Goal: Task Accomplishment & Management: Use online tool/utility

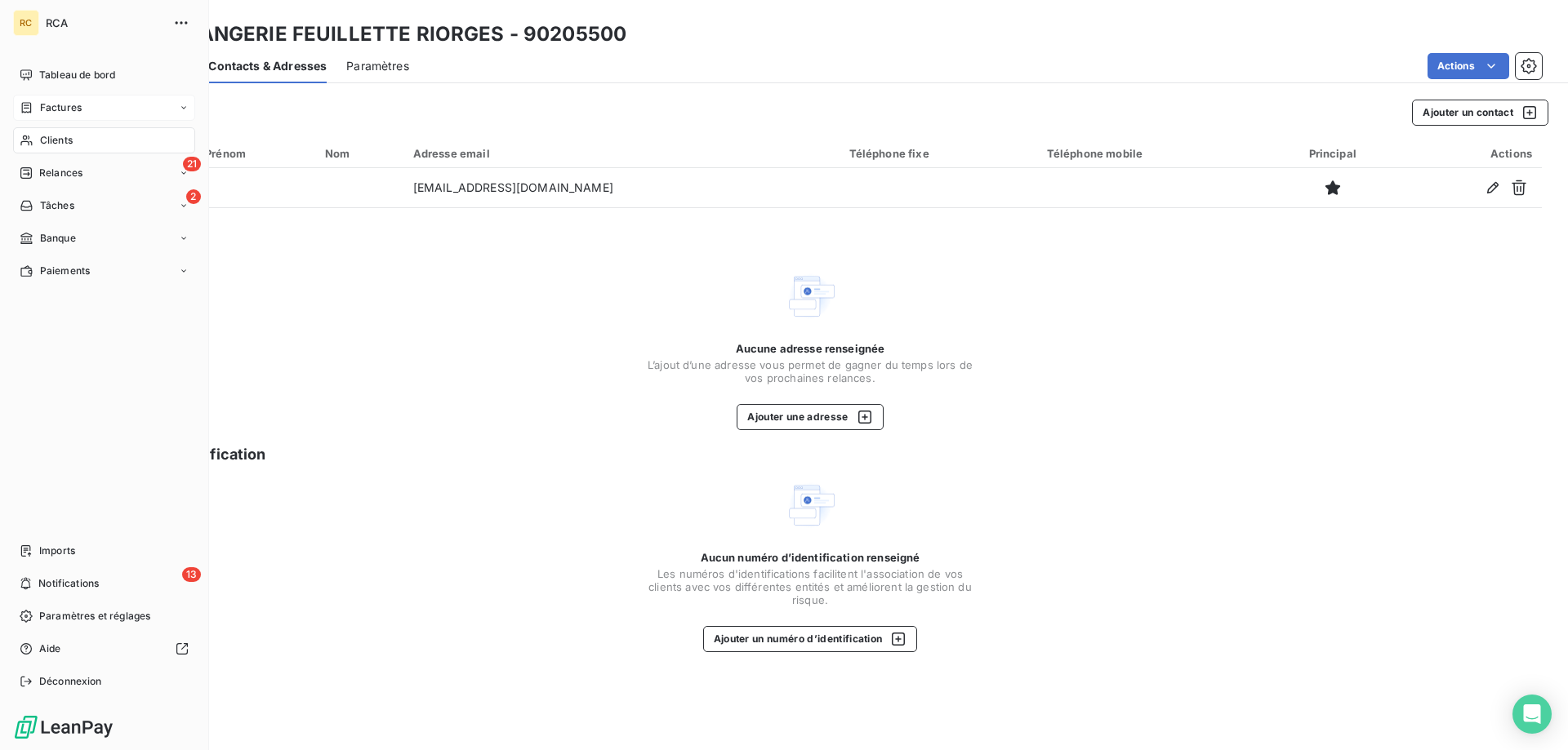
click at [37, 101] on div "Factures" at bounding box center [50, 108] width 62 height 15
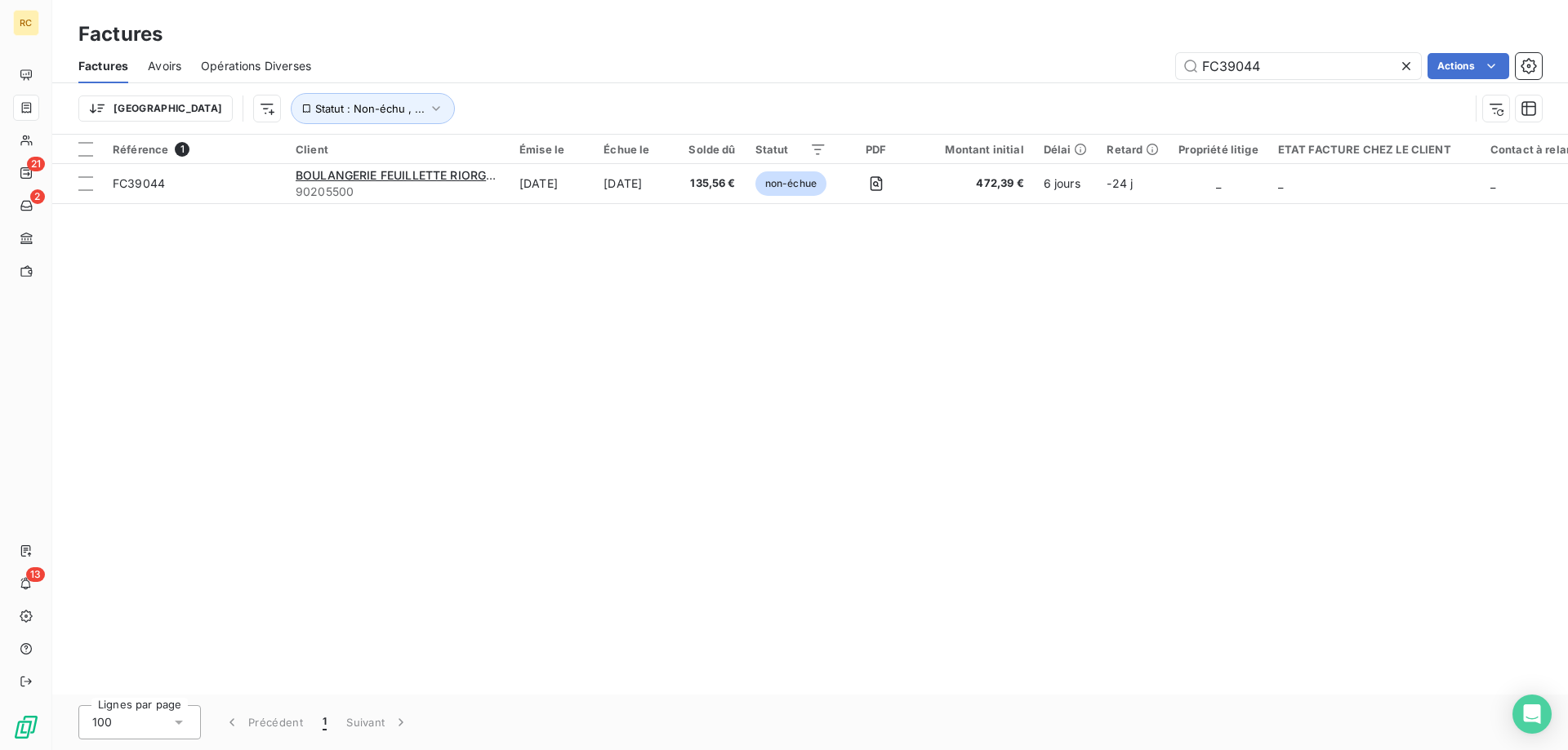
drag, startPoint x: 1288, startPoint y: 68, endPoint x: 1234, endPoint y: 63, distance: 54.2
click at [1168, 57] on div "FC39044 Actions" at bounding box center [936, 66] width 1212 height 26
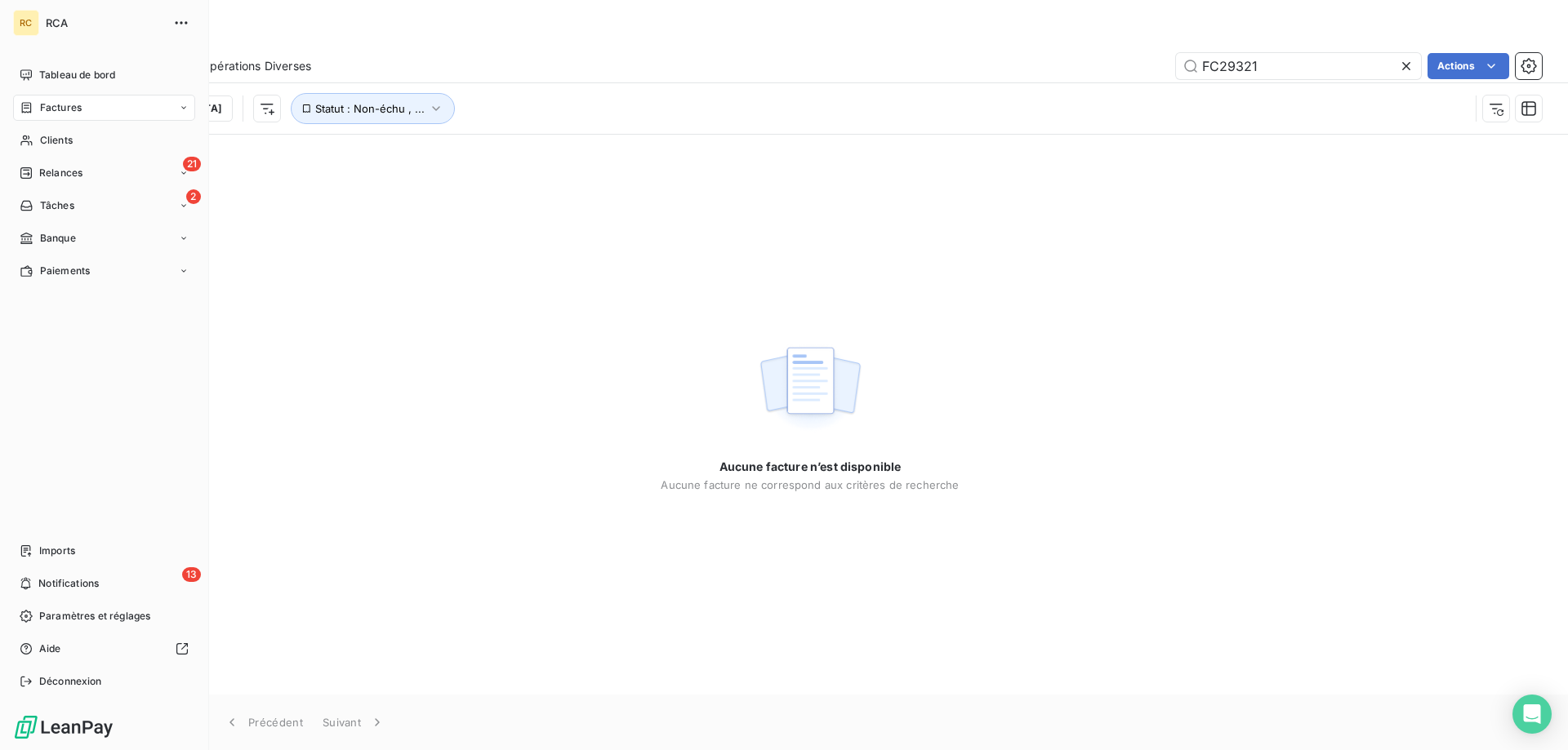
click at [47, 109] on span "Factures" at bounding box center [61, 108] width 42 height 15
click at [55, 140] on span "Factures" at bounding box center [60, 140] width 42 height 15
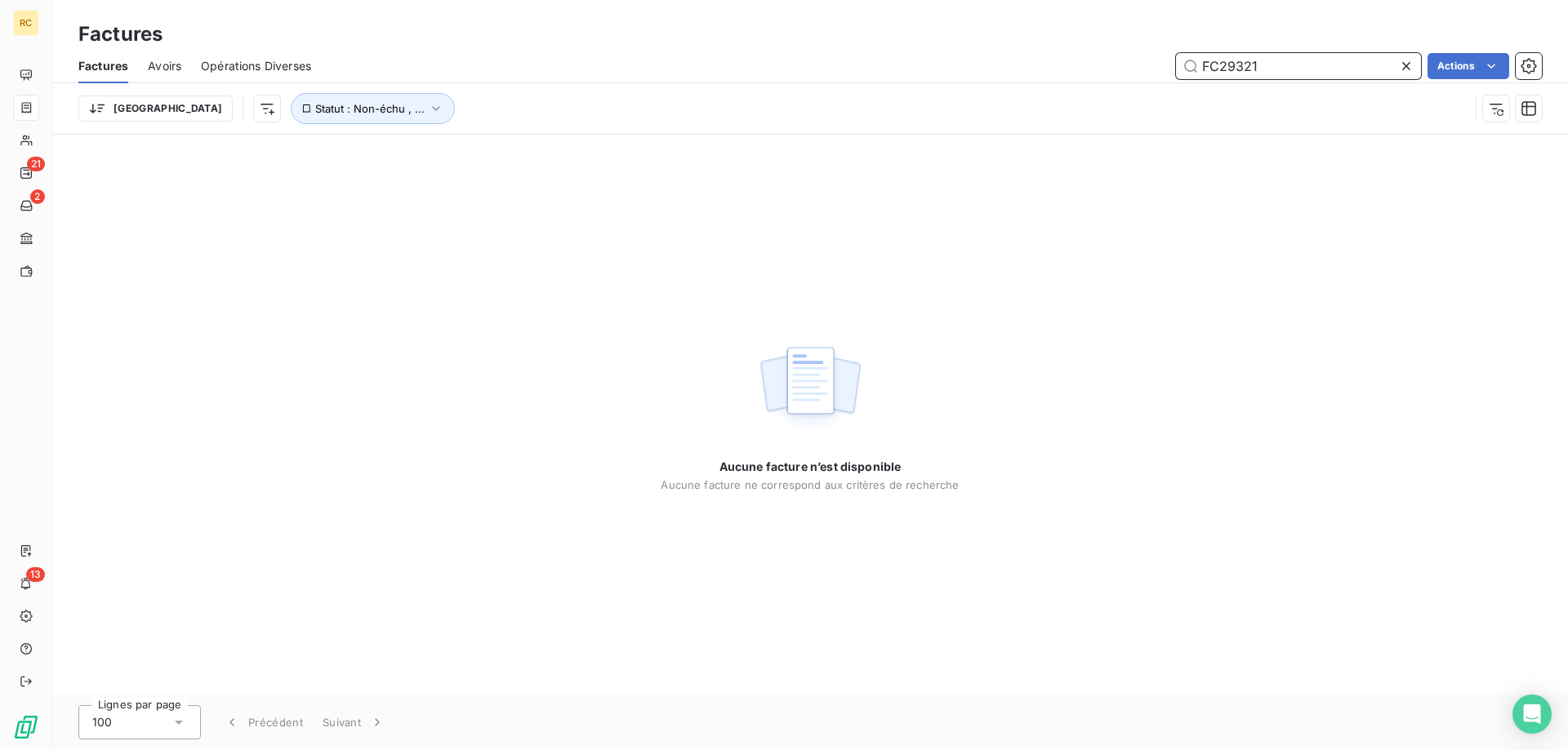
click at [1279, 62] on input "FC29321" at bounding box center [1299, 66] width 245 height 26
type input "F"
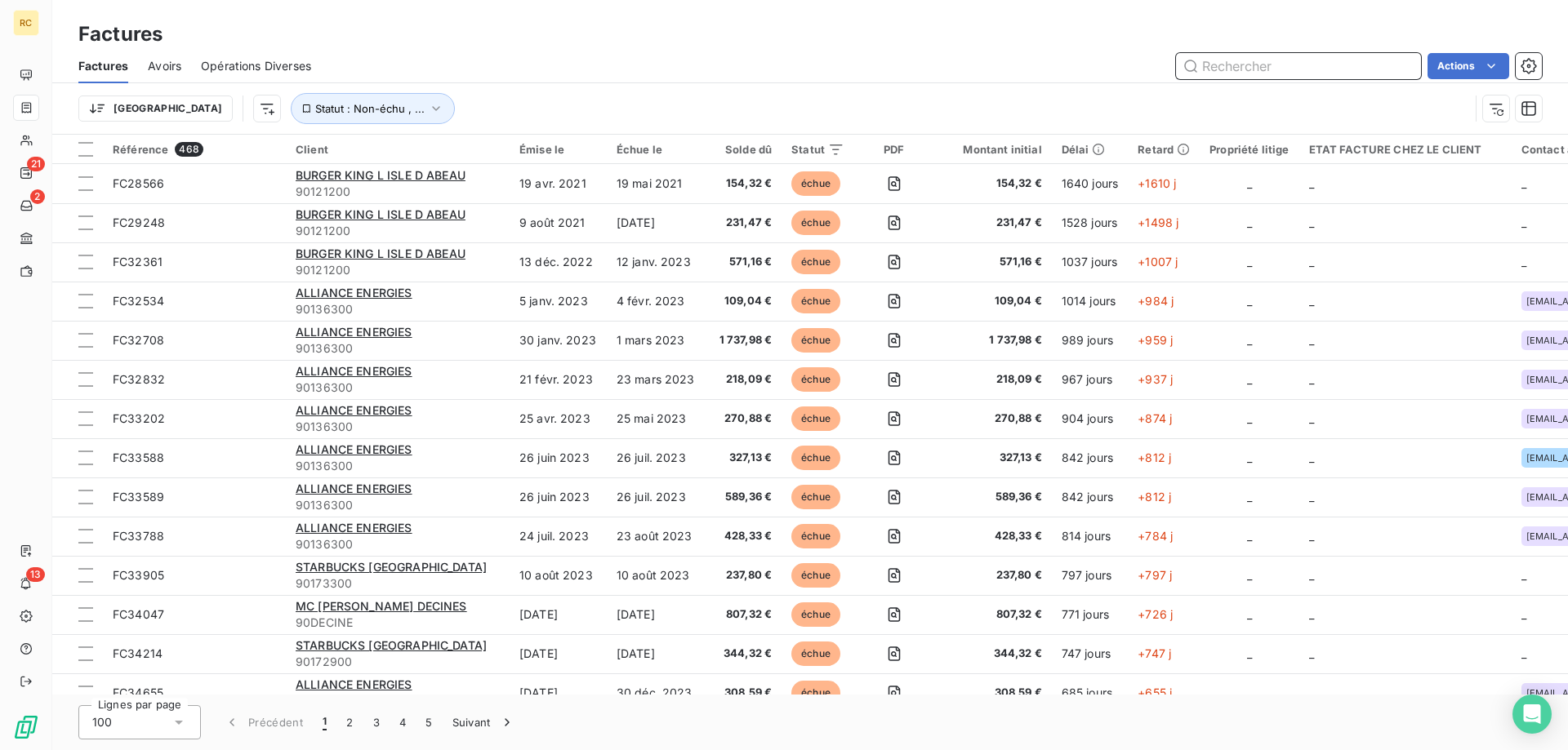
paste input "FC29321"
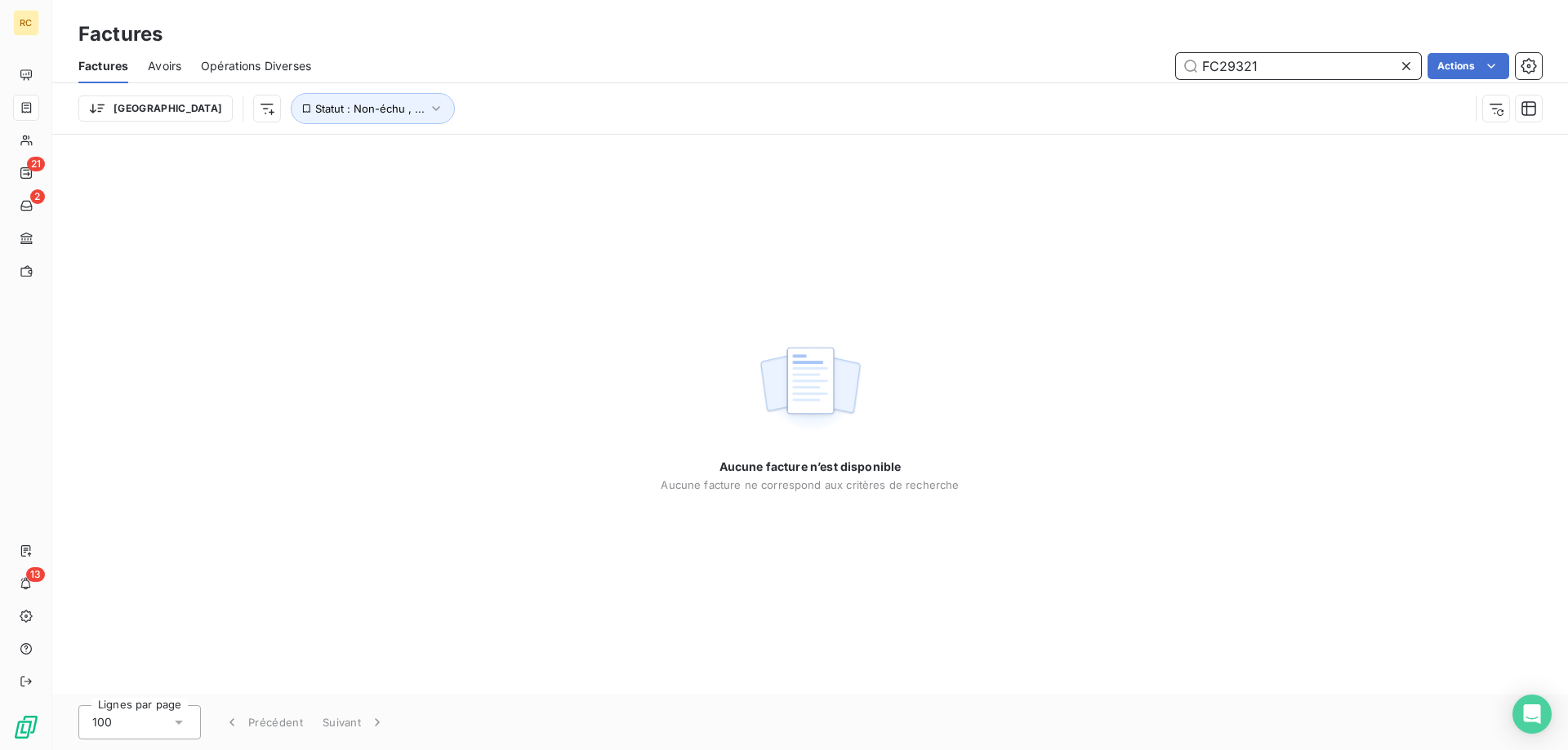
click at [1201, 63] on input "FC29321" at bounding box center [1299, 66] width 245 height 26
click at [1274, 68] on input "FC29321" at bounding box center [1299, 66] width 245 height 26
drag, startPoint x: 1257, startPoint y: 66, endPoint x: 1154, endPoint y: 66, distance: 103.0
click at [1154, 66] on div "FC2932 Actions" at bounding box center [936, 66] width 1212 height 26
paste input "3802"
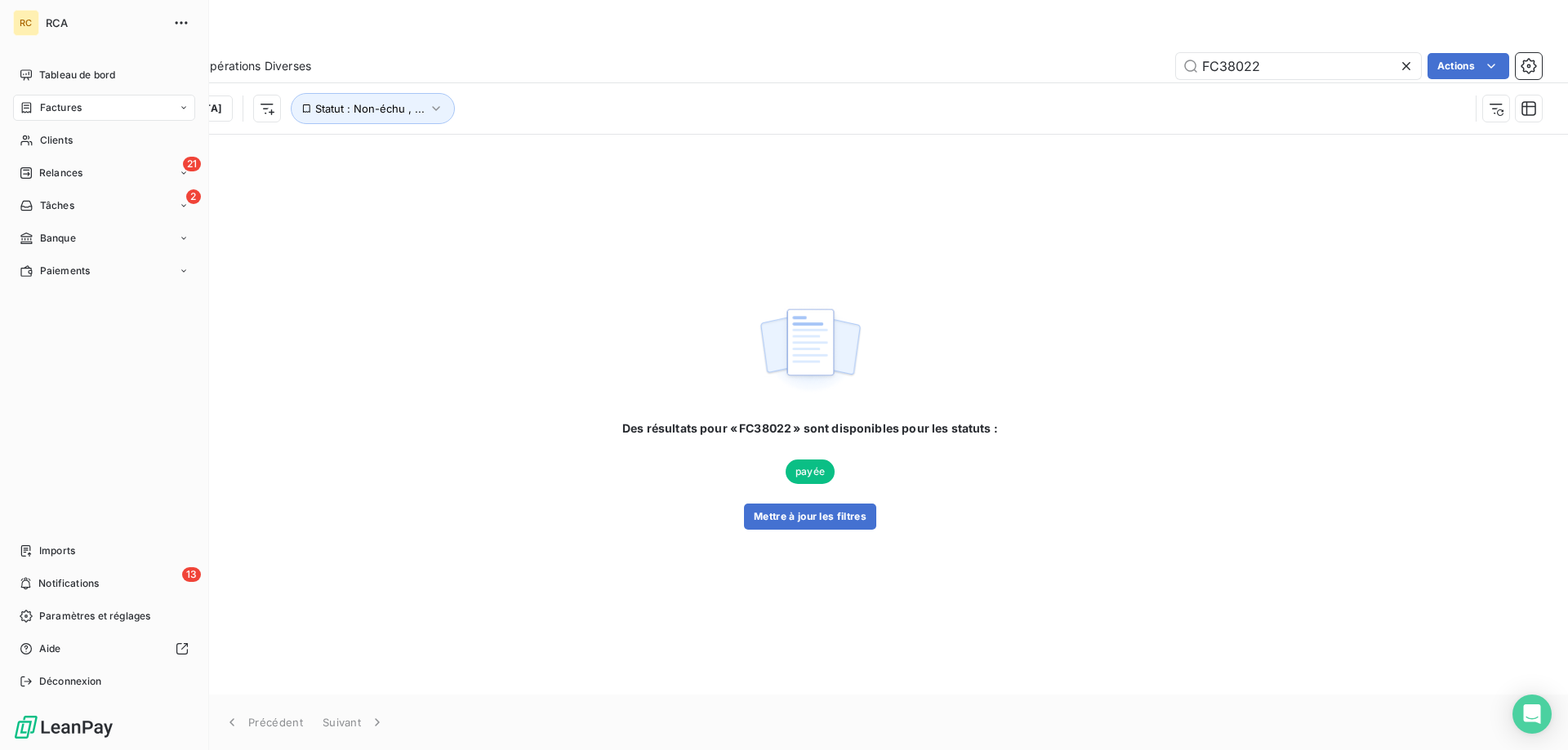
click at [57, 102] on span "Factures" at bounding box center [61, 108] width 42 height 15
click at [63, 107] on span "Factures" at bounding box center [61, 108] width 42 height 15
click at [70, 137] on span "Factures" at bounding box center [60, 140] width 42 height 15
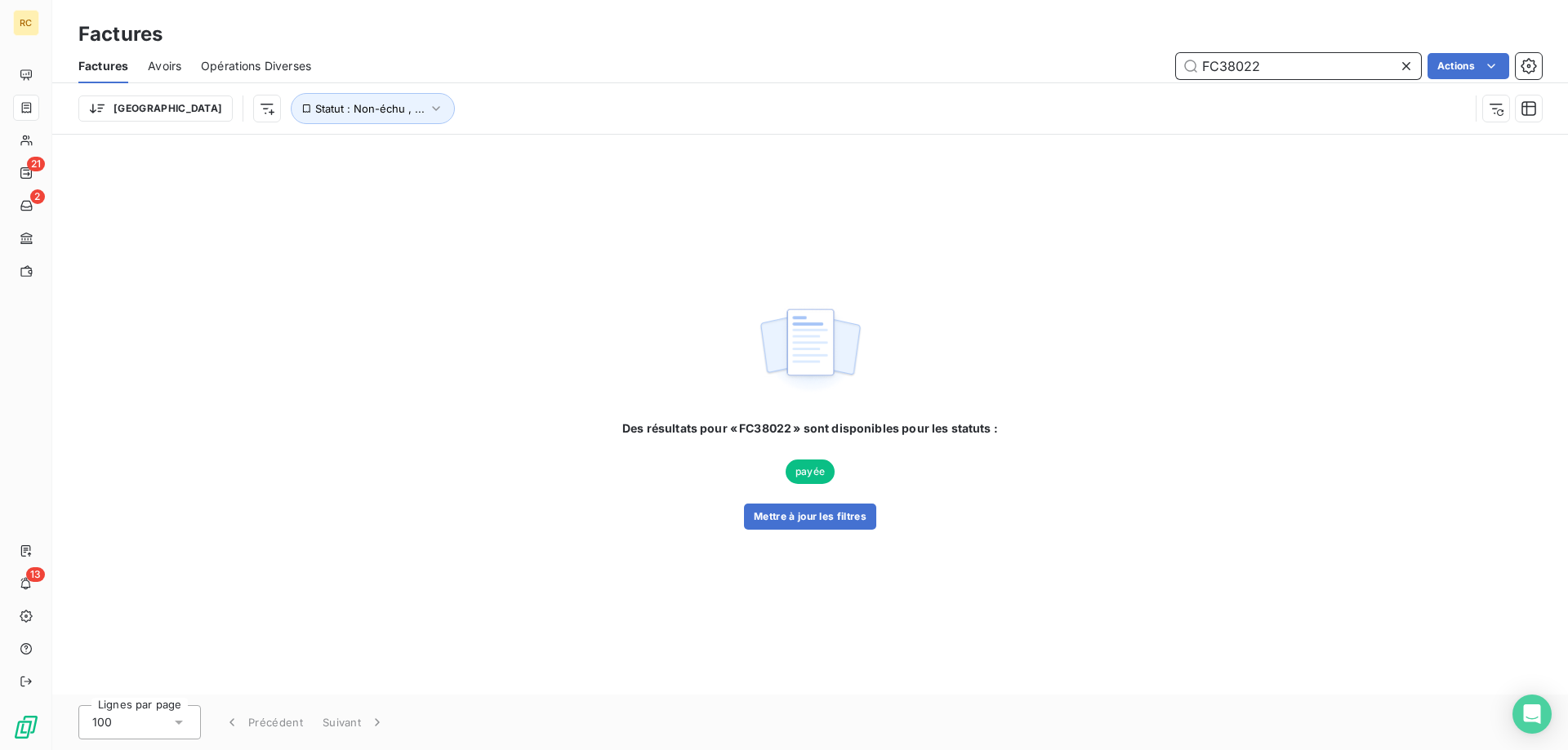
drag, startPoint x: 1260, startPoint y: 57, endPoint x: 1231, endPoint y: 74, distance: 33.6
click at [1160, 62] on div "FC38022 Actions" at bounding box center [936, 66] width 1212 height 26
paste input "Installation du Merrychef C12 num série 2412213090810"
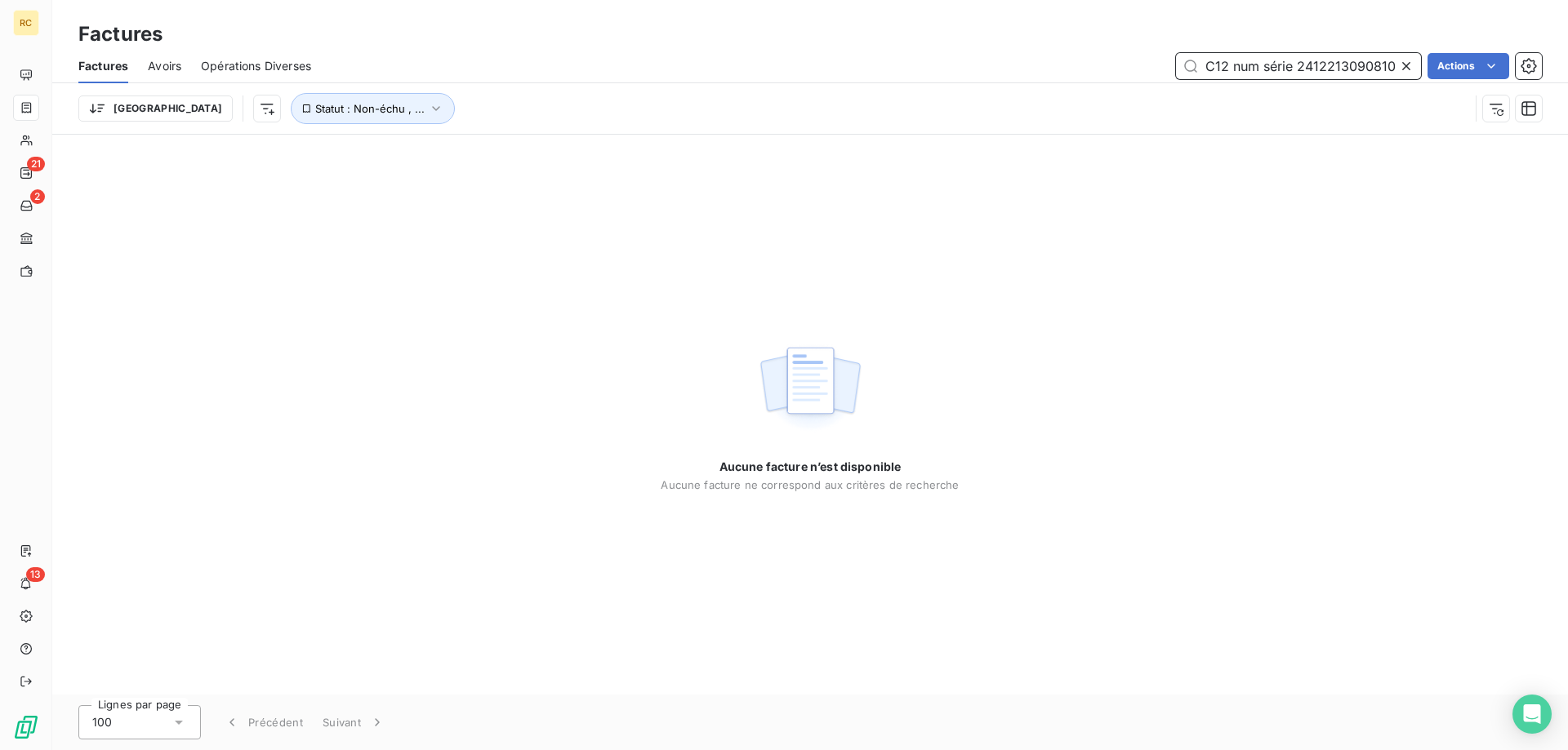
click at [1215, 70] on input "Installation du Merrychef C12 num série 2412213090810" at bounding box center [1299, 66] width 245 height 26
click at [1213, 68] on input "Installation du Merrychef C12 num série 2412213090810" at bounding box center [1299, 66] width 245 height 26
click at [1212, 68] on input "Installation du Merrychef C12 num série 2412213090810" at bounding box center [1299, 66] width 245 height 26
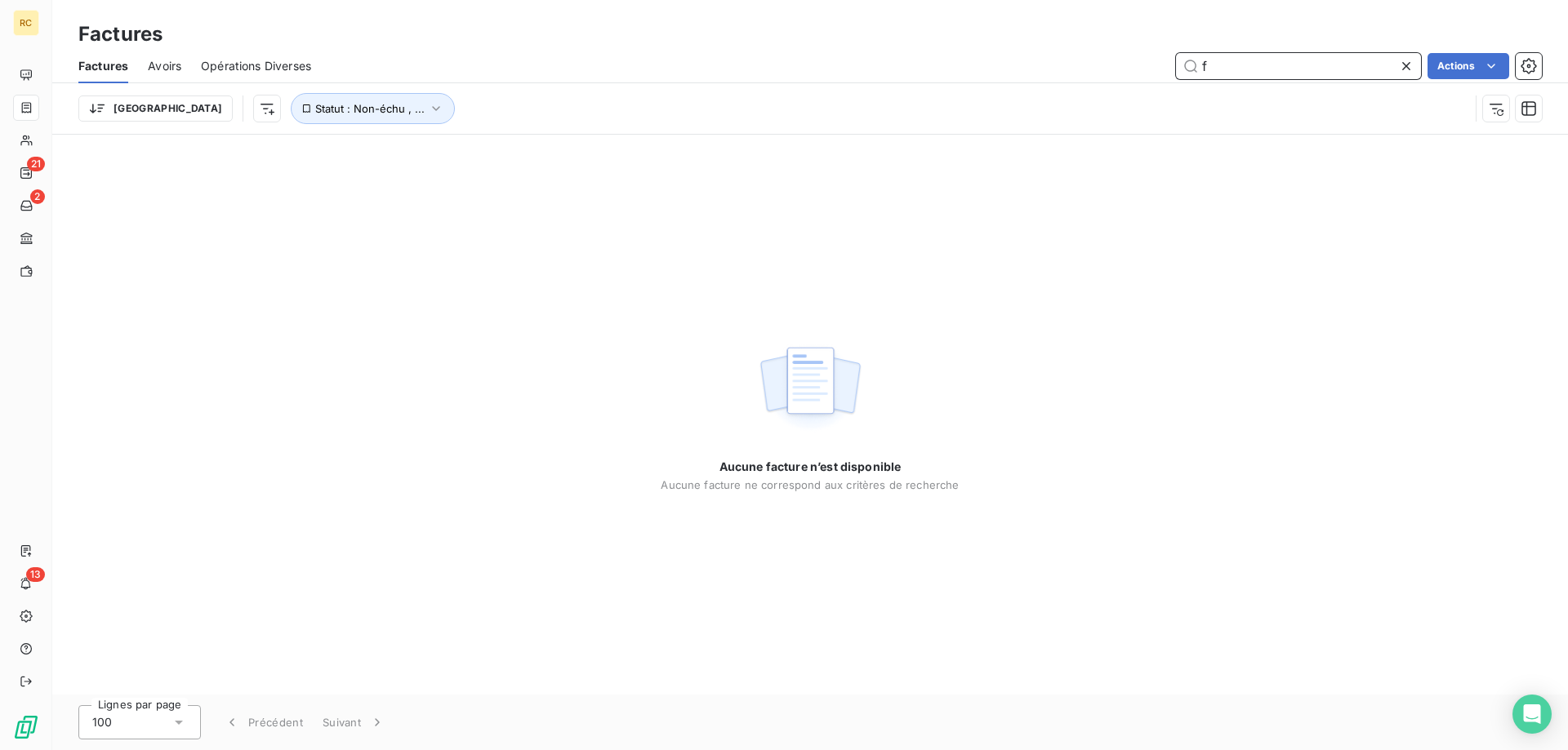
scroll to position [0, 0]
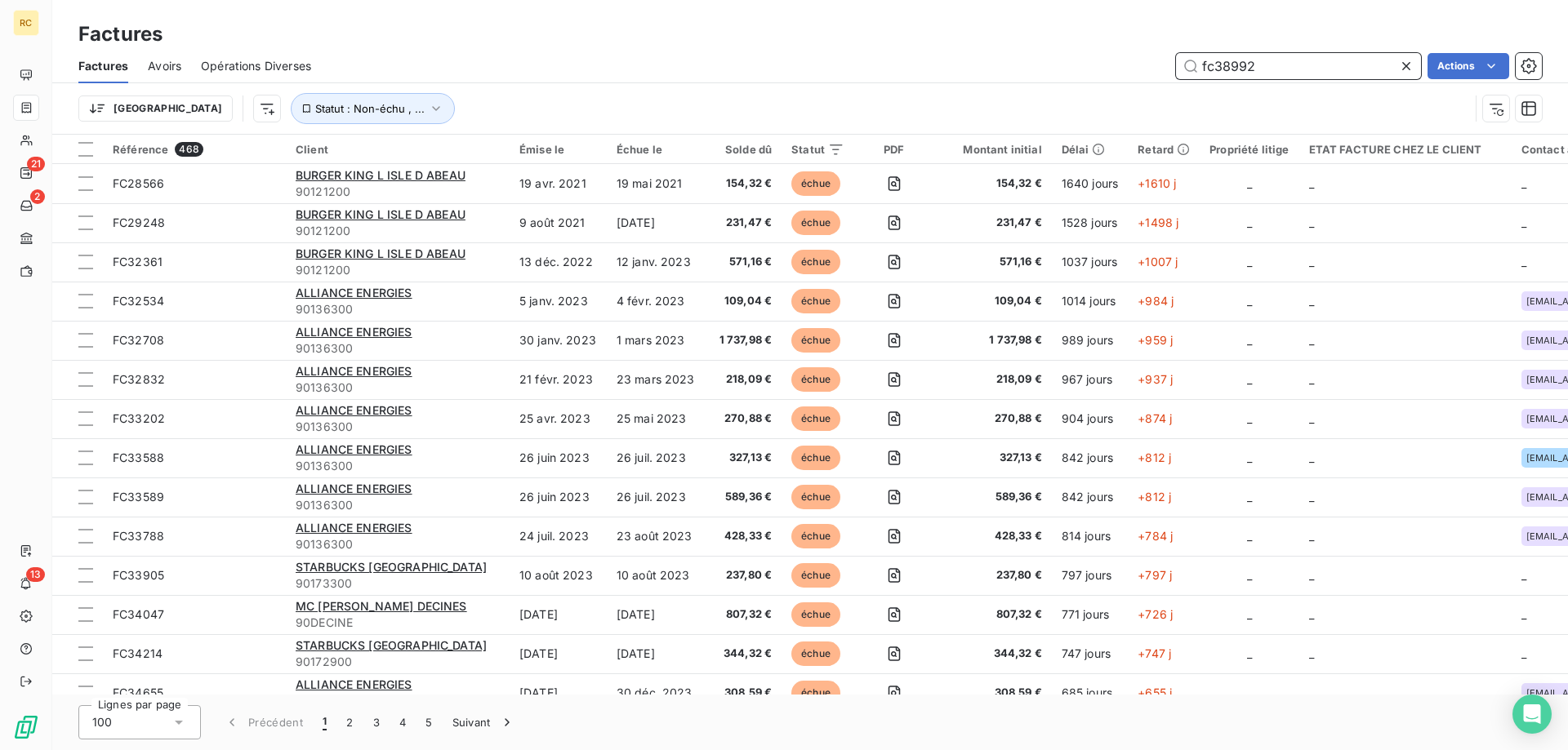
type input "fc38992"
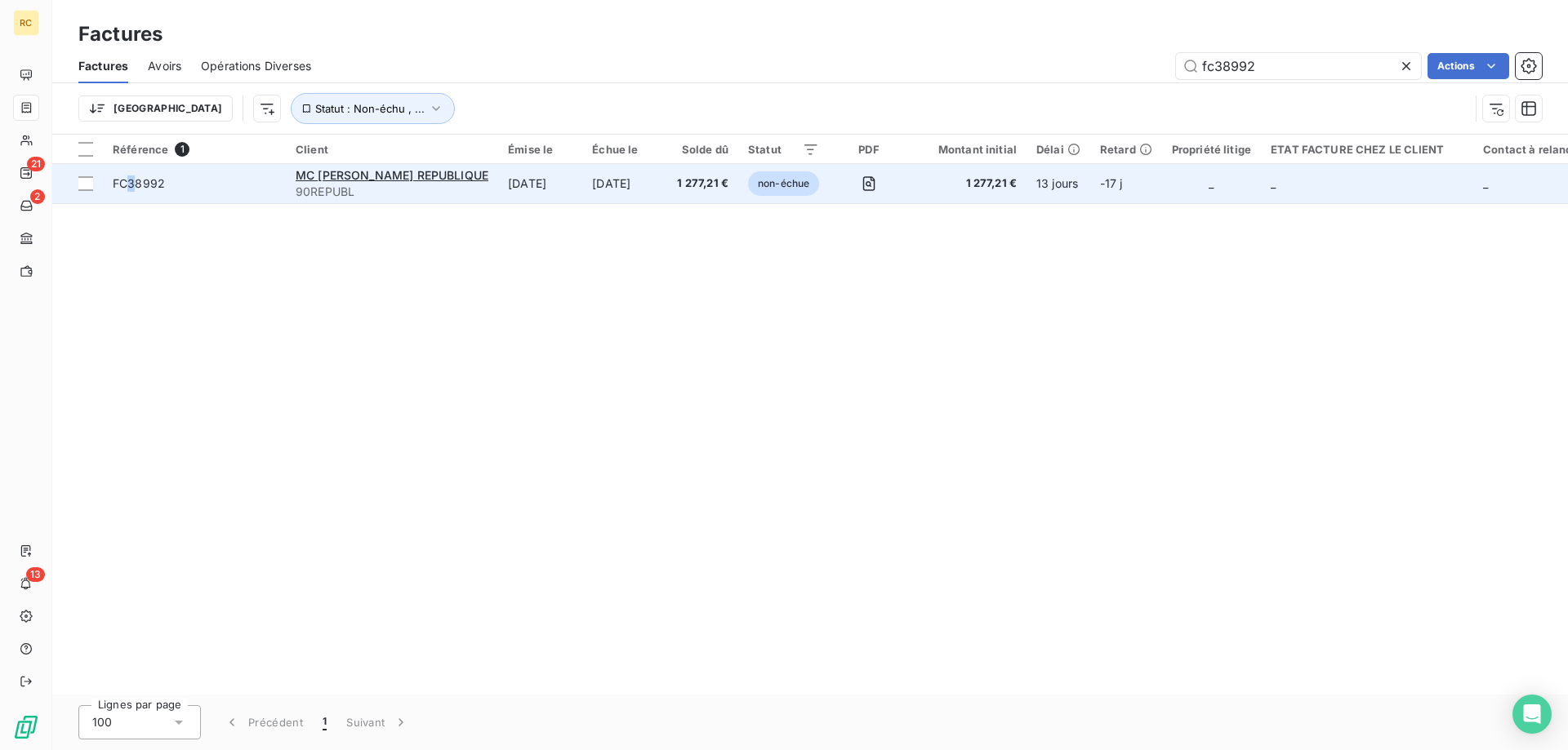
click at [132, 176] on span "FC38992" at bounding box center [138, 183] width 52 height 14
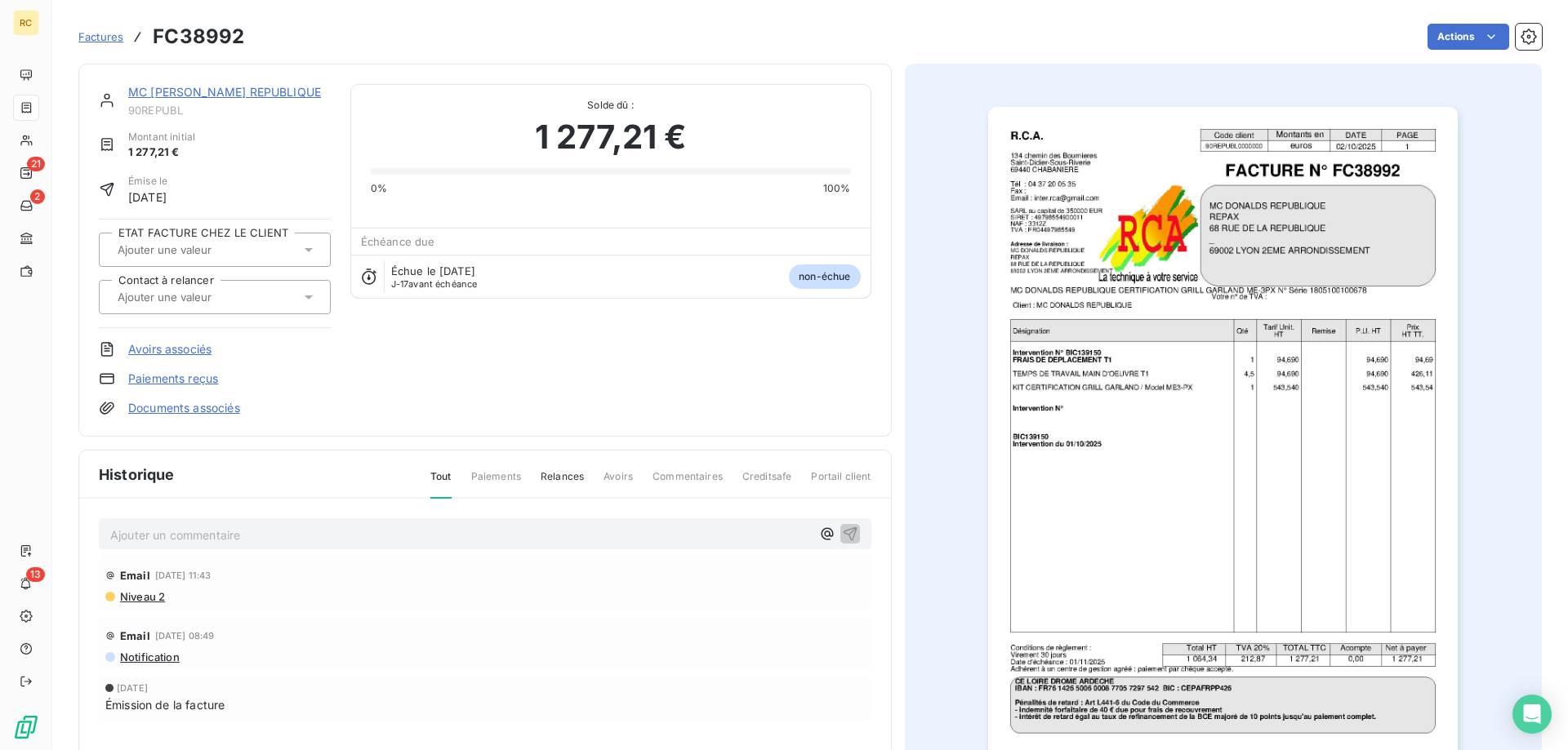
click at [167, 407] on link "Documents associés" at bounding box center [184, 408] width 112 height 17
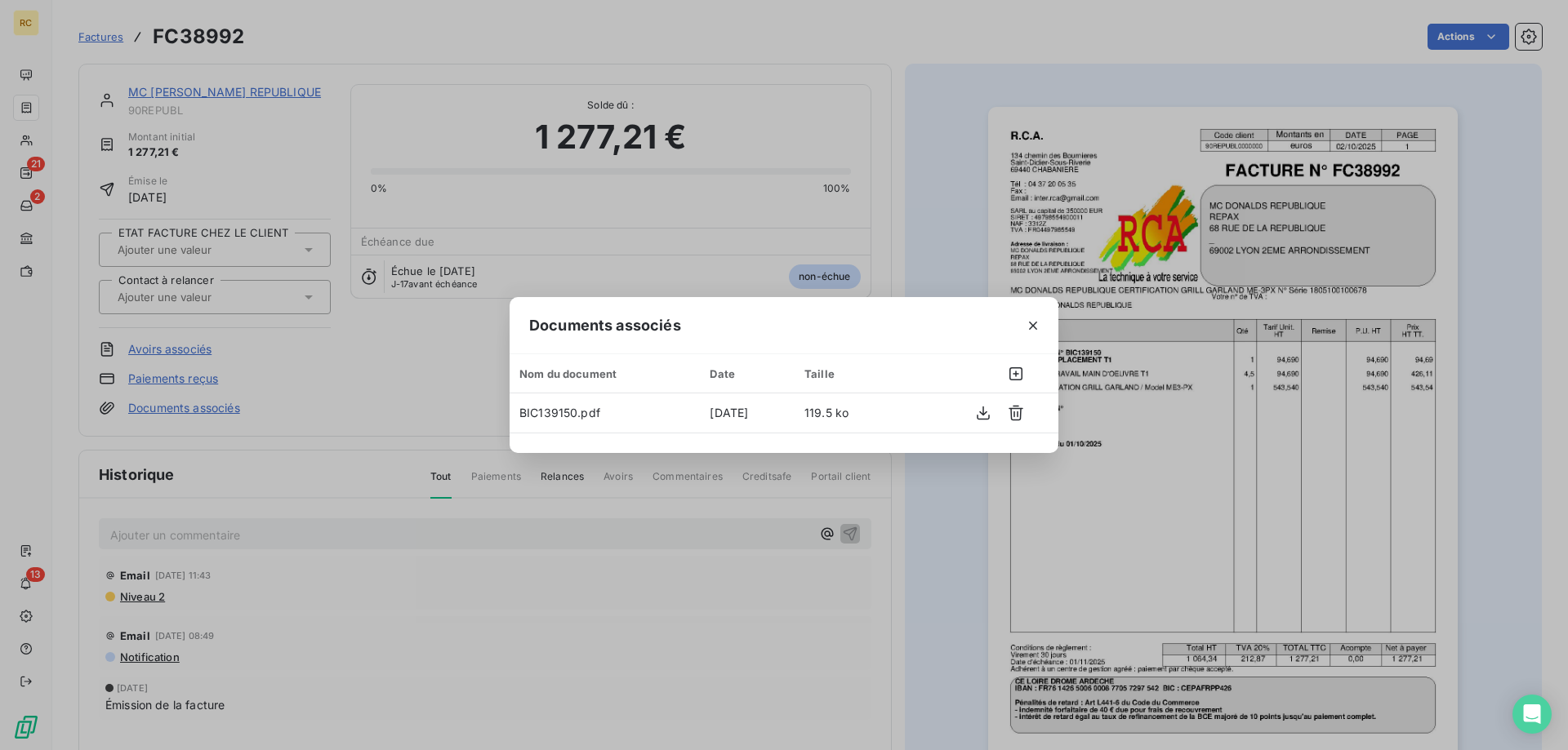
click at [365, 405] on div "Documents associés Nom du document Date Taille BIC139150.pdf [DATE] 119.5 ko" at bounding box center [784, 375] width 1568 height 750
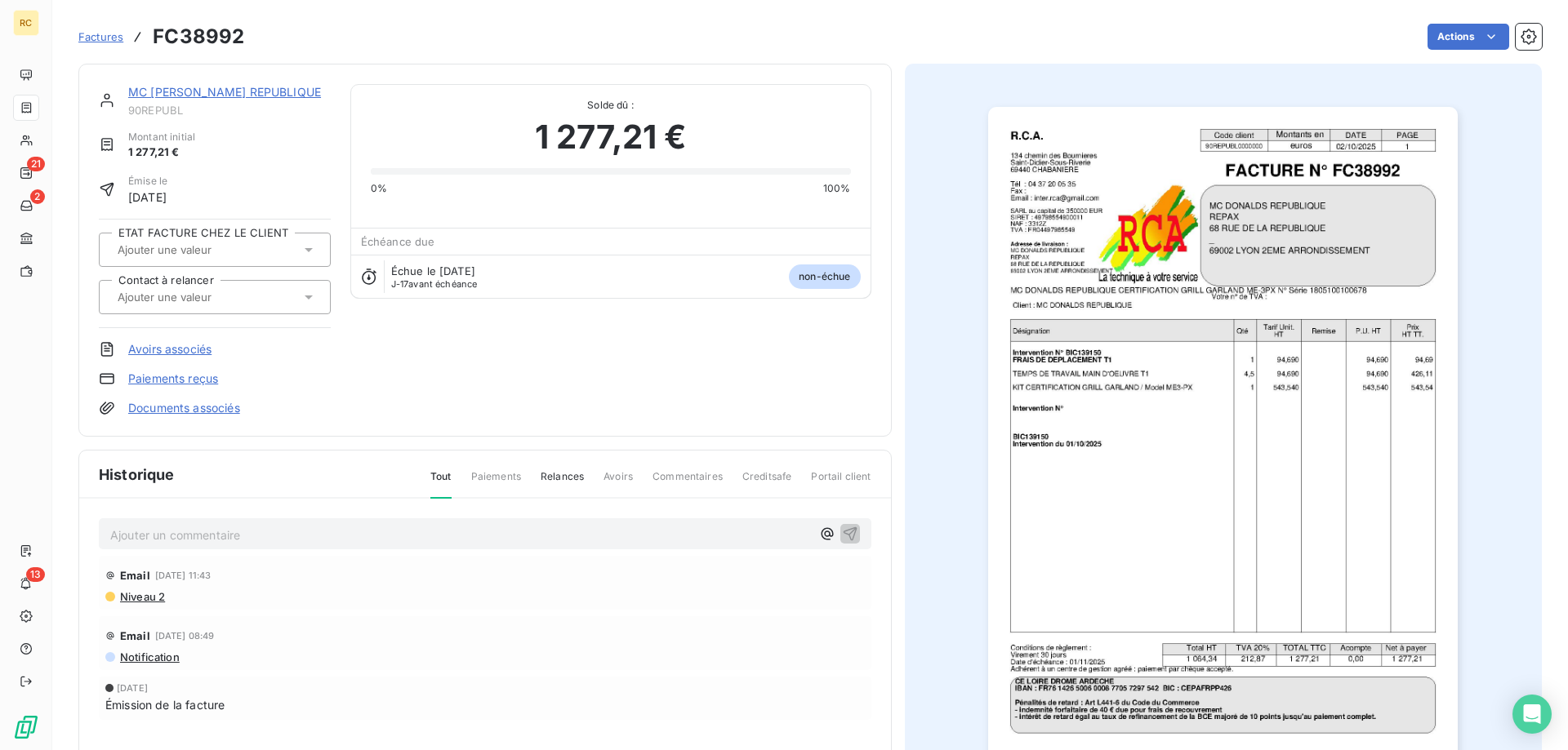
click at [209, 99] on div "MC [PERSON_NAME] REPUBLIQUE" at bounding box center [229, 92] width 203 height 17
click at [208, 97] on link "MC [PERSON_NAME] REPUBLIQUE" at bounding box center [224, 92] width 193 height 14
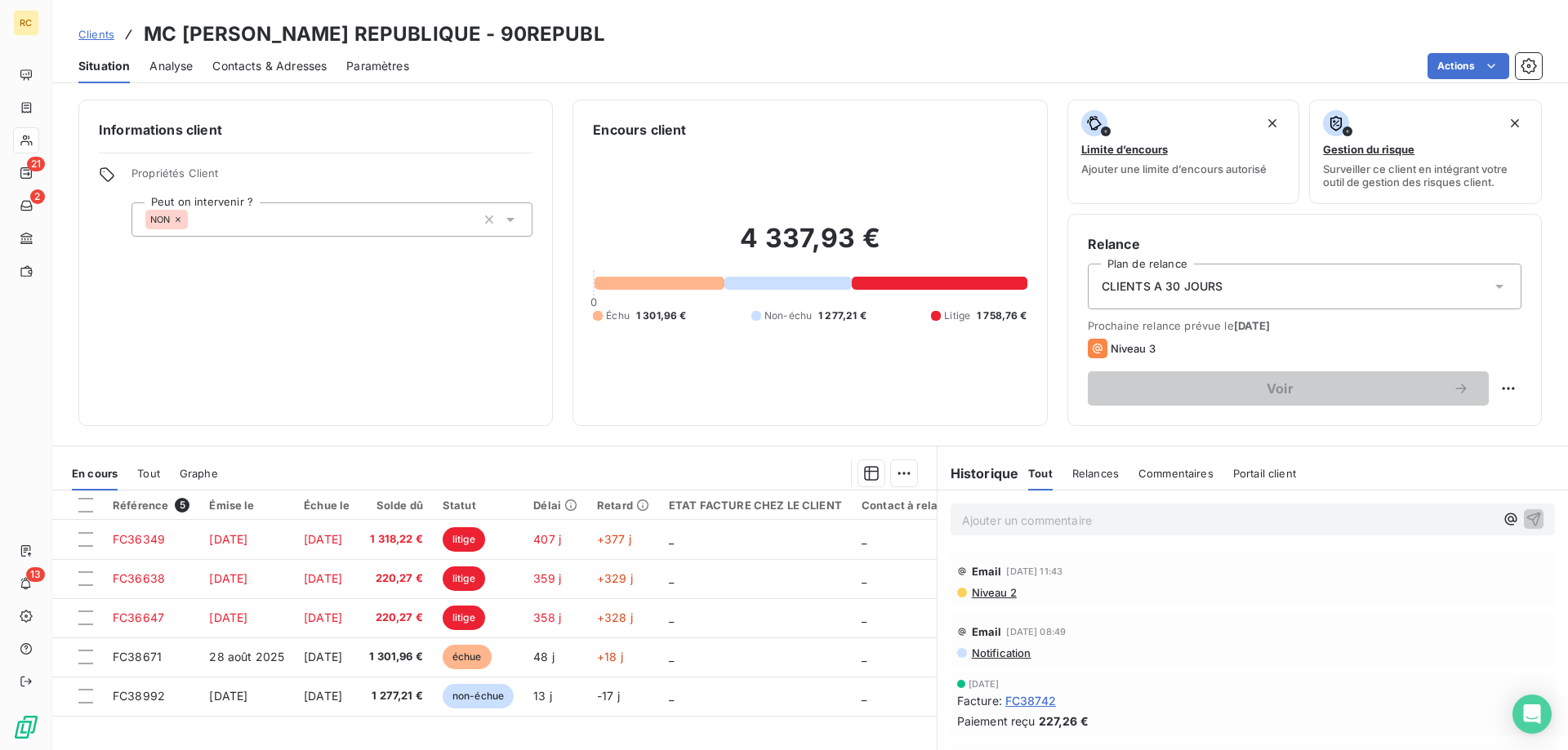
click at [260, 62] on span "Contacts & Adresses" at bounding box center [269, 66] width 115 height 17
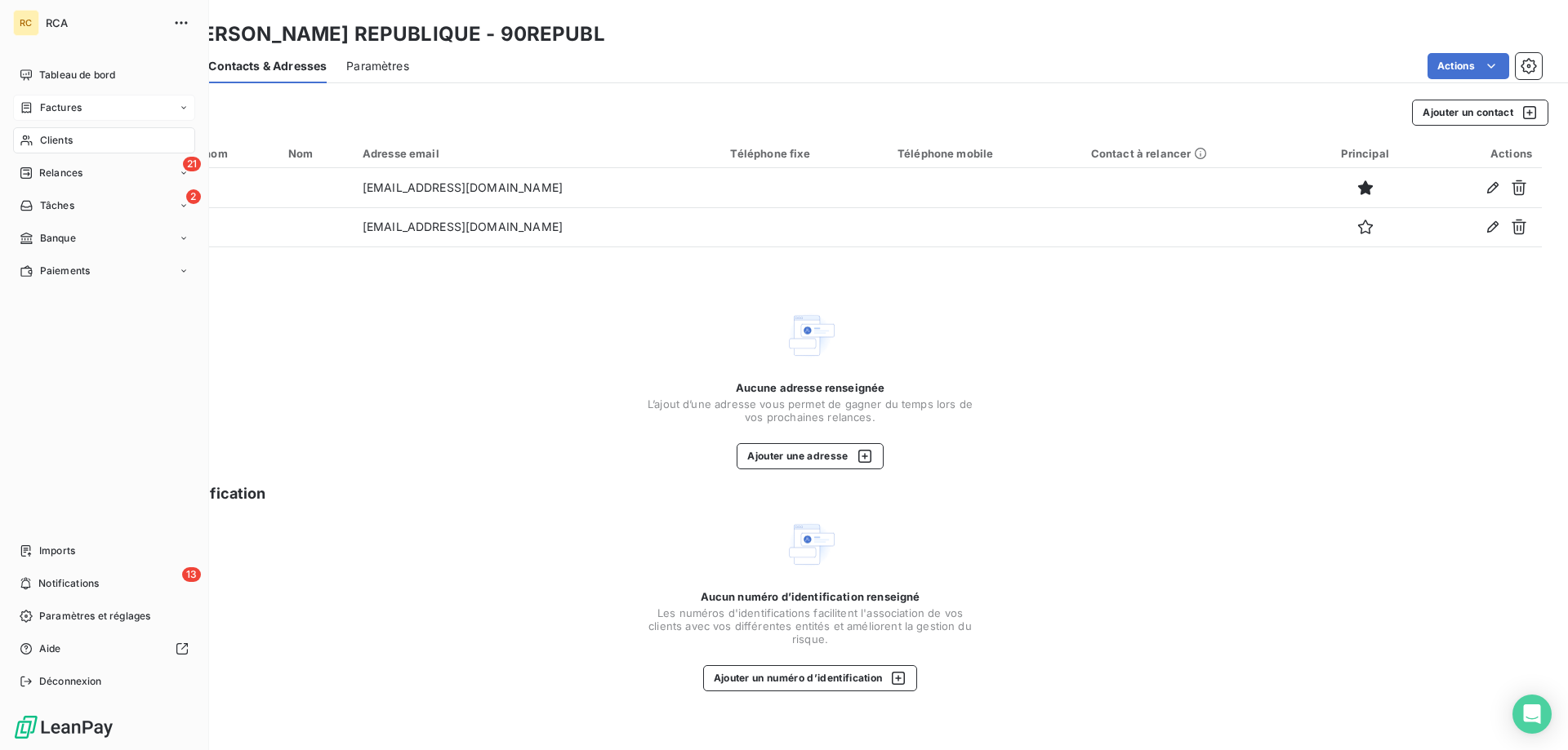
drag, startPoint x: 51, startPoint y: 109, endPoint x: 56, endPoint y: 118, distance: 10.3
click at [51, 108] on span "Factures" at bounding box center [61, 108] width 42 height 15
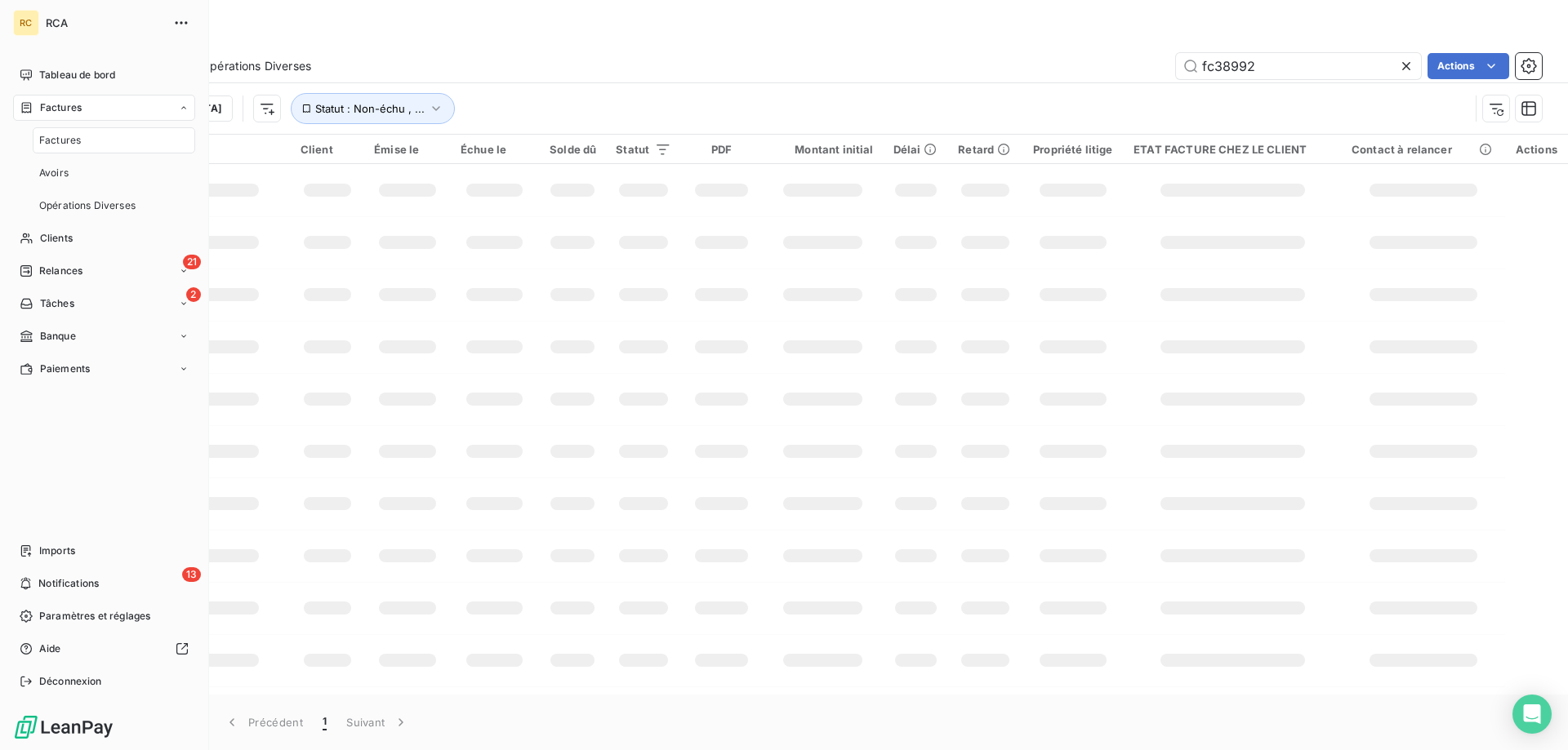
click at [56, 141] on span "Factures" at bounding box center [60, 140] width 42 height 15
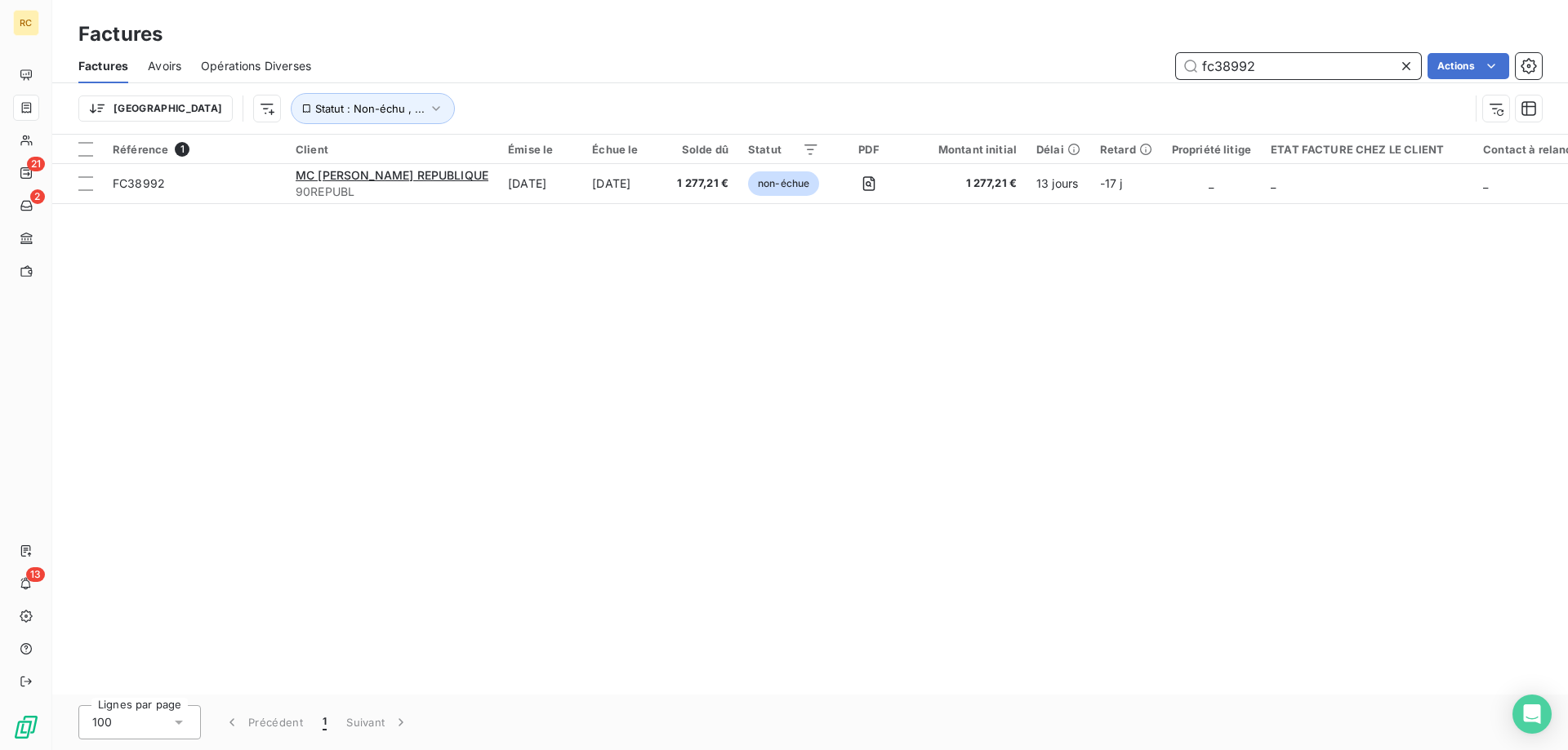
drag, startPoint x: 1274, startPoint y: 68, endPoint x: 1177, endPoint y: 68, distance: 97.0
click at [1164, 70] on div "fc38992 Actions" at bounding box center [936, 66] width 1212 height 26
paste input "FC38737"
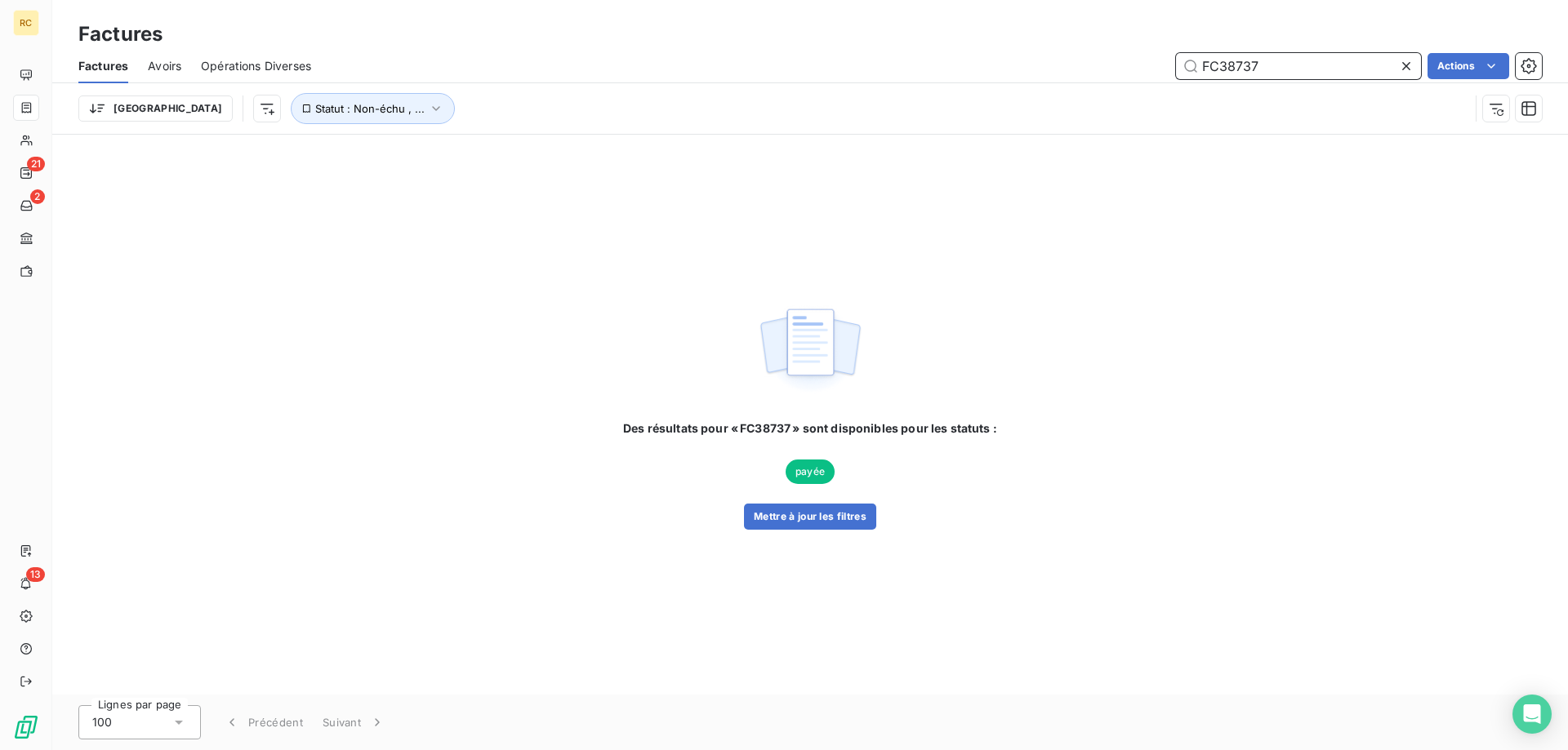
drag, startPoint x: 1290, startPoint y: 56, endPoint x: 1176, endPoint y: 65, distance: 114.4
click at [1157, 62] on div "FC38737 Actions" at bounding box center [936, 66] width 1212 height 26
paste input "6840"
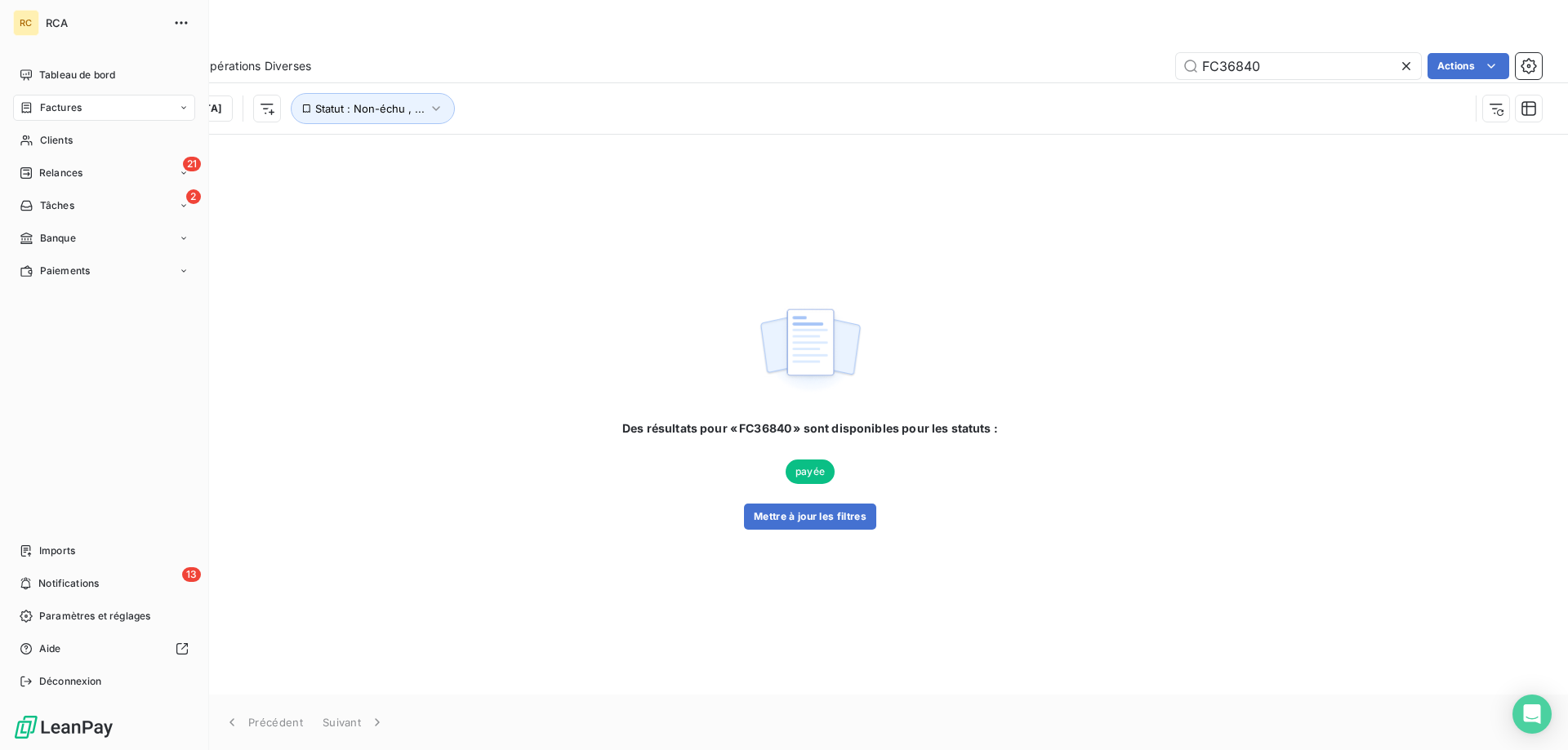
click at [52, 112] on span "Factures" at bounding box center [61, 108] width 42 height 15
click at [65, 140] on span "Factures" at bounding box center [60, 140] width 42 height 15
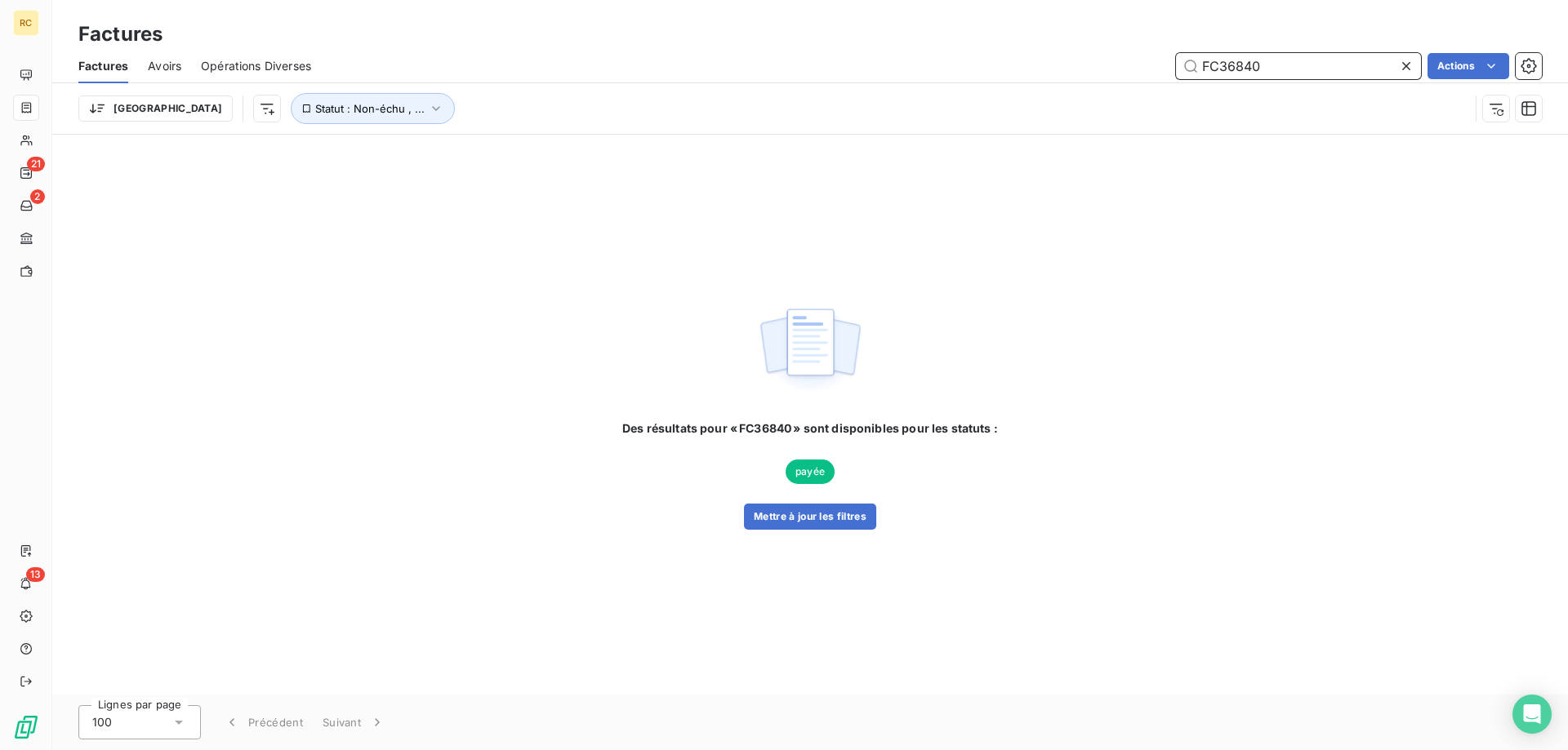
drag, startPoint x: 1280, startPoint y: 59, endPoint x: 1218, endPoint y: 76, distance: 64.3
click at [1167, 76] on div "FC36840 Actions" at bounding box center [936, 66] width 1212 height 26
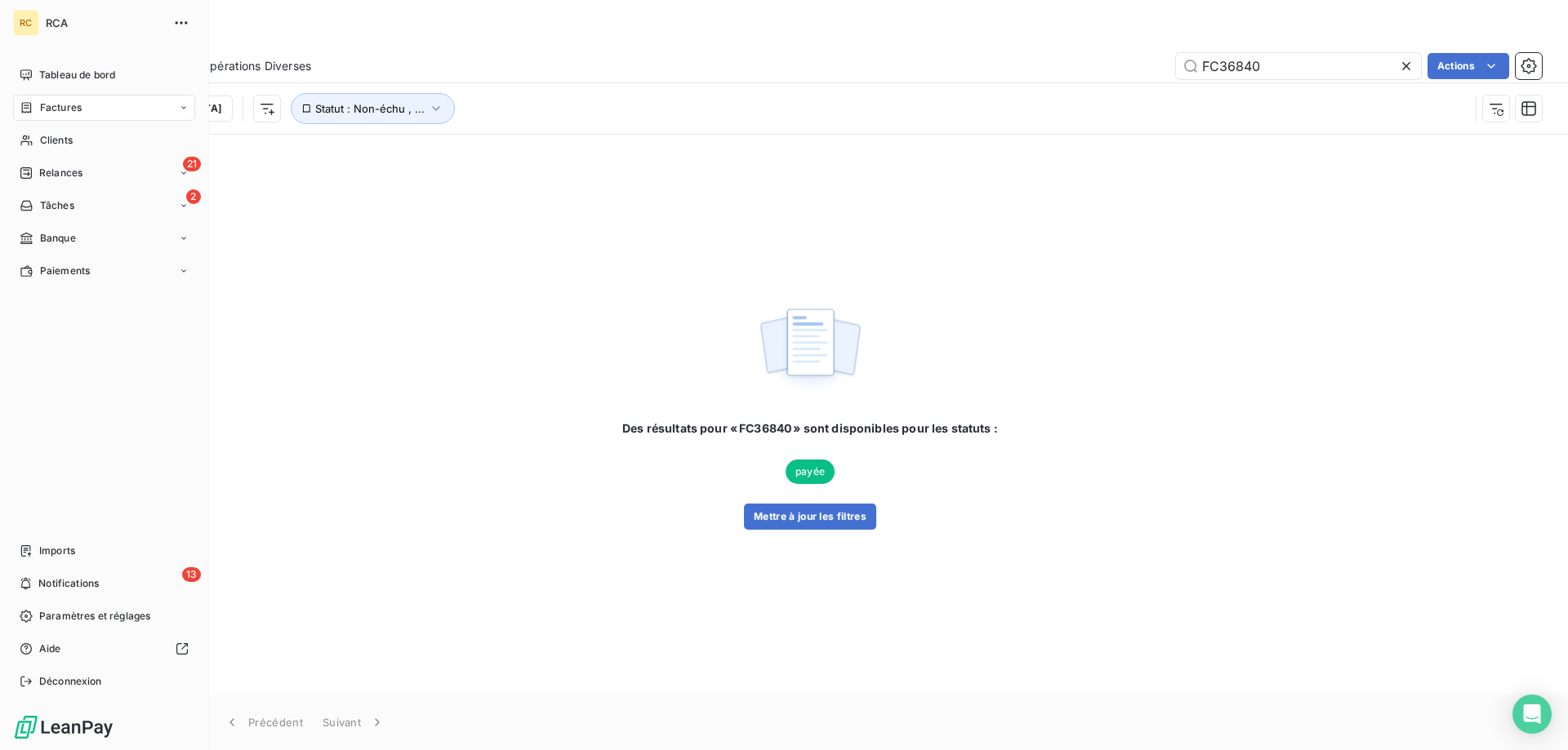
click at [51, 106] on span "Factures" at bounding box center [61, 108] width 42 height 15
click at [53, 147] on span "Factures" at bounding box center [60, 140] width 42 height 15
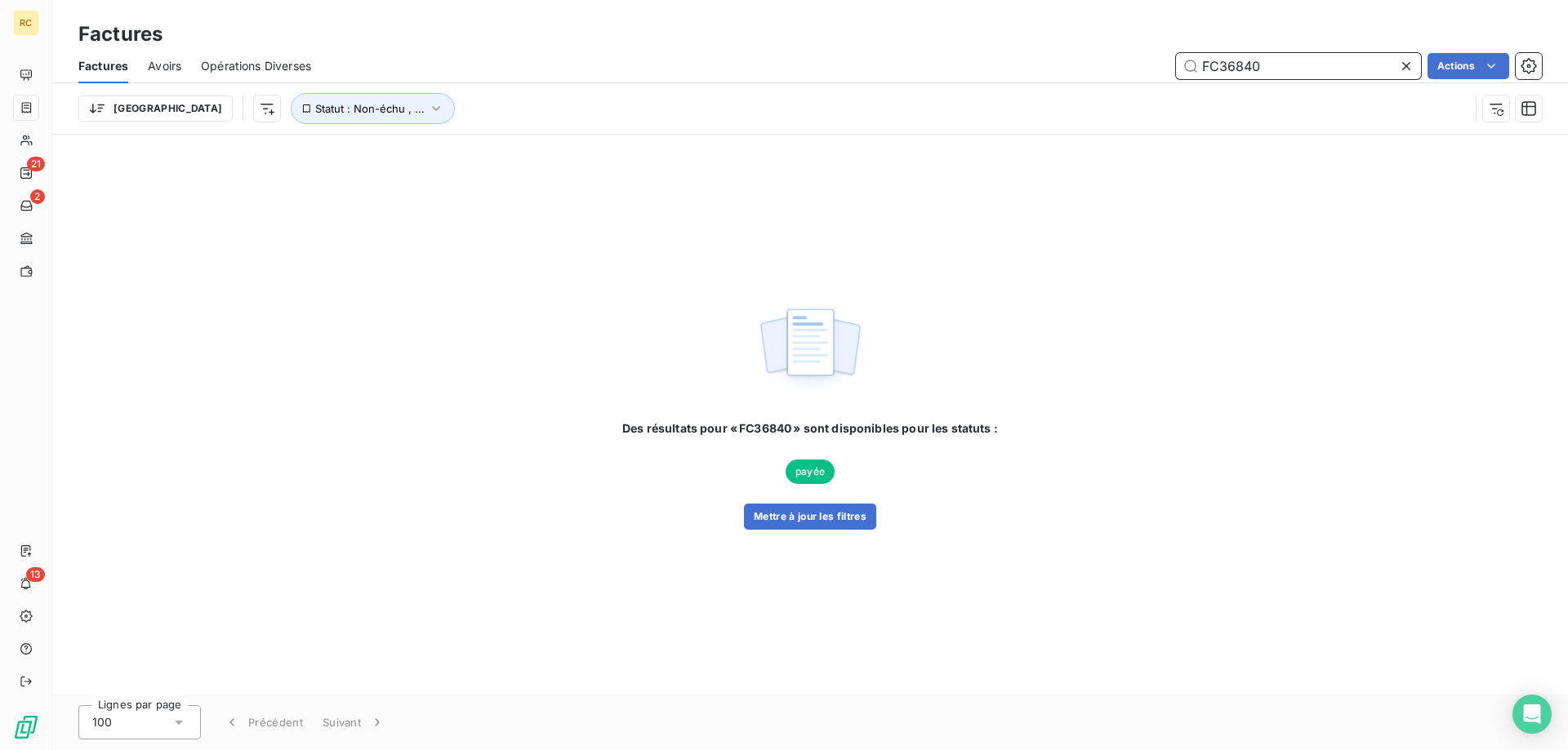
click at [1277, 63] on input "FC36840" at bounding box center [1299, 66] width 245 height 26
drag, startPoint x: 1281, startPoint y: 63, endPoint x: 1221, endPoint y: 64, distance: 60.0
click at [1221, 64] on input "FC36840" at bounding box center [1299, 66] width 245 height 26
drag, startPoint x: 1257, startPoint y: 60, endPoint x: 1207, endPoint y: 65, distance: 50.2
click at [1190, 65] on input "FC36422" at bounding box center [1299, 66] width 245 height 26
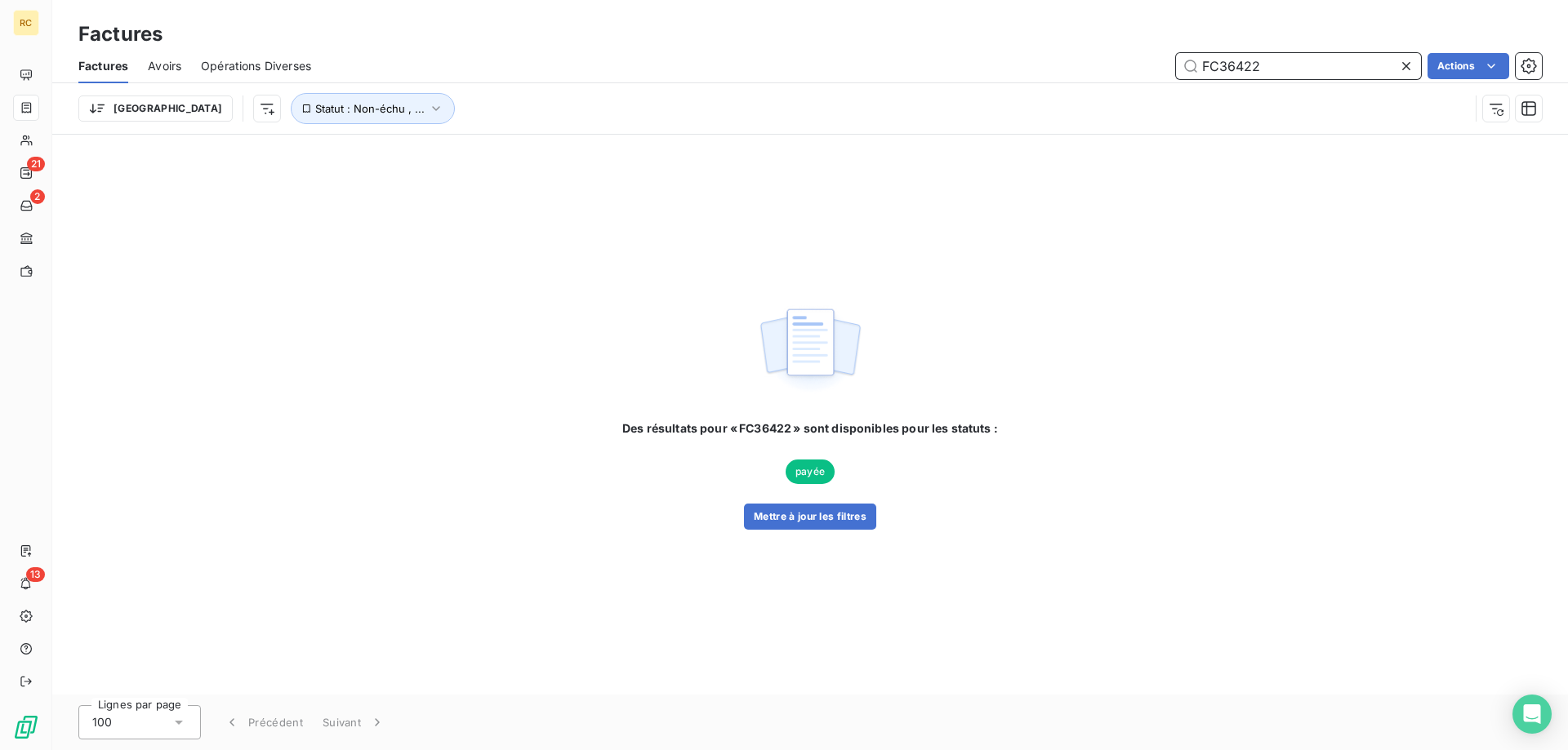
paste input "877"
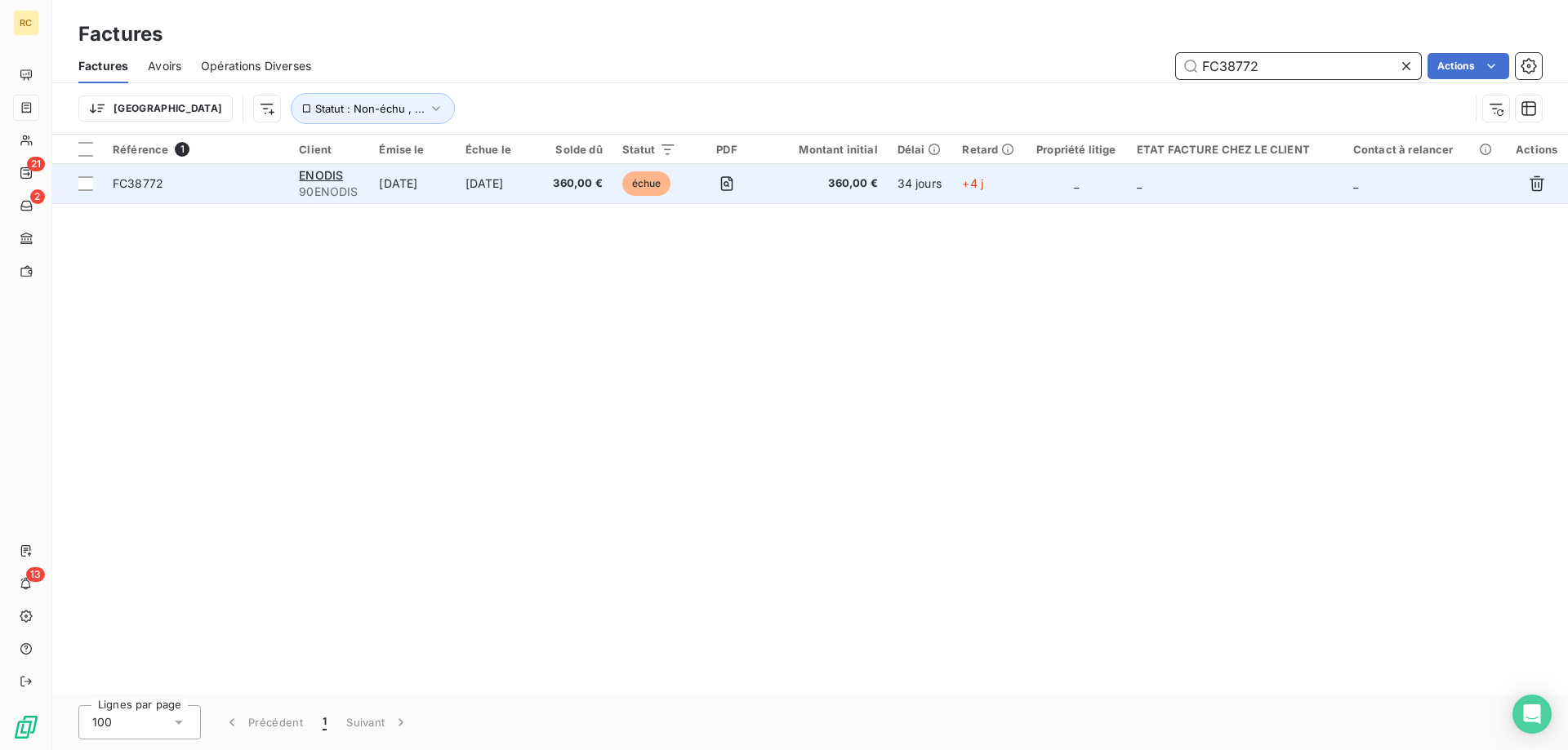
type input "FC38772"
click at [140, 176] on span "FC38772" at bounding box center [138, 183] width 51 height 14
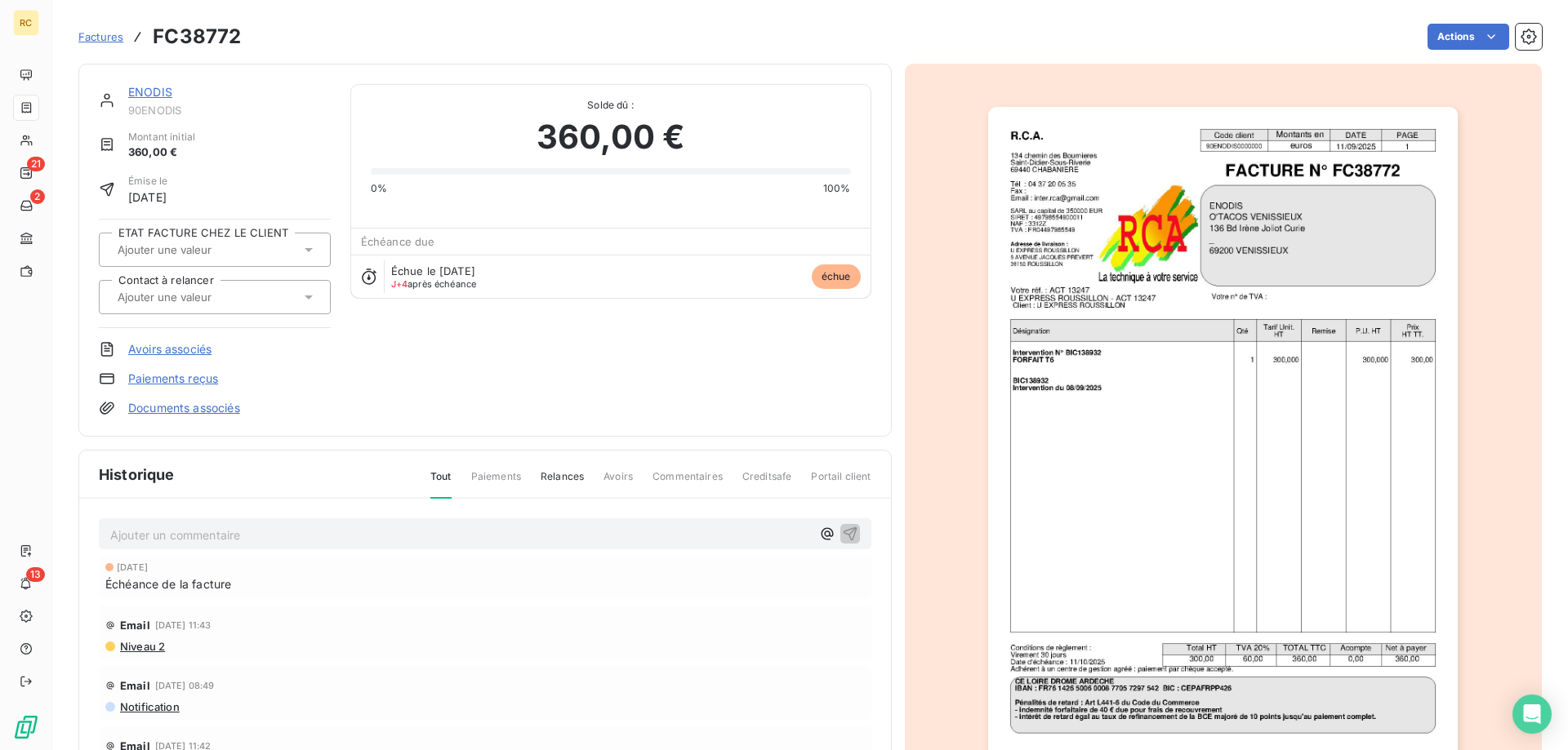
click at [205, 351] on link "Avoirs associés" at bounding box center [169, 350] width 83 height 17
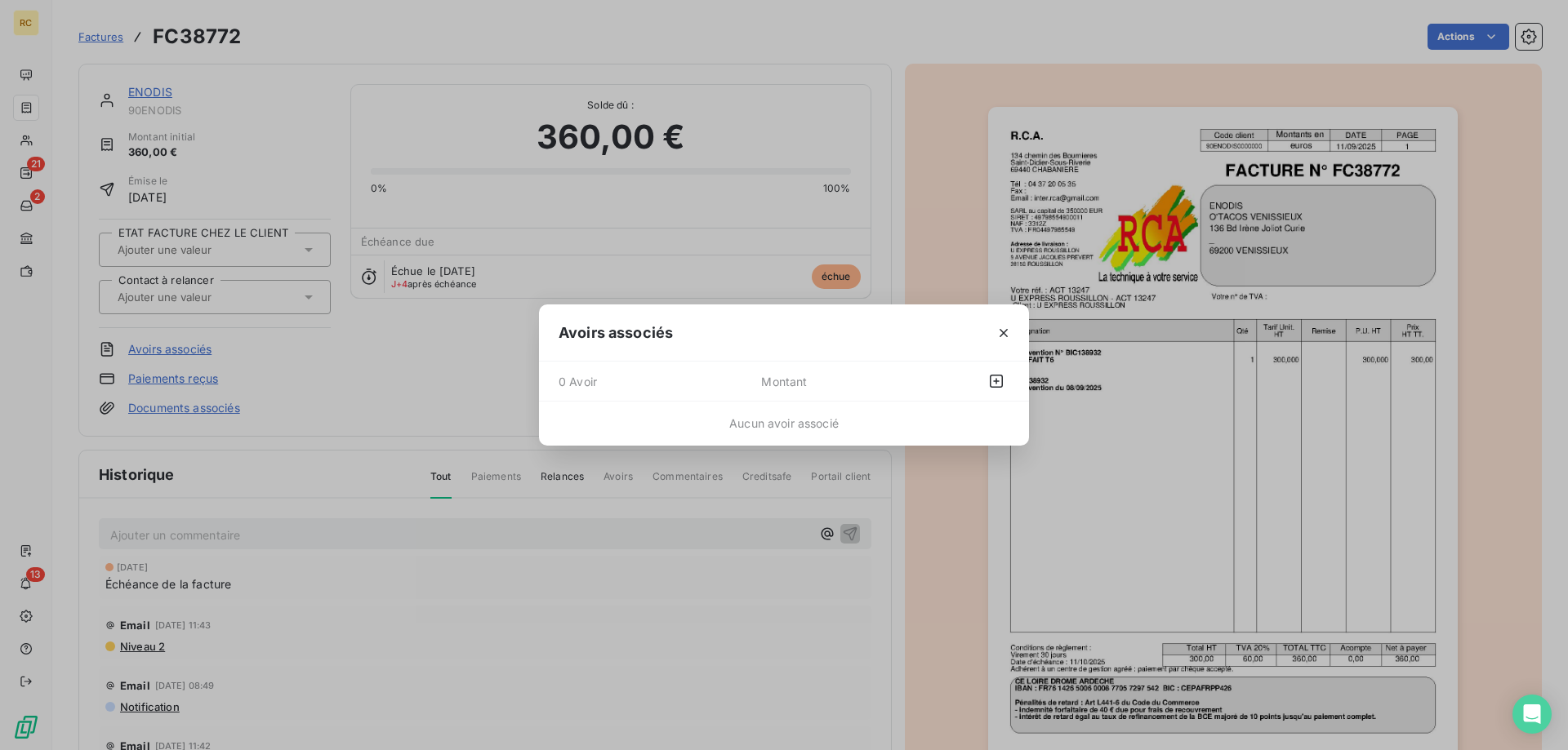
click at [400, 410] on div "Avoirs associés 0 Avoir Montant Aucun avoir associé" at bounding box center [784, 375] width 1568 height 750
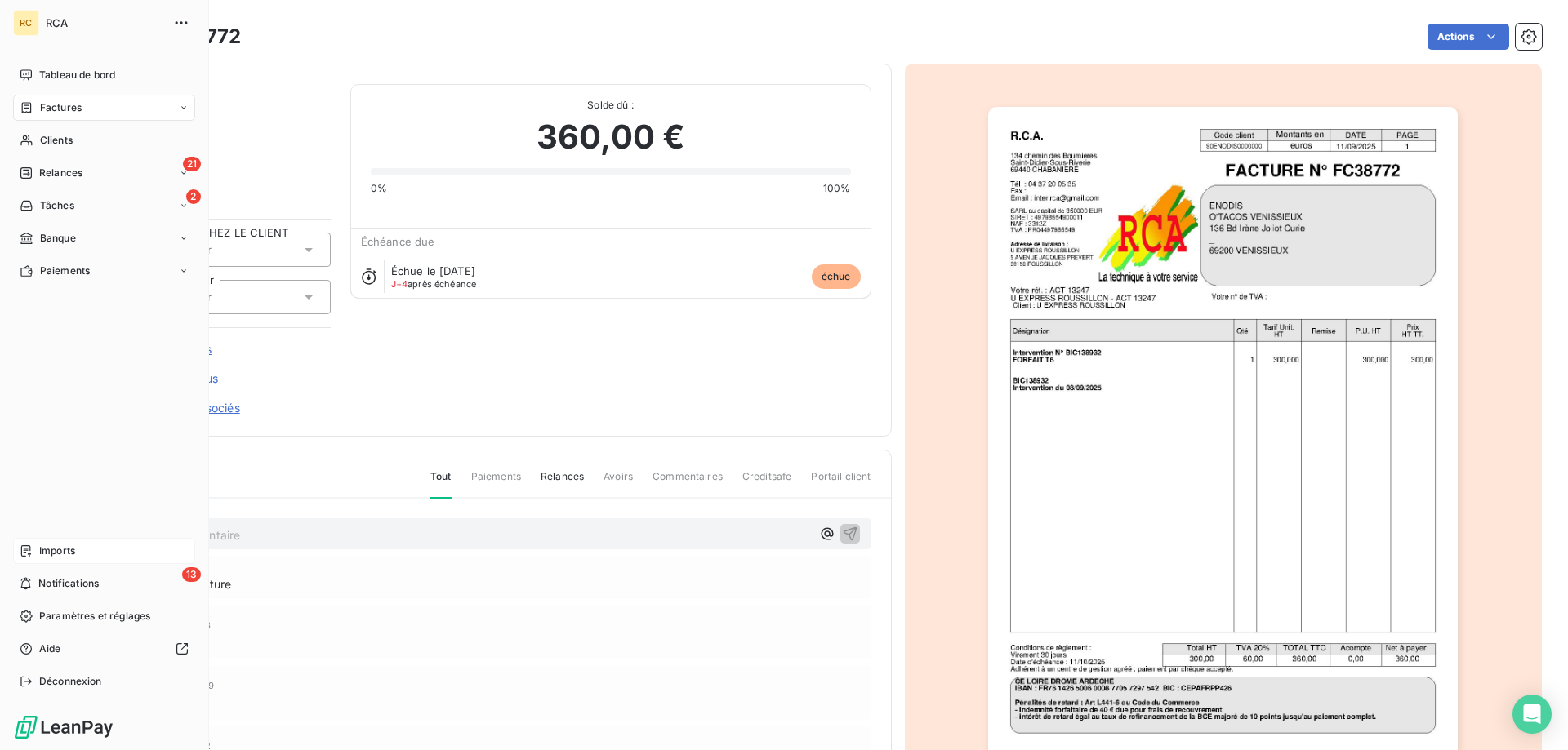
click at [27, 555] on icon at bounding box center [25, 550] width 13 height 13
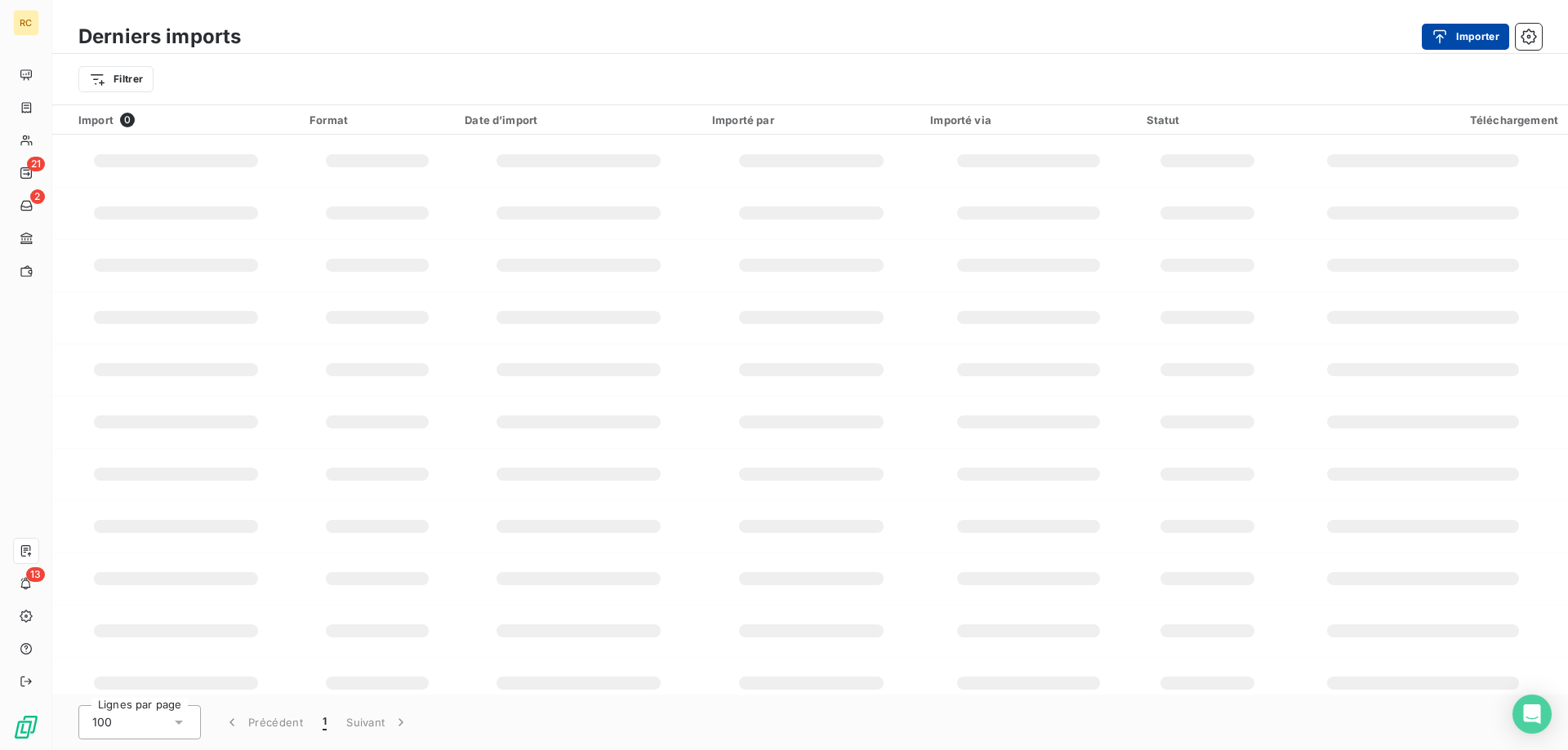
click at [1457, 29] on button "Importer" at bounding box center [1465, 36] width 87 height 26
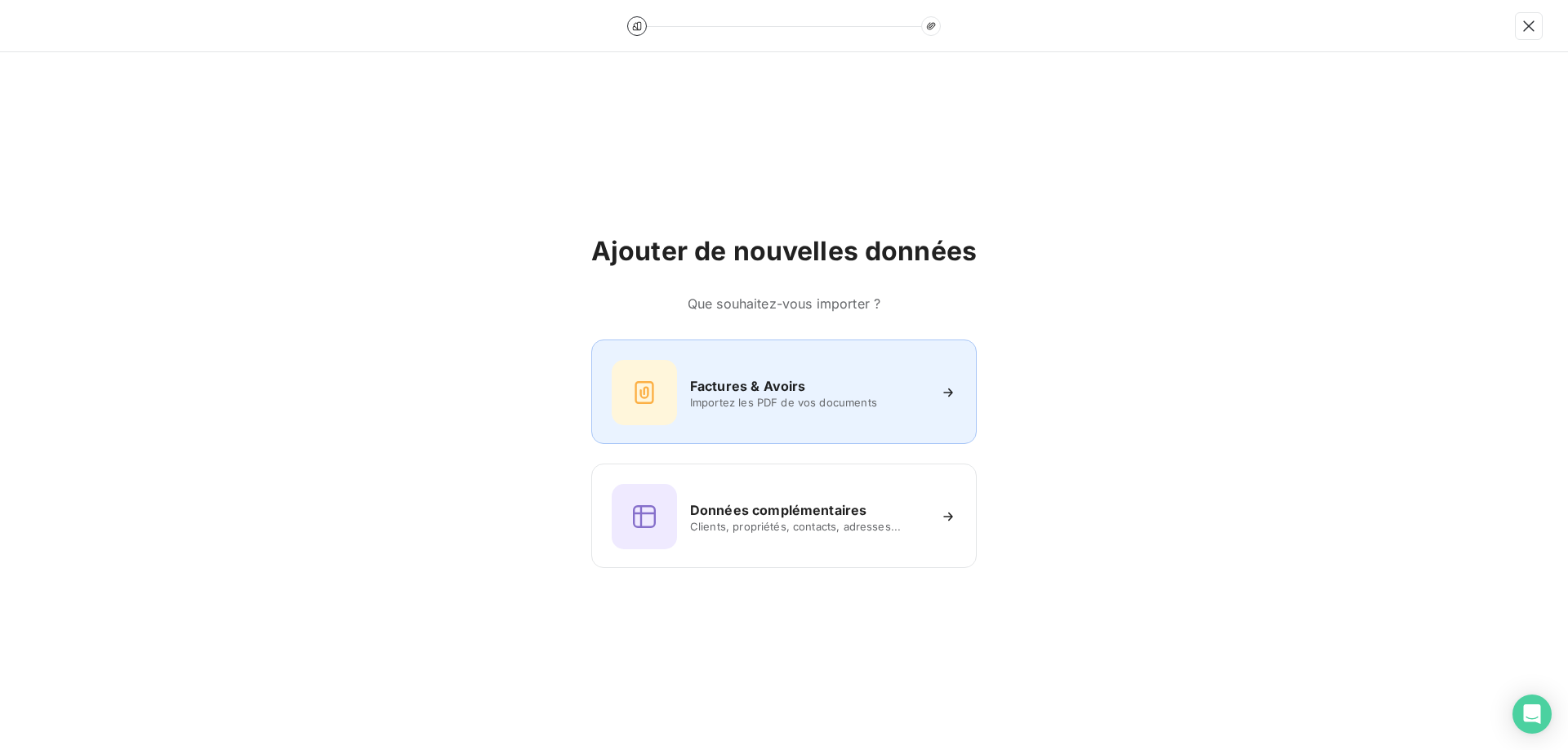
click at [774, 377] on h6 "Factures & Avoirs" at bounding box center [748, 386] width 116 height 20
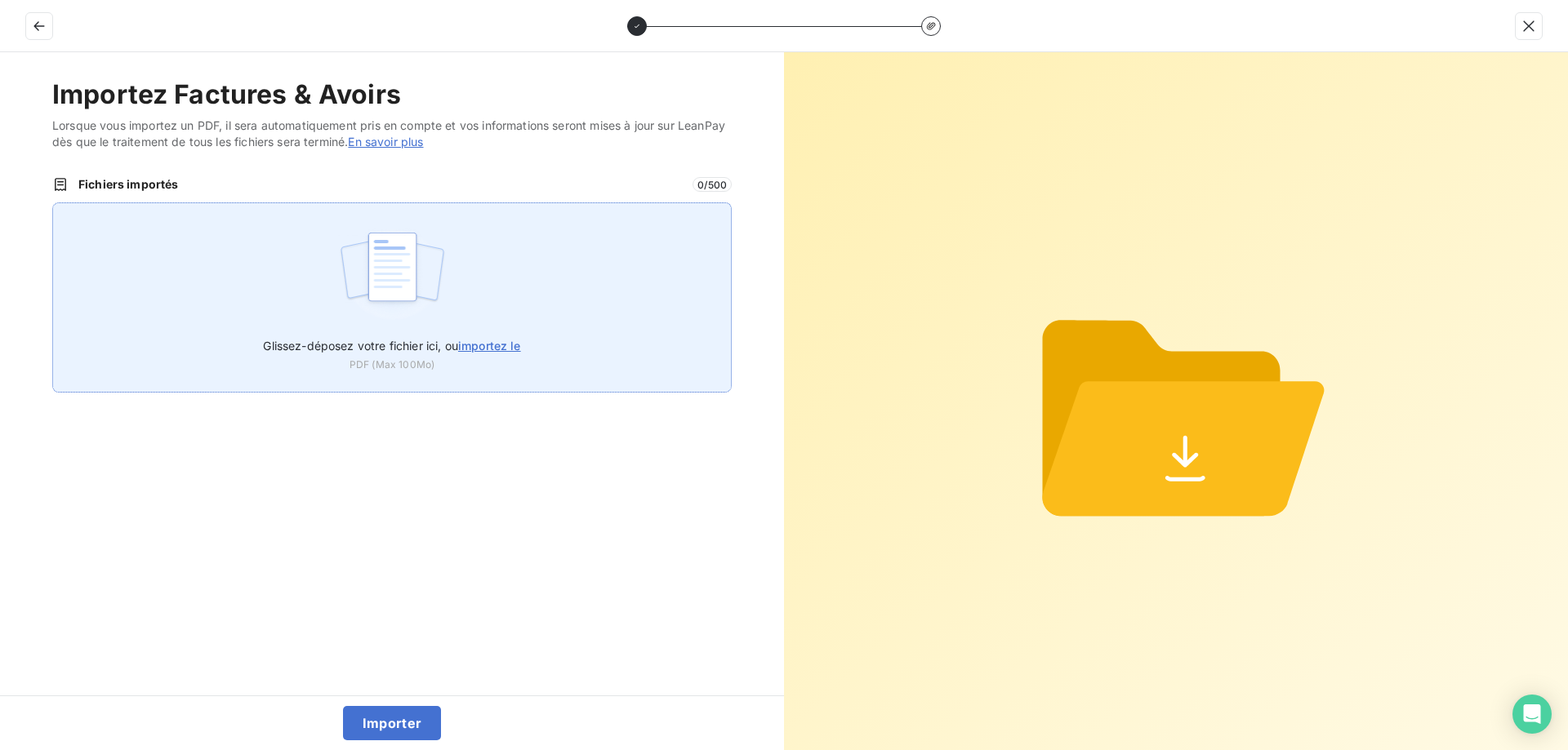
click at [480, 340] on span "importez le" at bounding box center [490, 346] width 63 height 14
click at [53, 204] on input "Glissez-déposez votre fichier ici, ou importez le" at bounding box center [52, 203] width 1 height 1
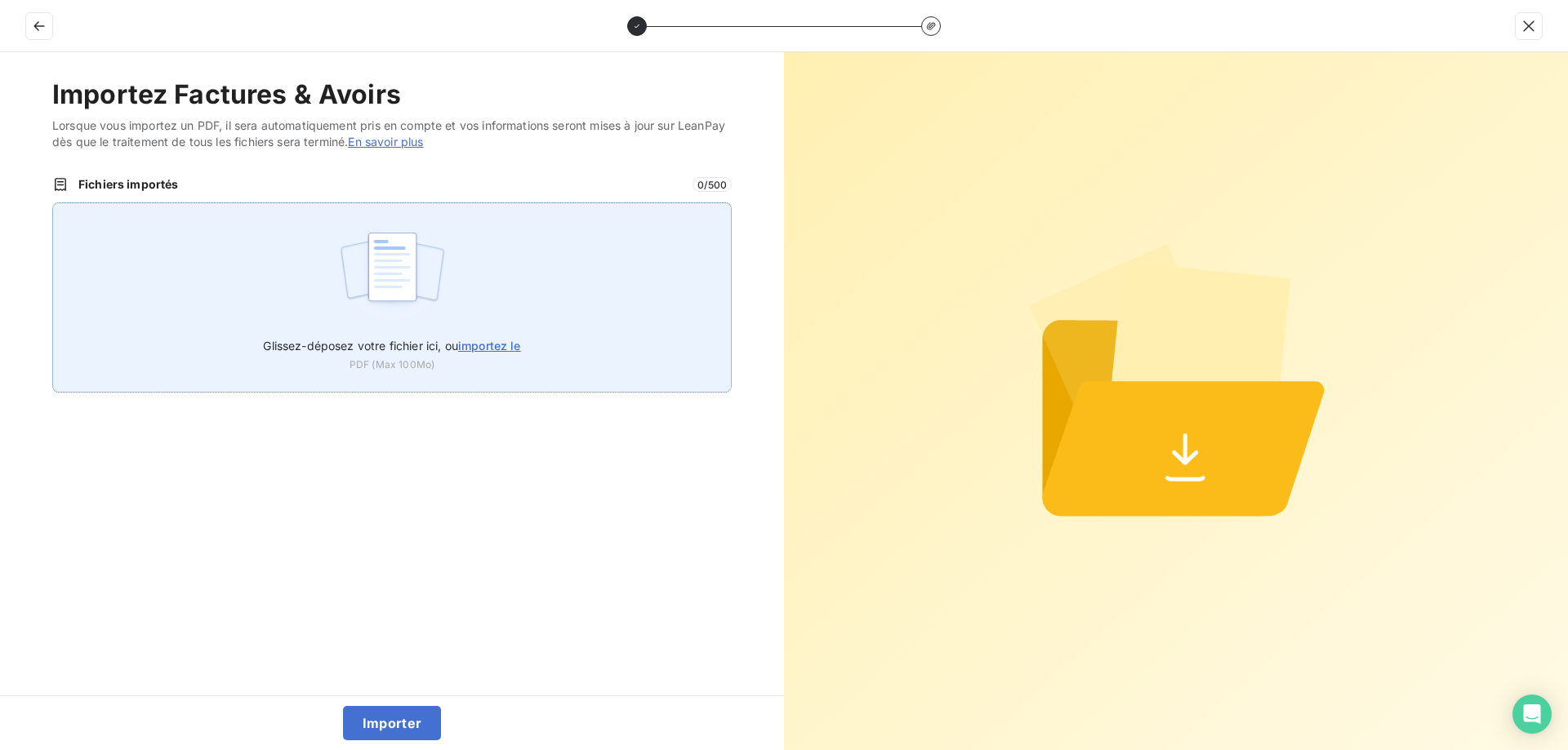
type input "C:\fakepath\FC39078.pdf"
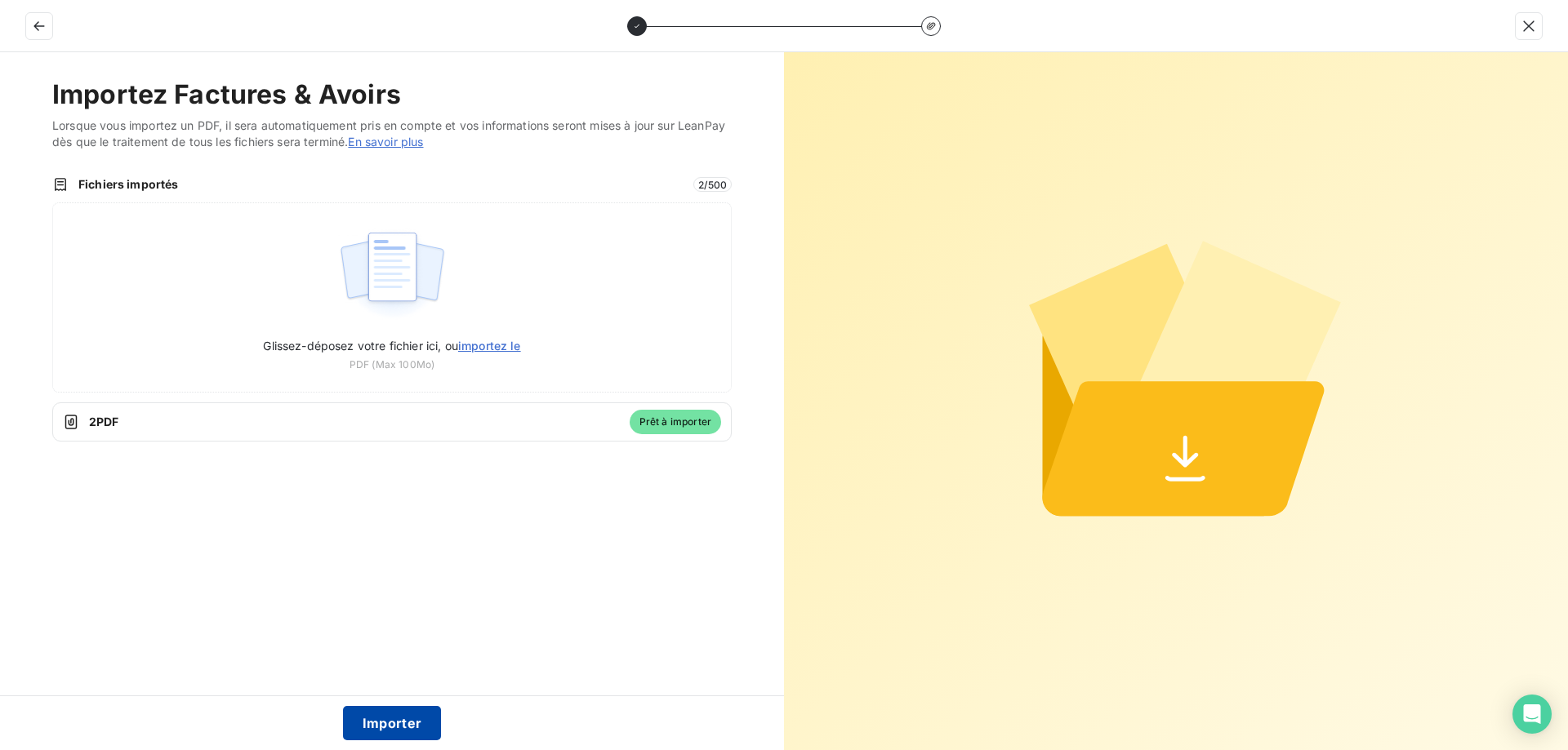
click at [390, 727] on button "Importer" at bounding box center [392, 723] width 99 height 34
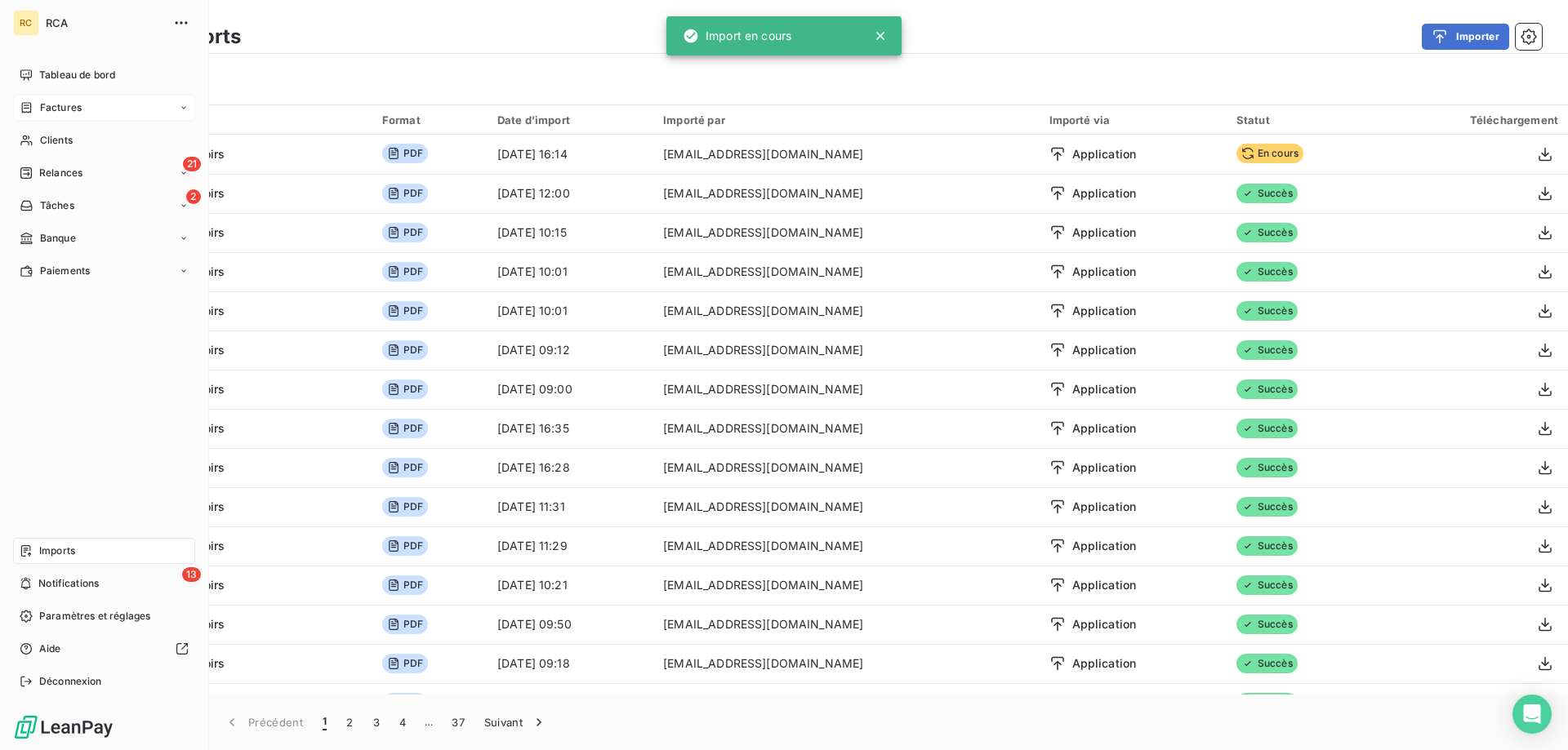
click at [23, 98] on div "Factures" at bounding box center [104, 108] width 182 height 26
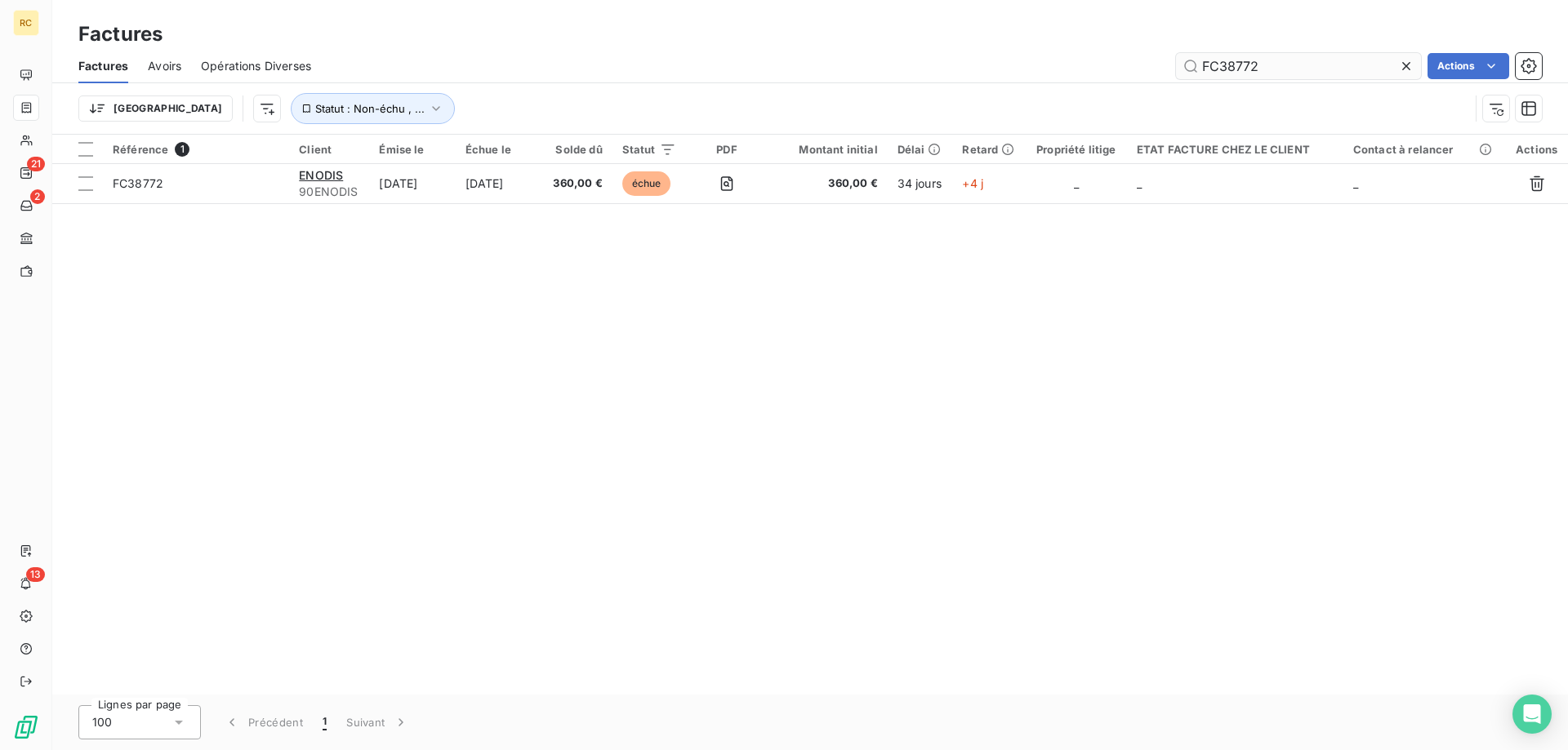
drag, startPoint x: 1258, startPoint y: 58, endPoint x: 1198, endPoint y: 68, distance: 60.8
click at [1195, 68] on input "FC38772" at bounding box center [1299, 66] width 245 height 26
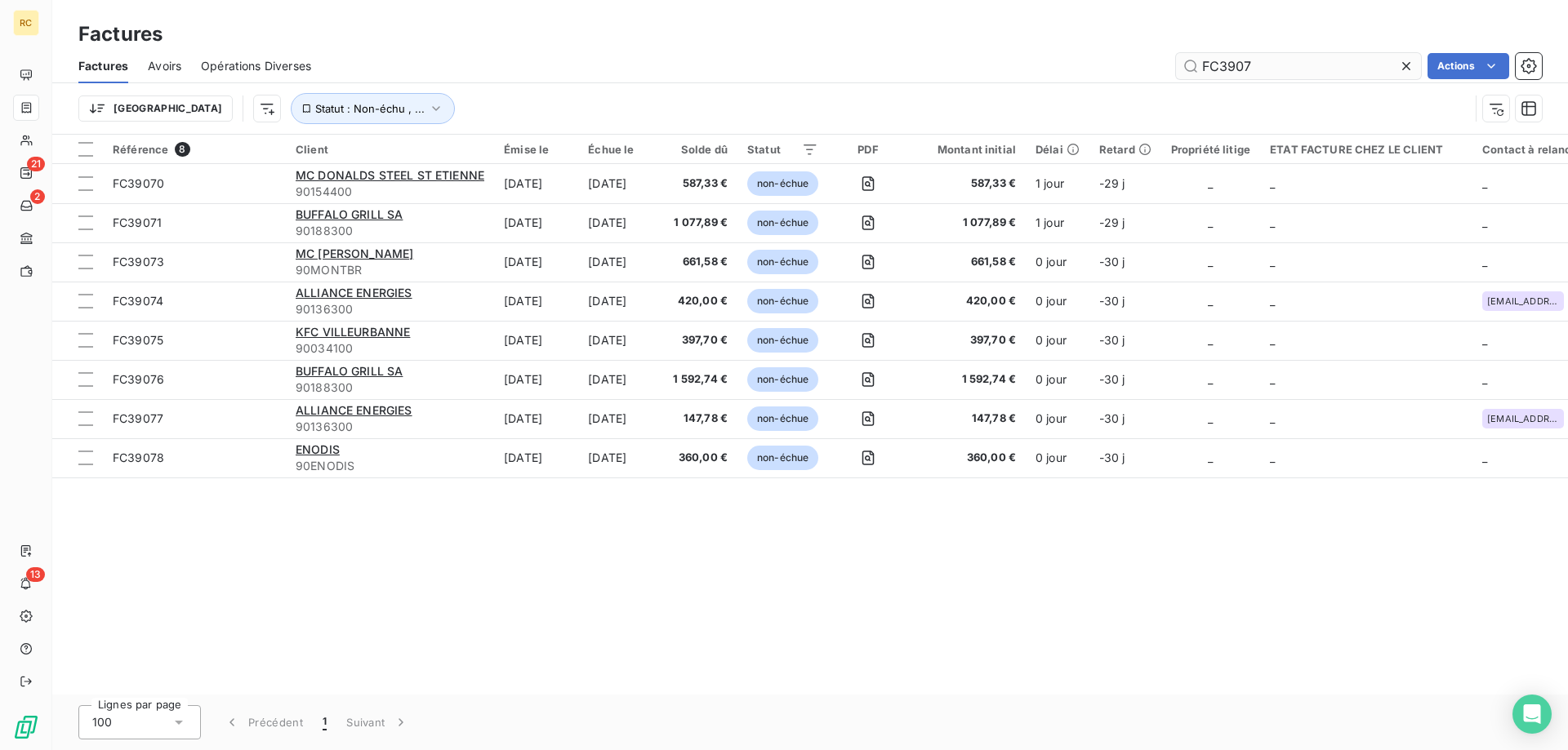
click at [1137, 75] on div "FC3907 Actions" at bounding box center [936, 66] width 1212 height 26
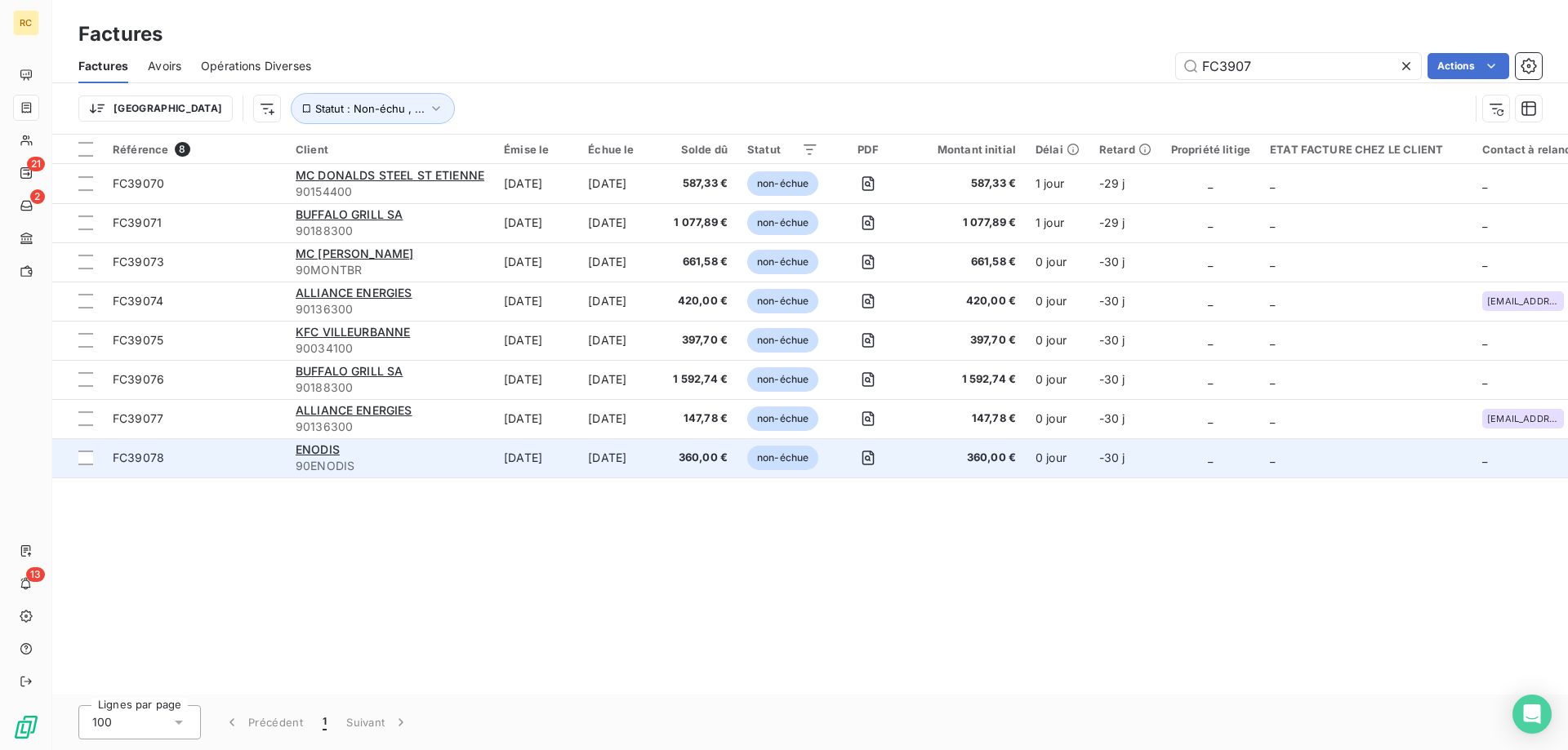
type input "FC3907"
click at [155, 448] on td "FC39078" at bounding box center [194, 458] width 183 height 39
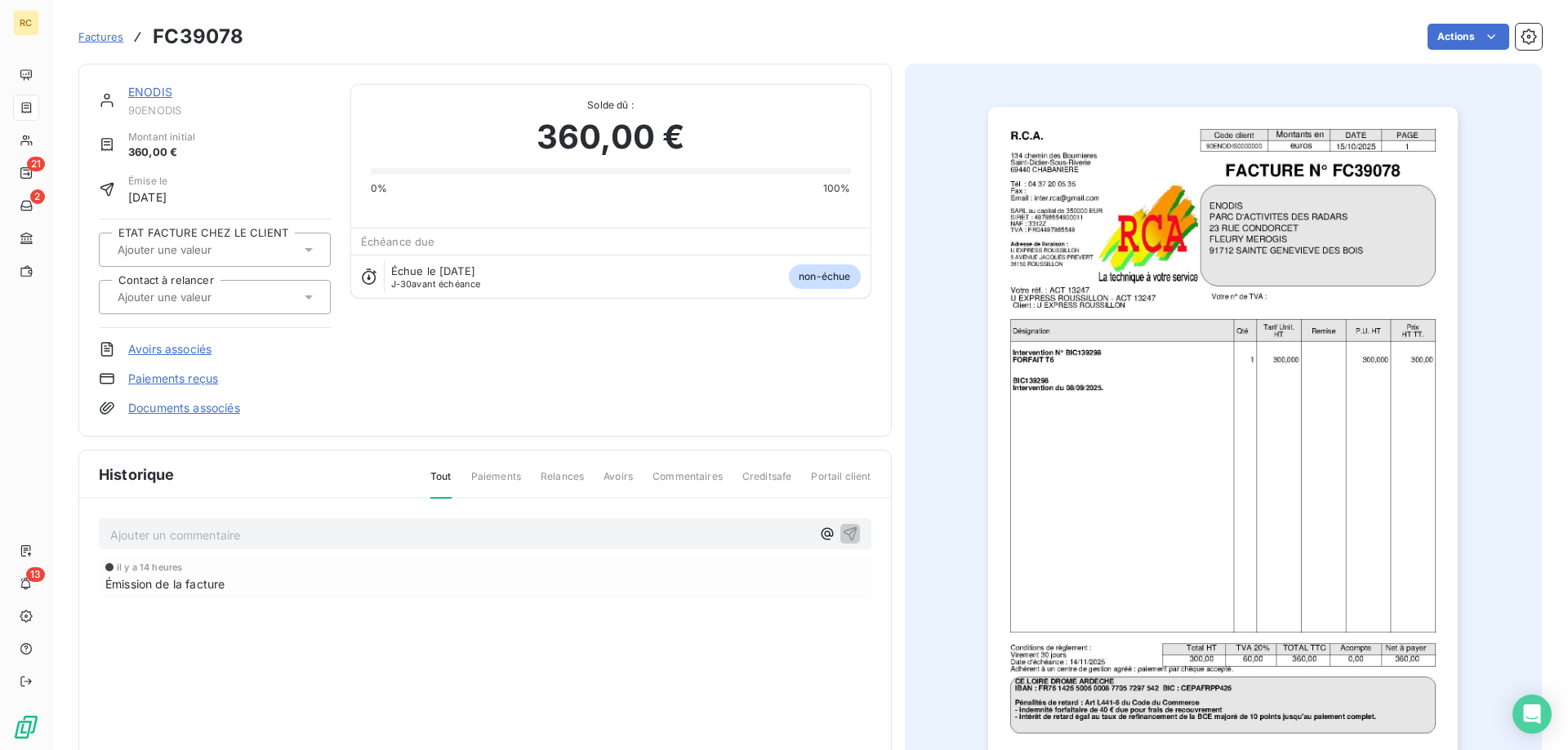
click at [196, 415] on link "Documents associés" at bounding box center [184, 408] width 112 height 17
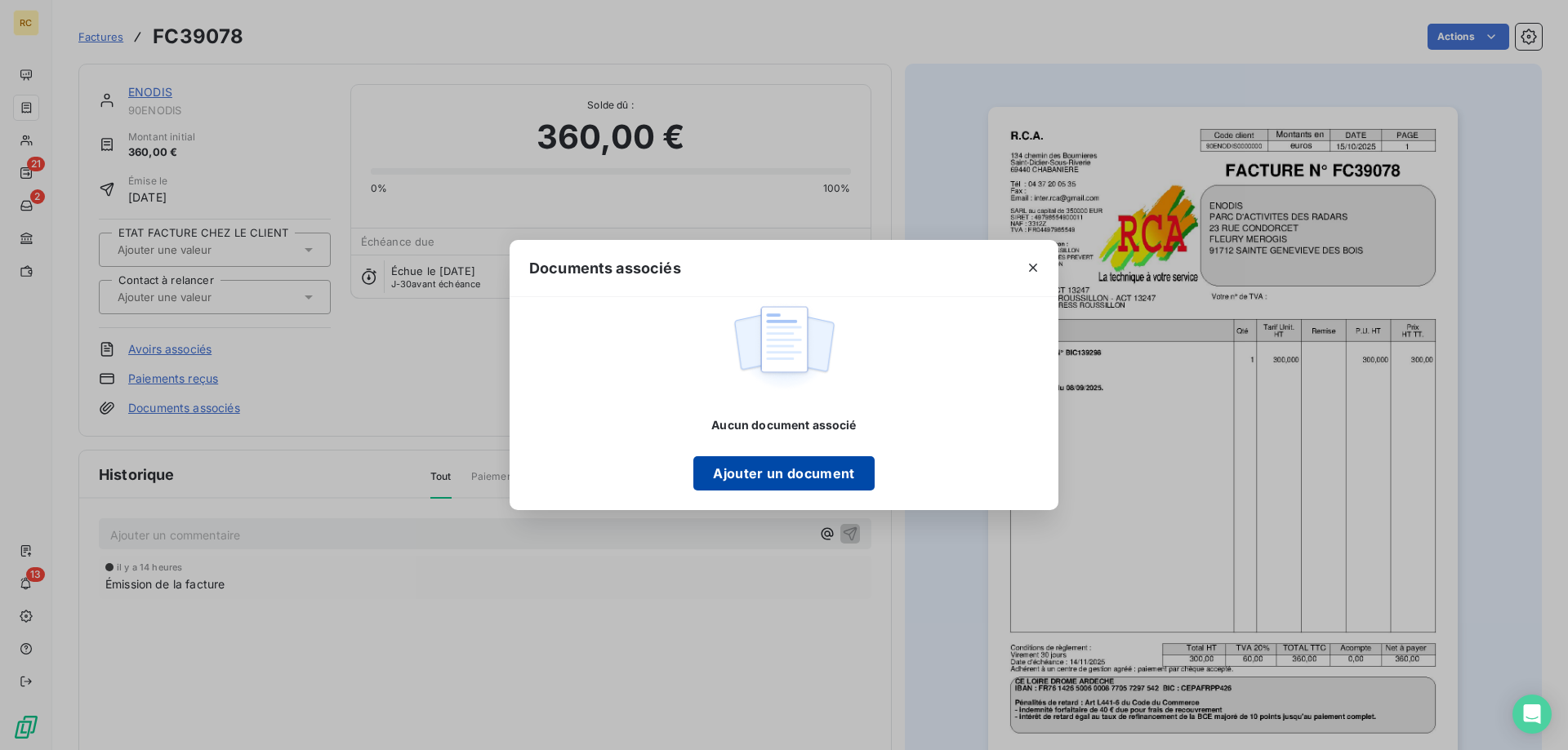
click at [841, 478] on button "Ajouter un document" at bounding box center [784, 473] width 180 height 34
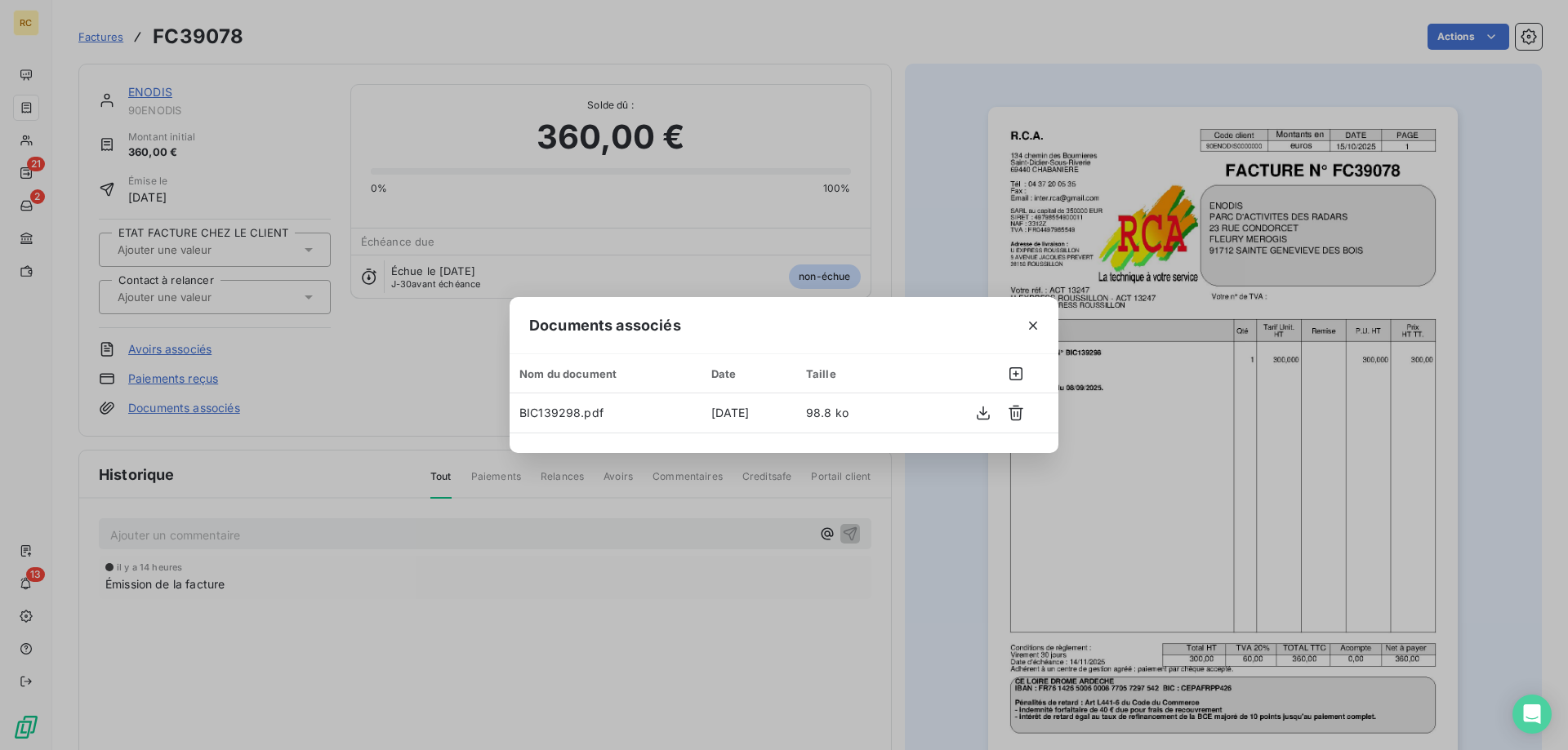
click at [941, 213] on div "Documents associés Nom du document Date Taille BIC139298.pdf [DATE] 98.8 ko" at bounding box center [784, 375] width 1568 height 750
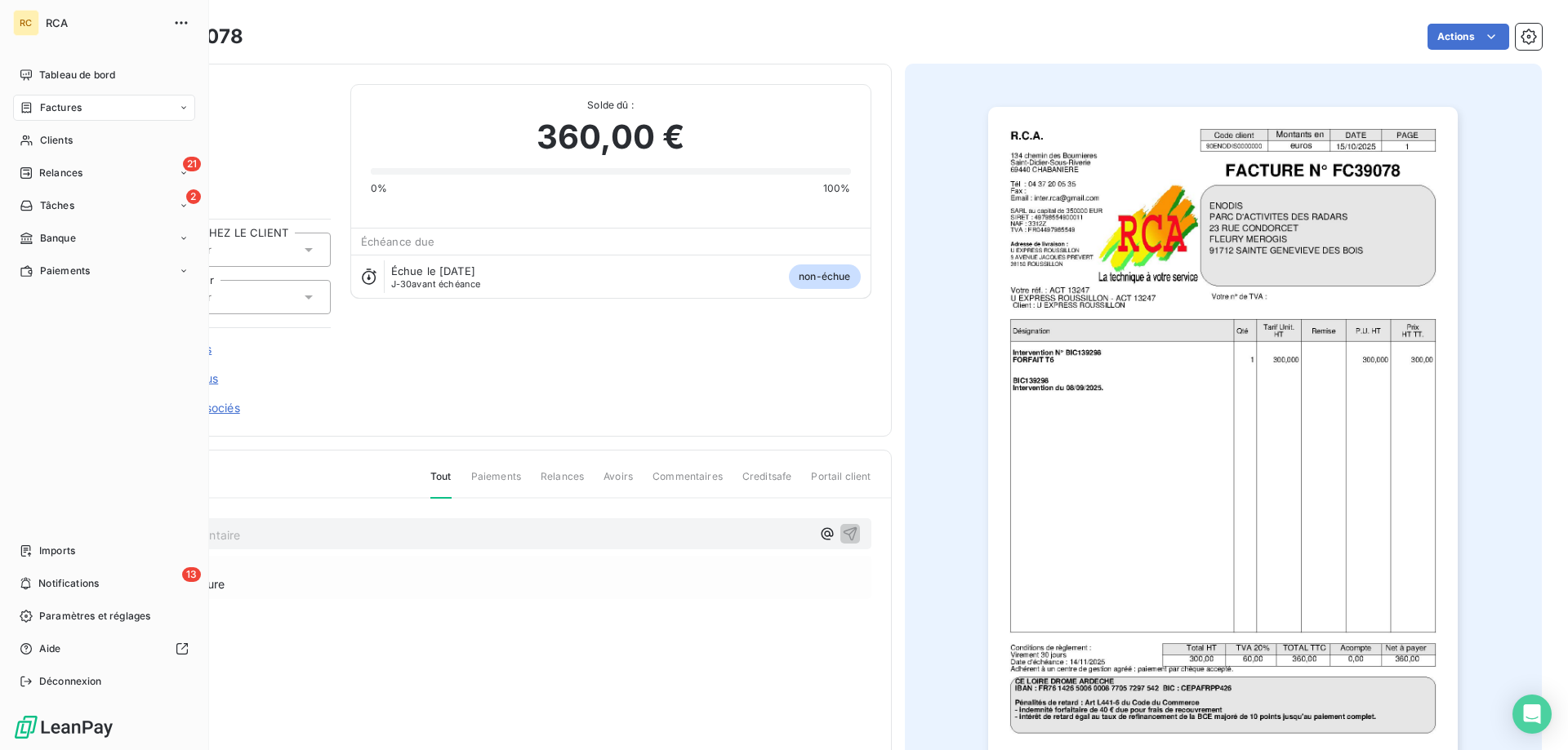
click at [51, 111] on span "Factures" at bounding box center [61, 108] width 42 height 15
click at [60, 164] on div "Avoirs" at bounding box center [114, 172] width 163 height 26
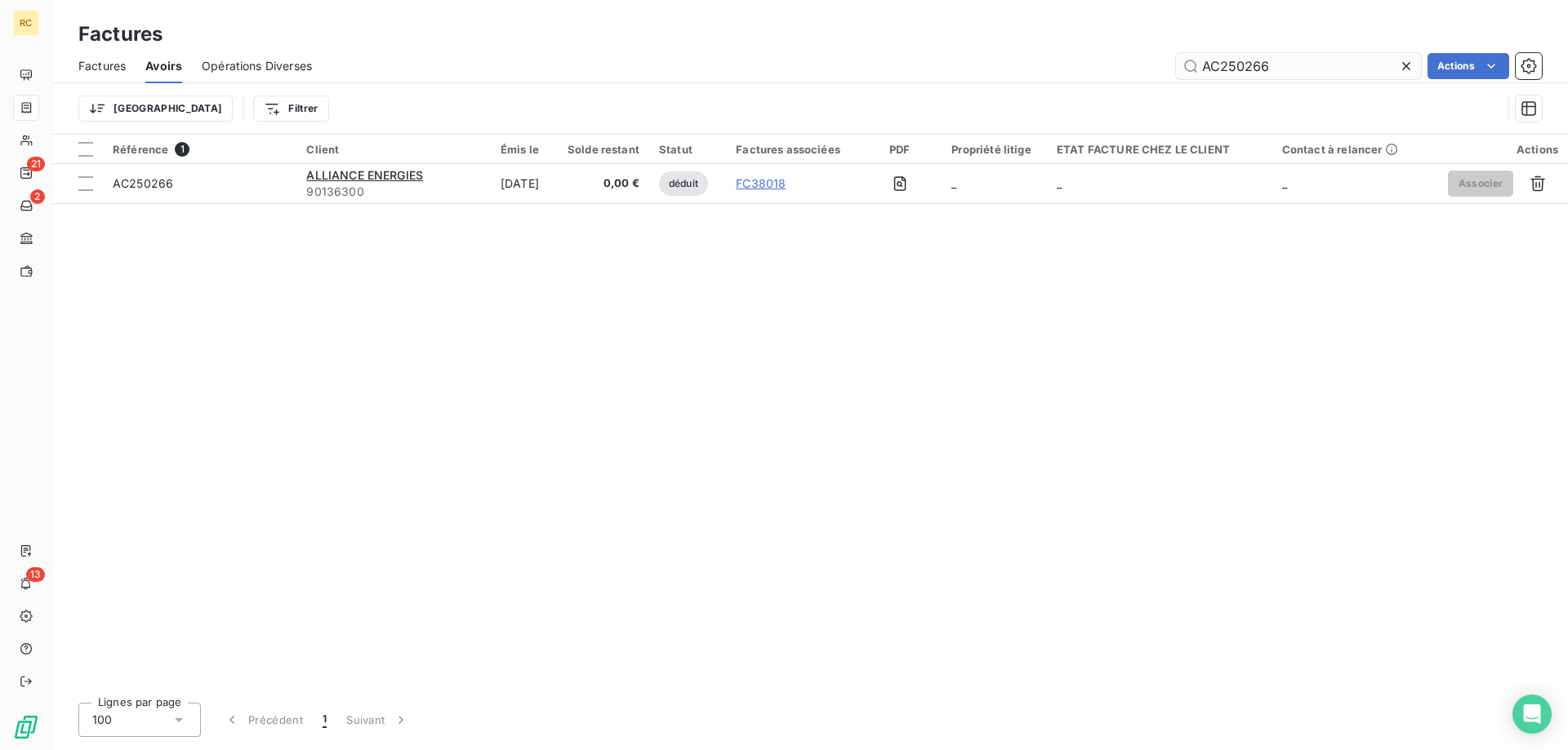
drag, startPoint x: 1272, startPoint y: 65, endPoint x: 1254, endPoint y: 64, distance: 18.0
click at [1254, 64] on input "AC250266" at bounding box center [1299, 66] width 245 height 26
type input "AC250270"
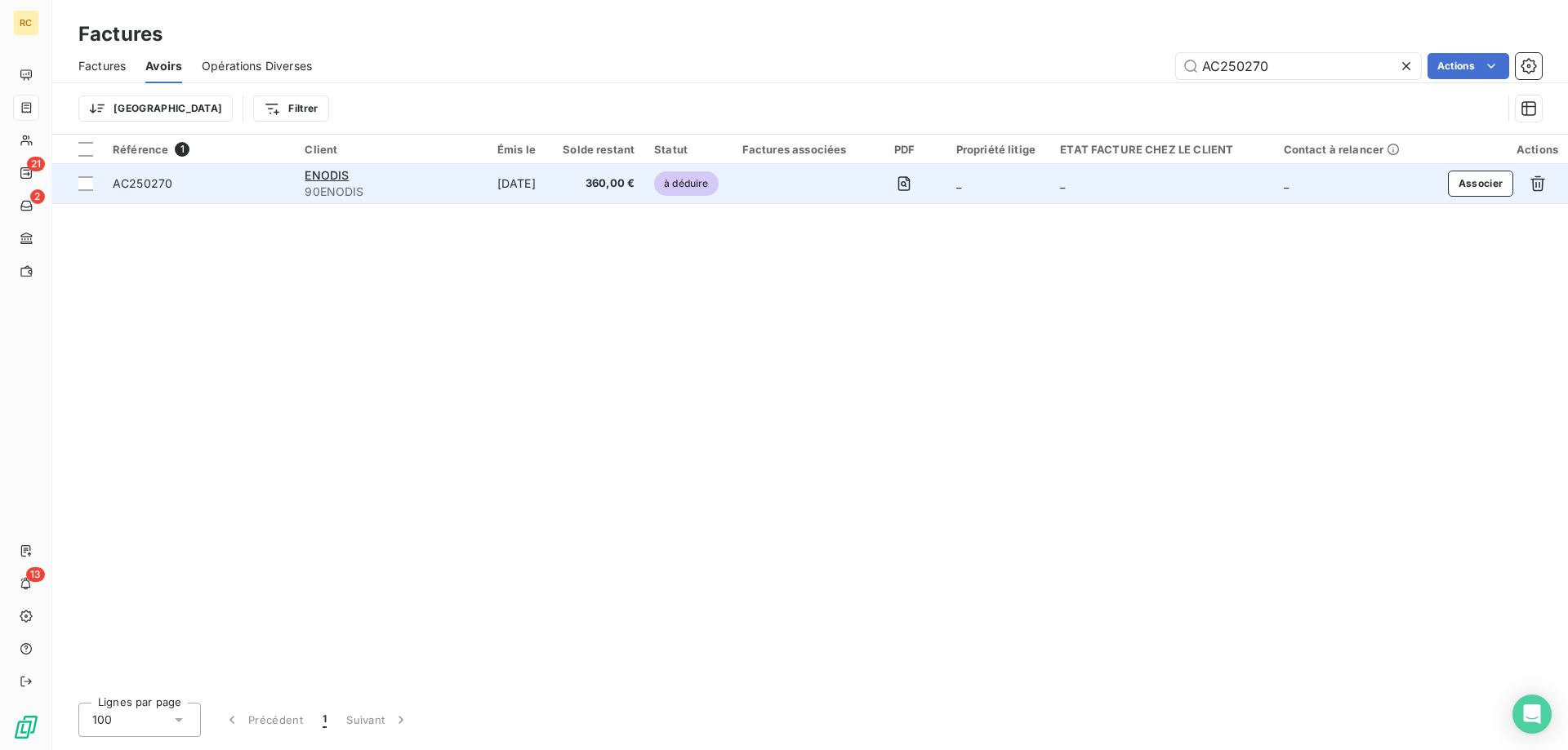
click at [150, 199] on td "AC250270" at bounding box center [199, 184] width 192 height 39
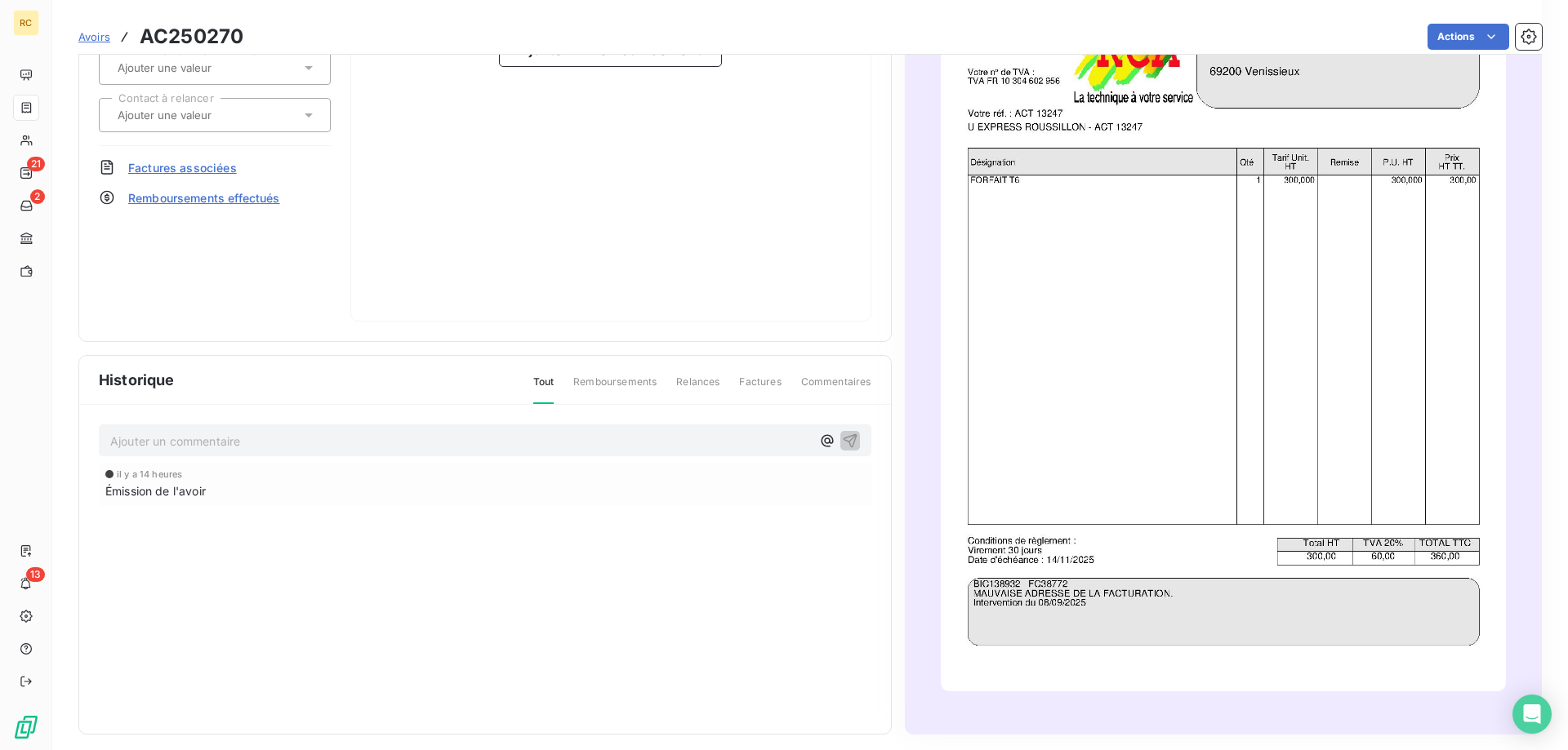
scroll to position [217, 0]
click at [151, 163] on span "Factures associées" at bounding box center [182, 165] width 109 height 18
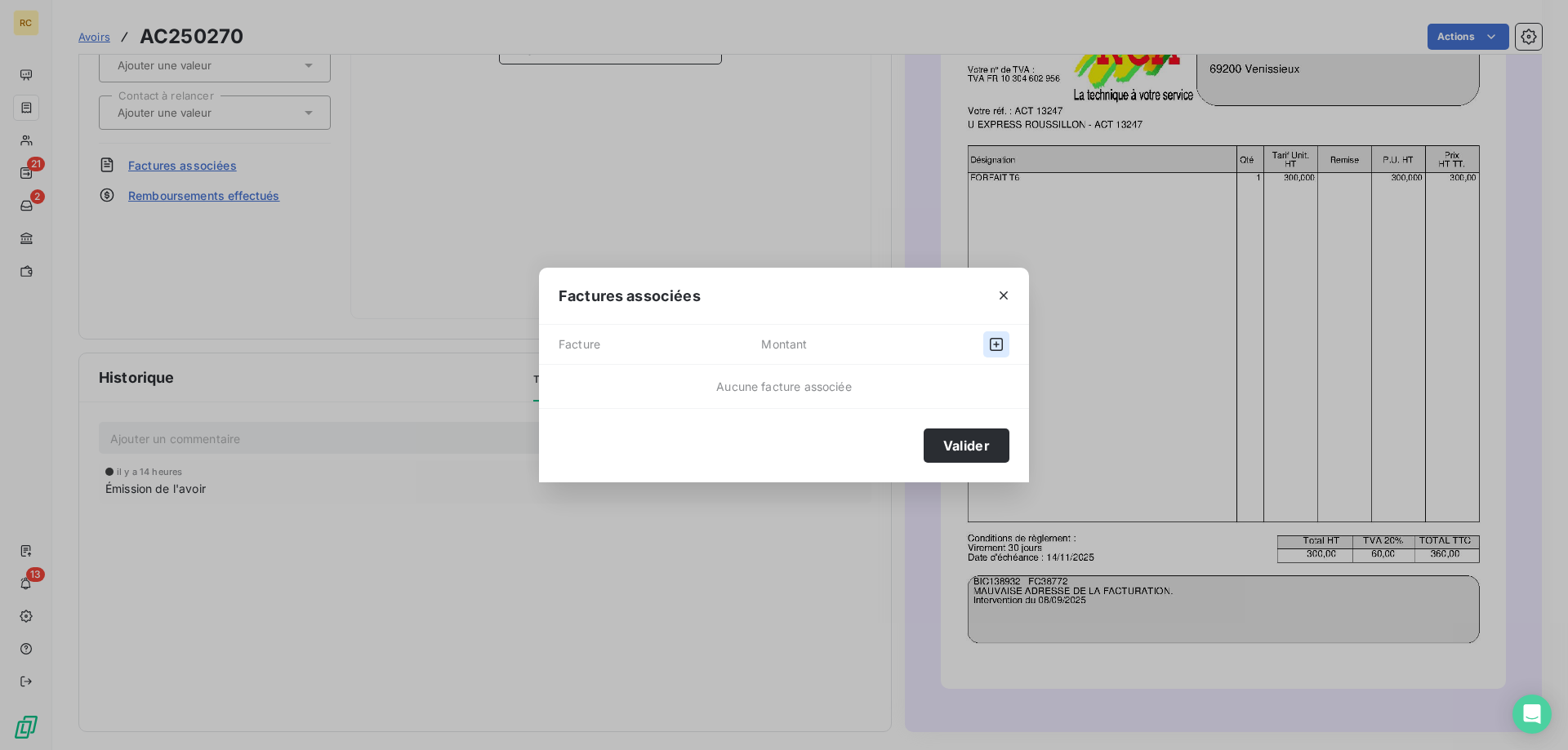
click at [992, 348] on icon "button" at bounding box center [996, 345] width 17 height 17
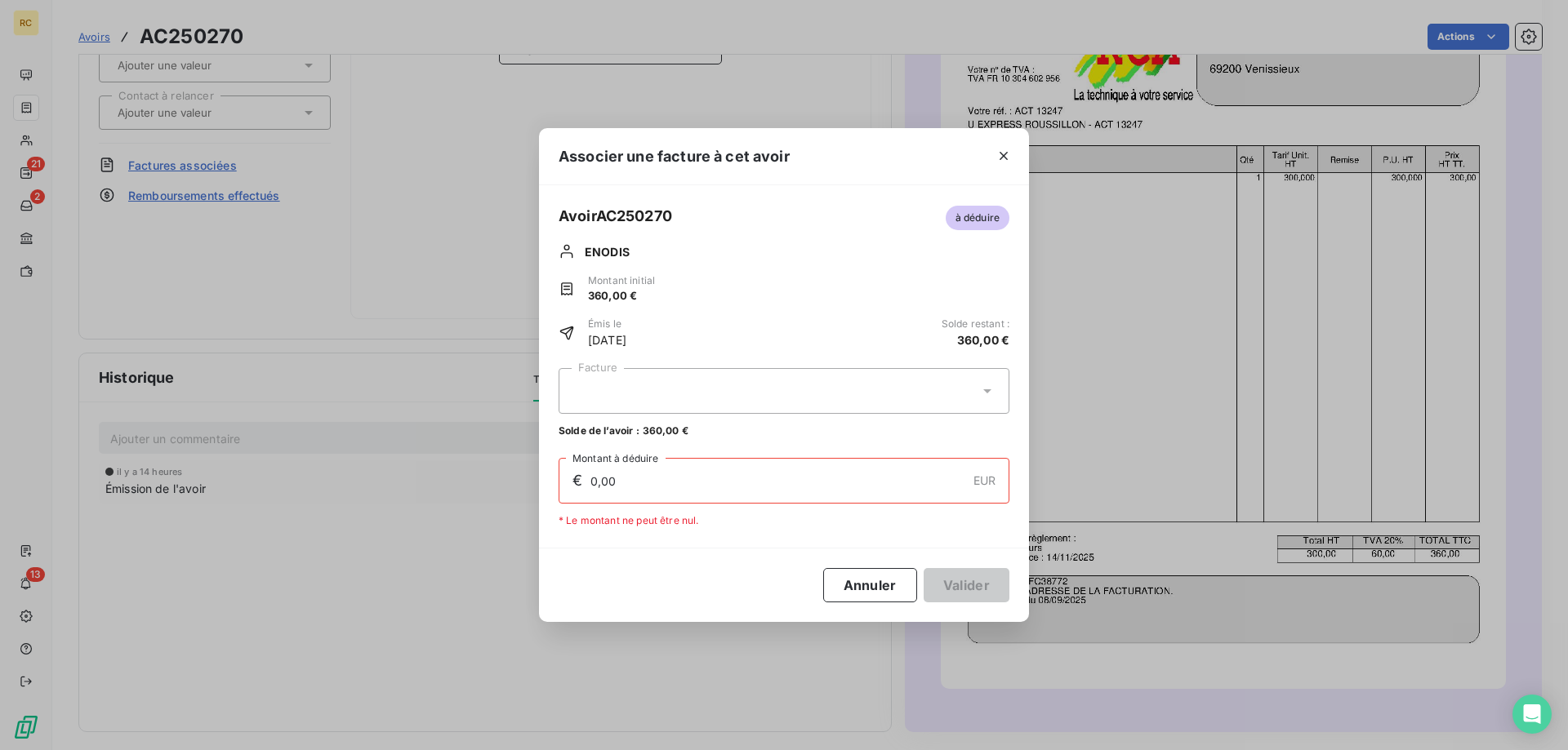
click at [975, 398] on div at bounding box center [784, 391] width 451 height 46
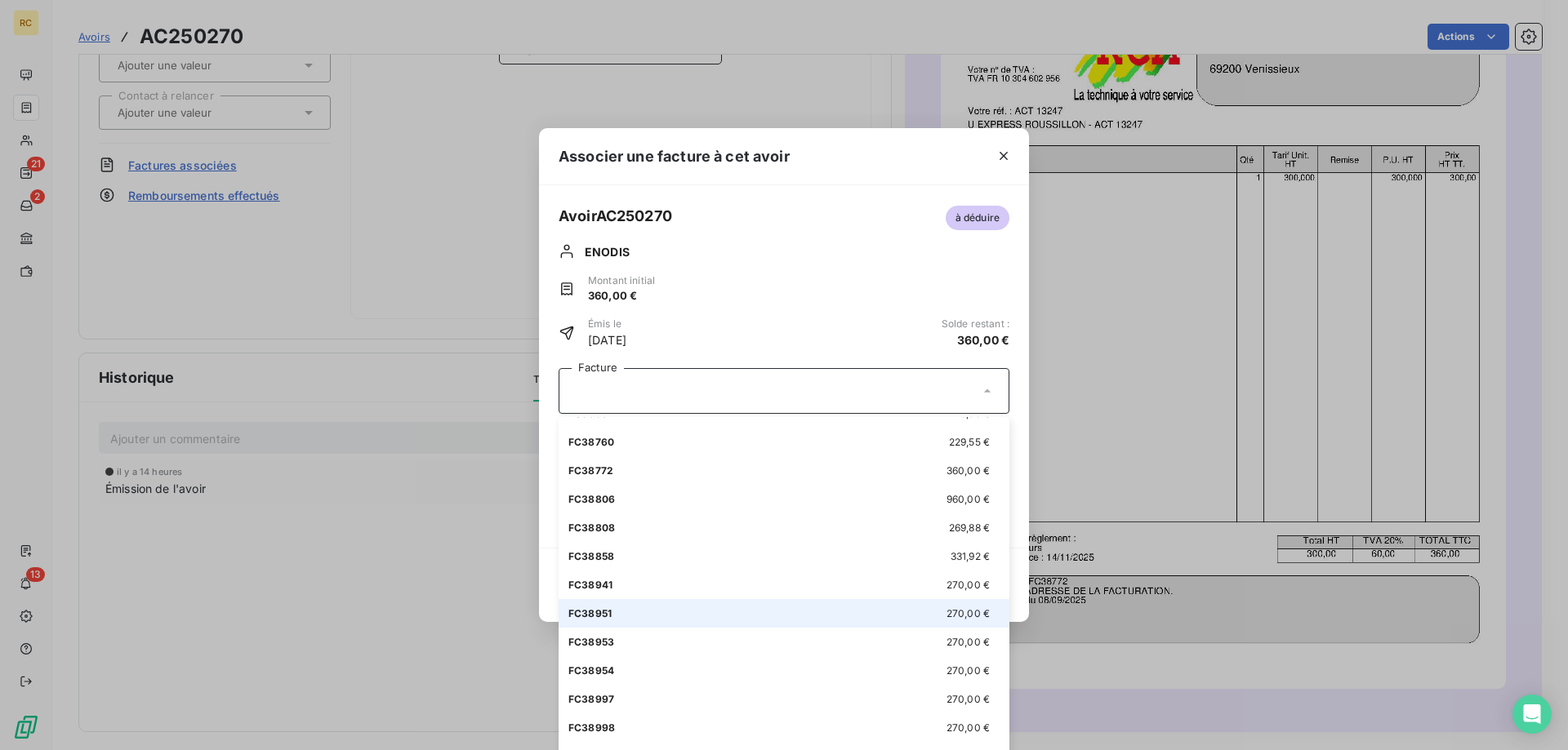
scroll to position [0, 0]
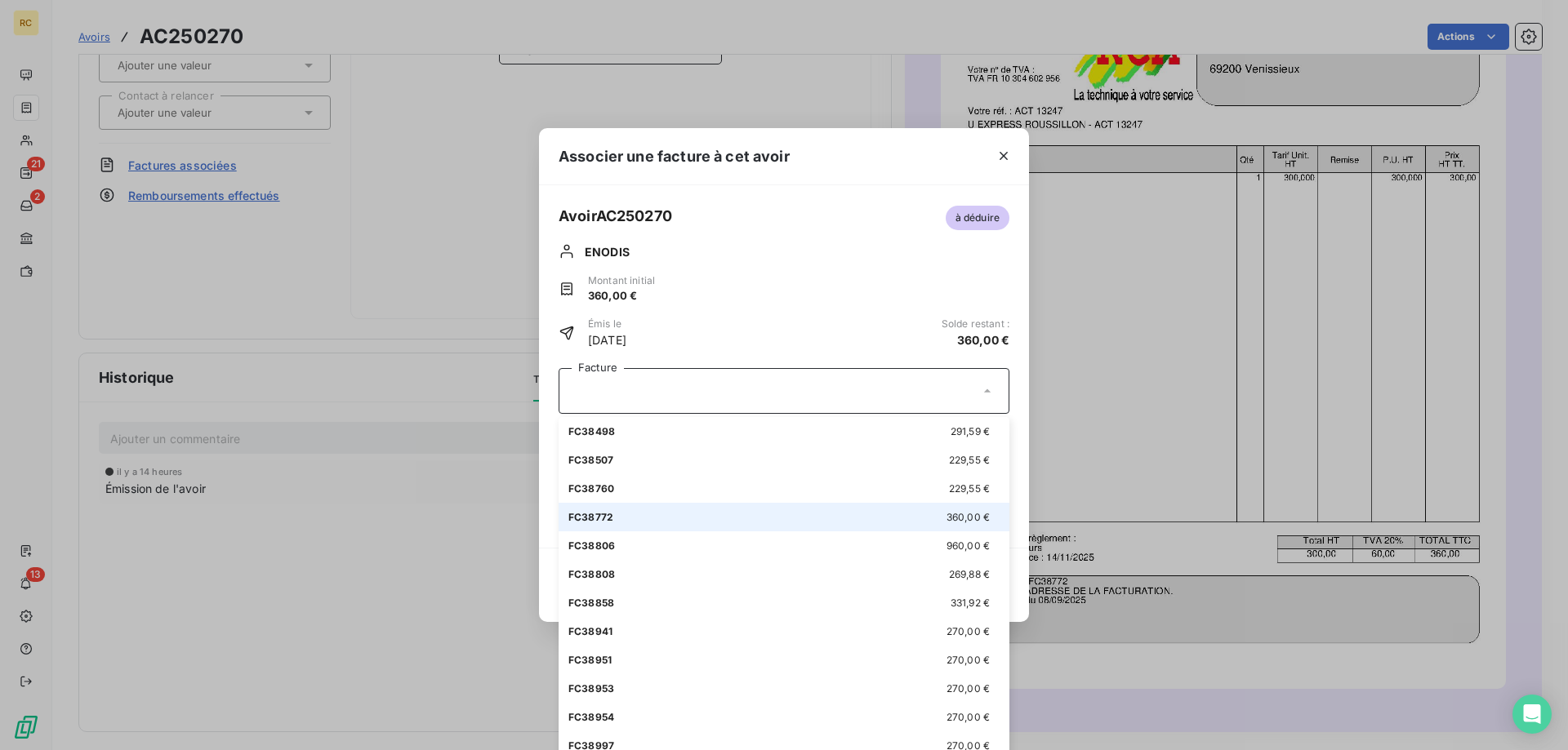
click at [646, 517] on div "FC38772 360,00 €" at bounding box center [784, 517] width 431 height 16
type input "360,00"
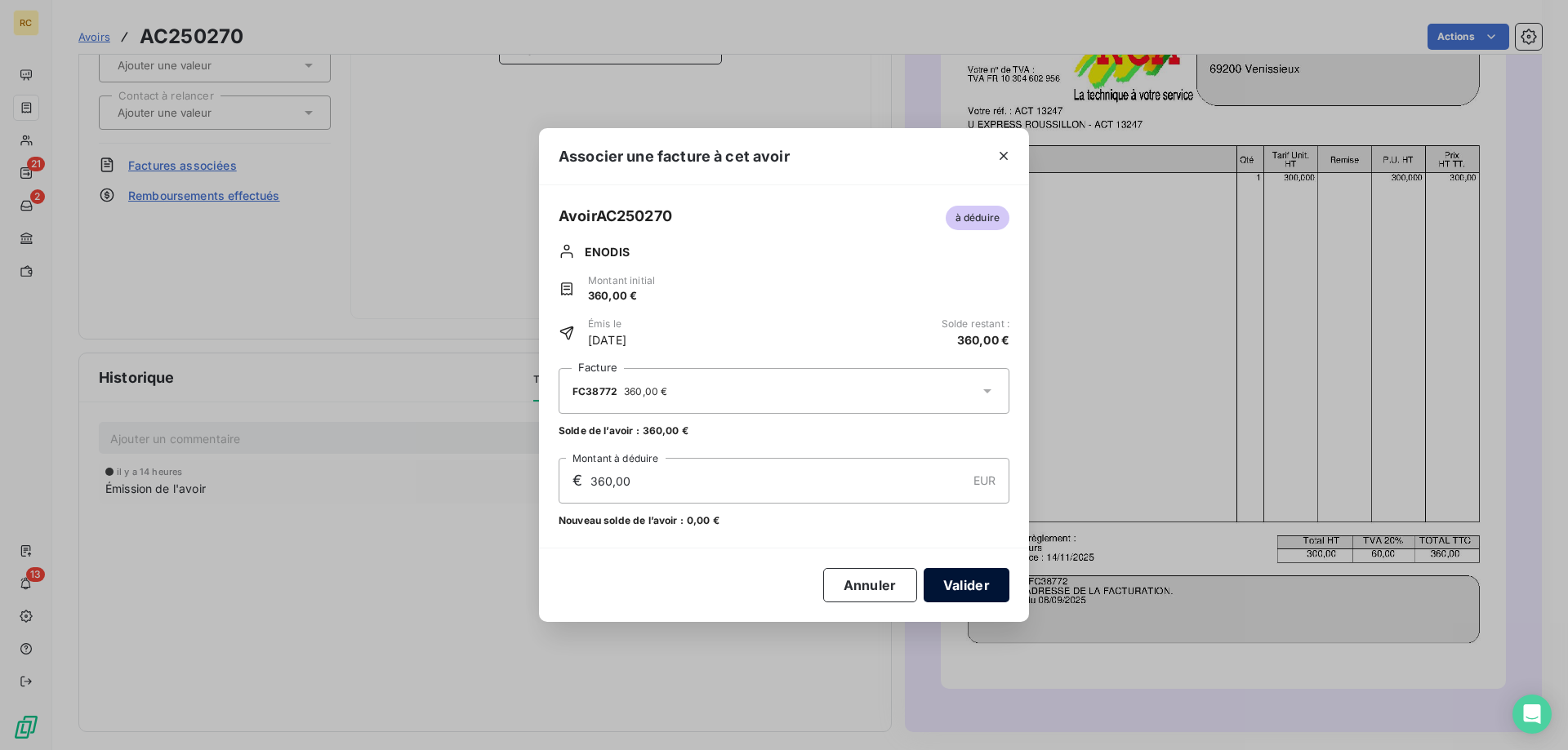
click at [994, 578] on button "Valider" at bounding box center [967, 585] width 86 height 34
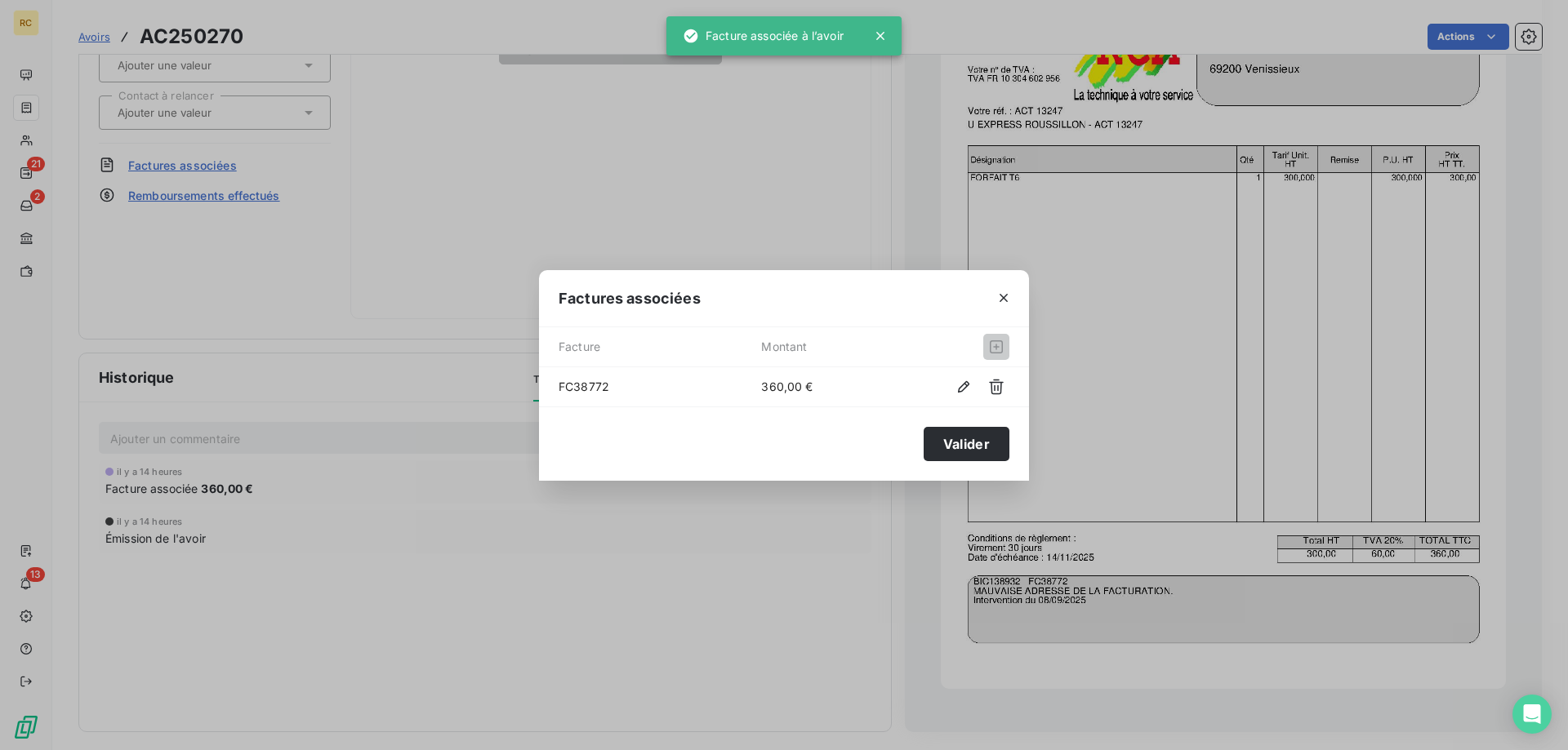
click at [986, 436] on button "Valider" at bounding box center [967, 444] width 86 height 34
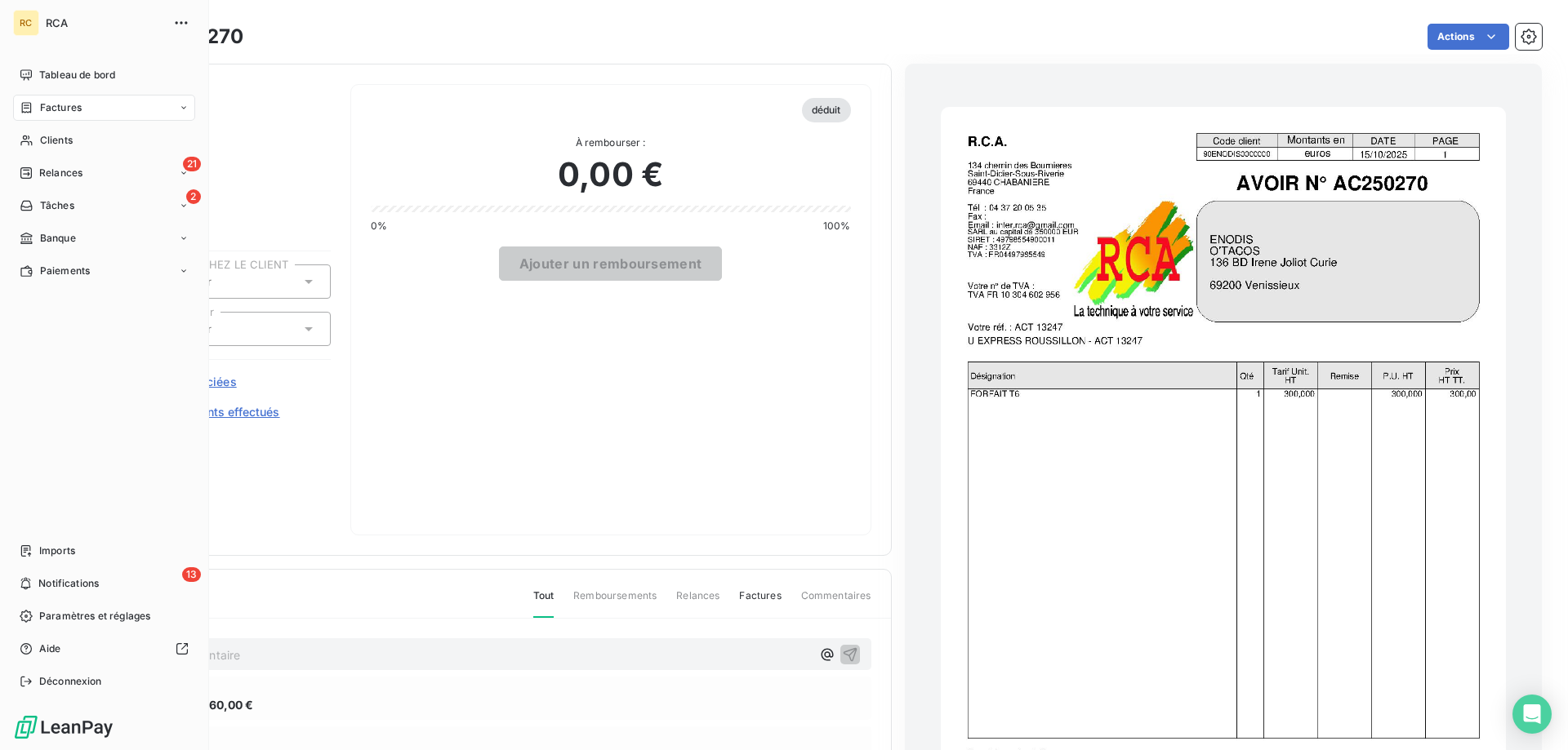
click at [60, 102] on span "Factures" at bounding box center [61, 108] width 42 height 15
click at [42, 111] on span "Factures" at bounding box center [61, 108] width 42 height 15
click at [59, 105] on span "Factures" at bounding box center [61, 108] width 42 height 15
click at [62, 134] on div "Factures" at bounding box center [114, 140] width 163 height 26
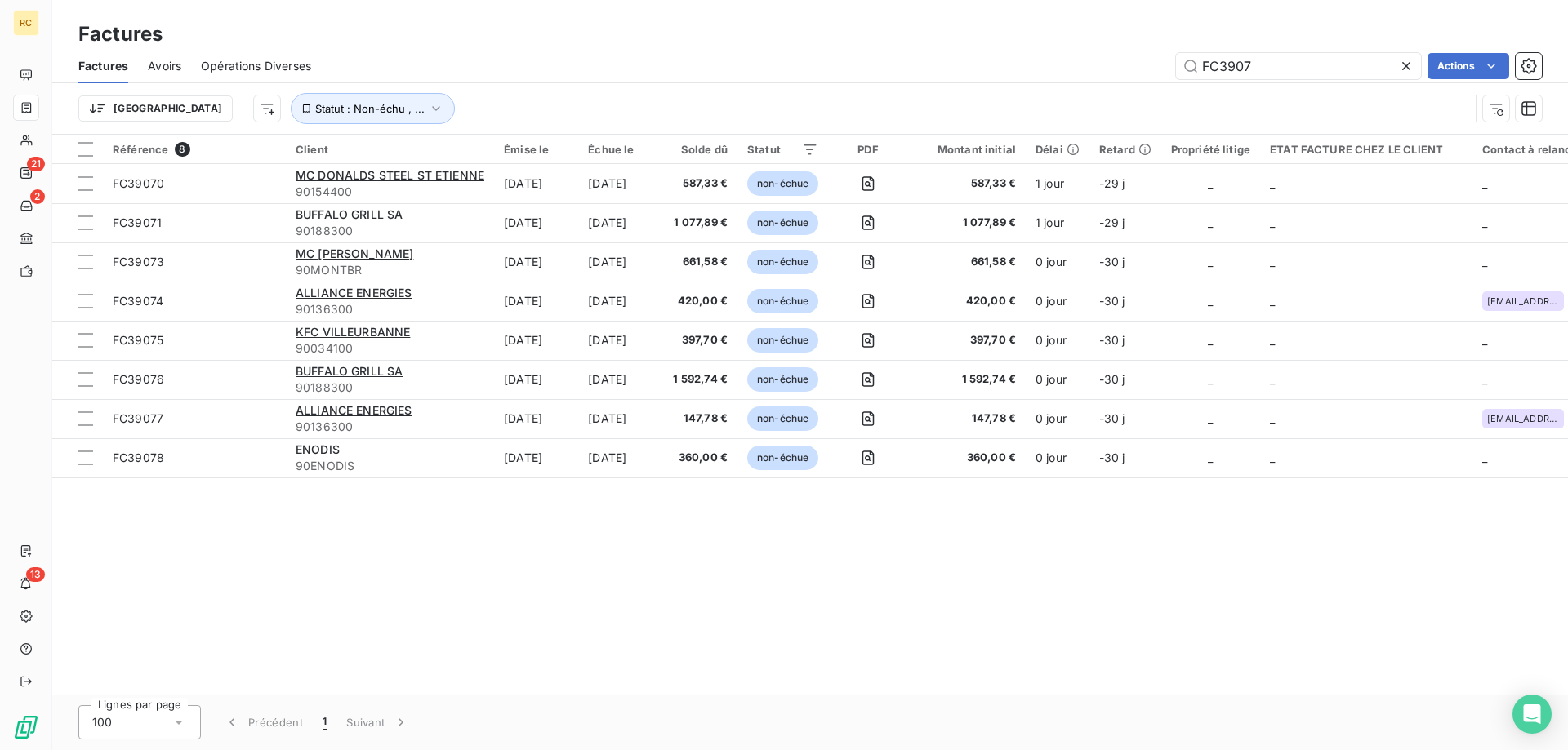
drag, startPoint x: 1283, startPoint y: 59, endPoint x: 1143, endPoint y: 62, distance: 140.0
click at [1148, 63] on div "FC3907 Actions" at bounding box center [936, 66] width 1212 height 26
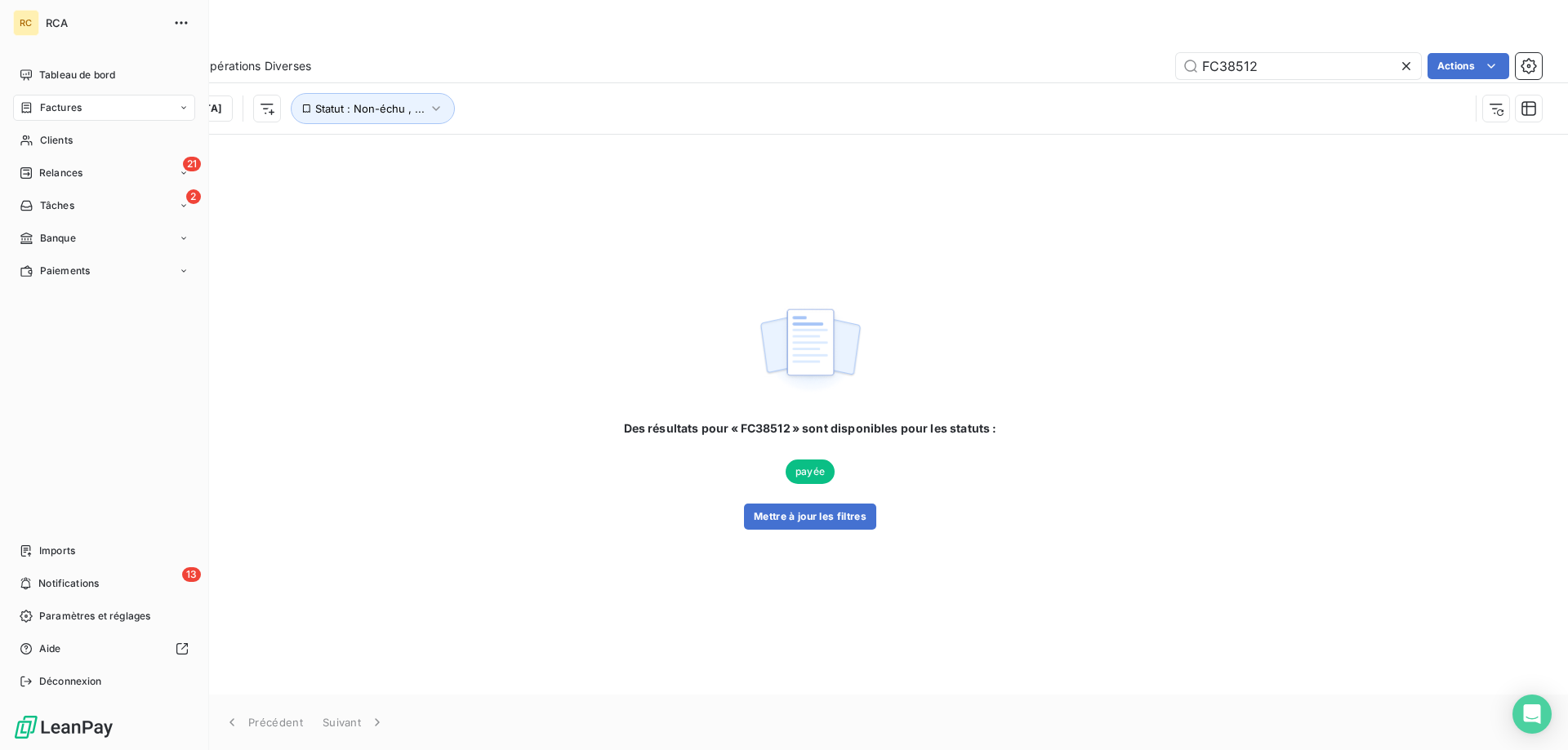
click at [35, 117] on div "Factures" at bounding box center [104, 108] width 182 height 26
drag, startPoint x: 66, startPoint y: 138, endPoint x: 76, endPoint y: 140, distance: 10.2
click at [67, 139] on span "Factures" at bounding box center [60, 140] width 42 height 15
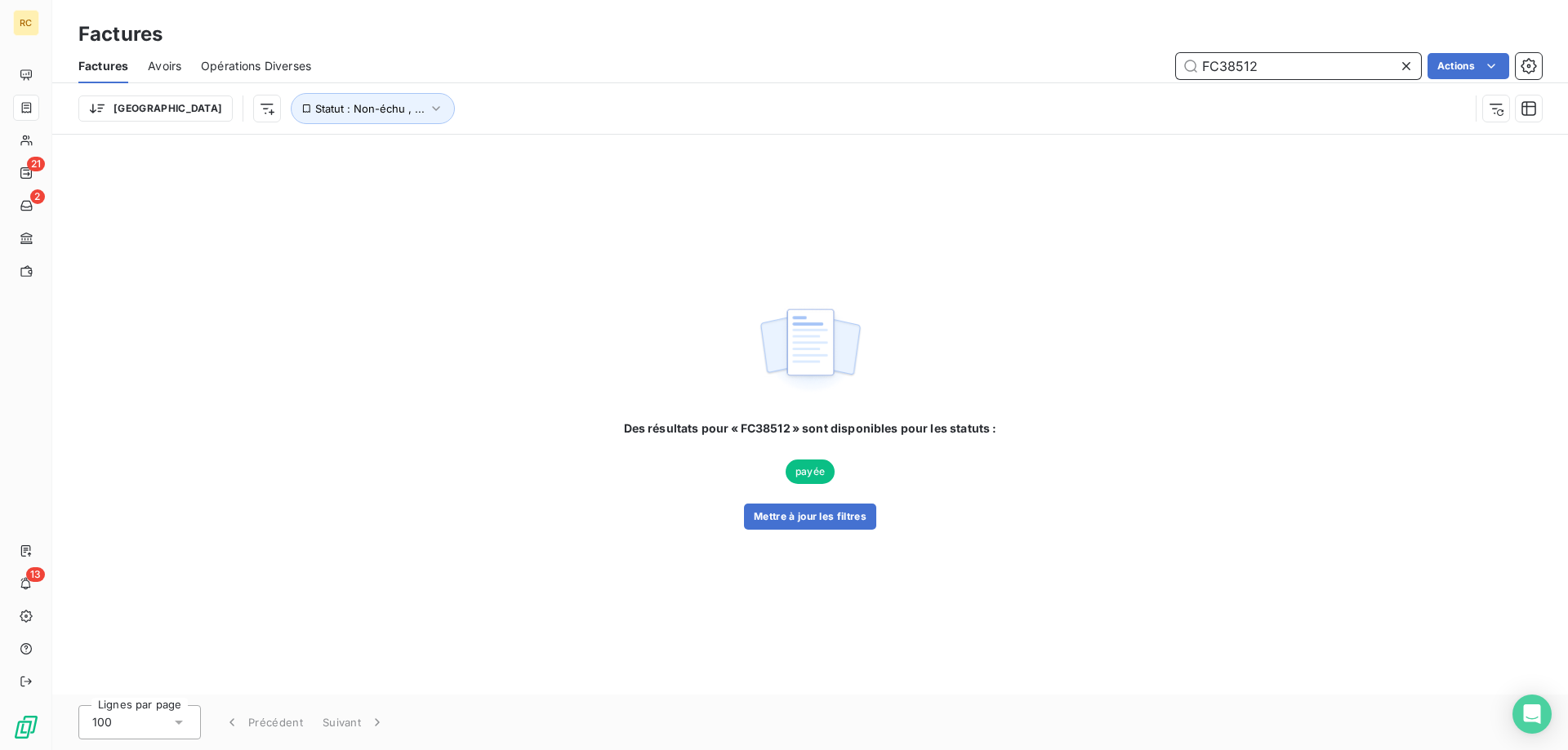
drag, startPoint x: 1294, startPoint y: 64, endPoint x: 1153, endPoint y: 63, distance: 141.0
click at [1156, 65] on div "FC38512 Actions" at bounding box center [936, 66] width 1212 height 26
paste input "FC38740"
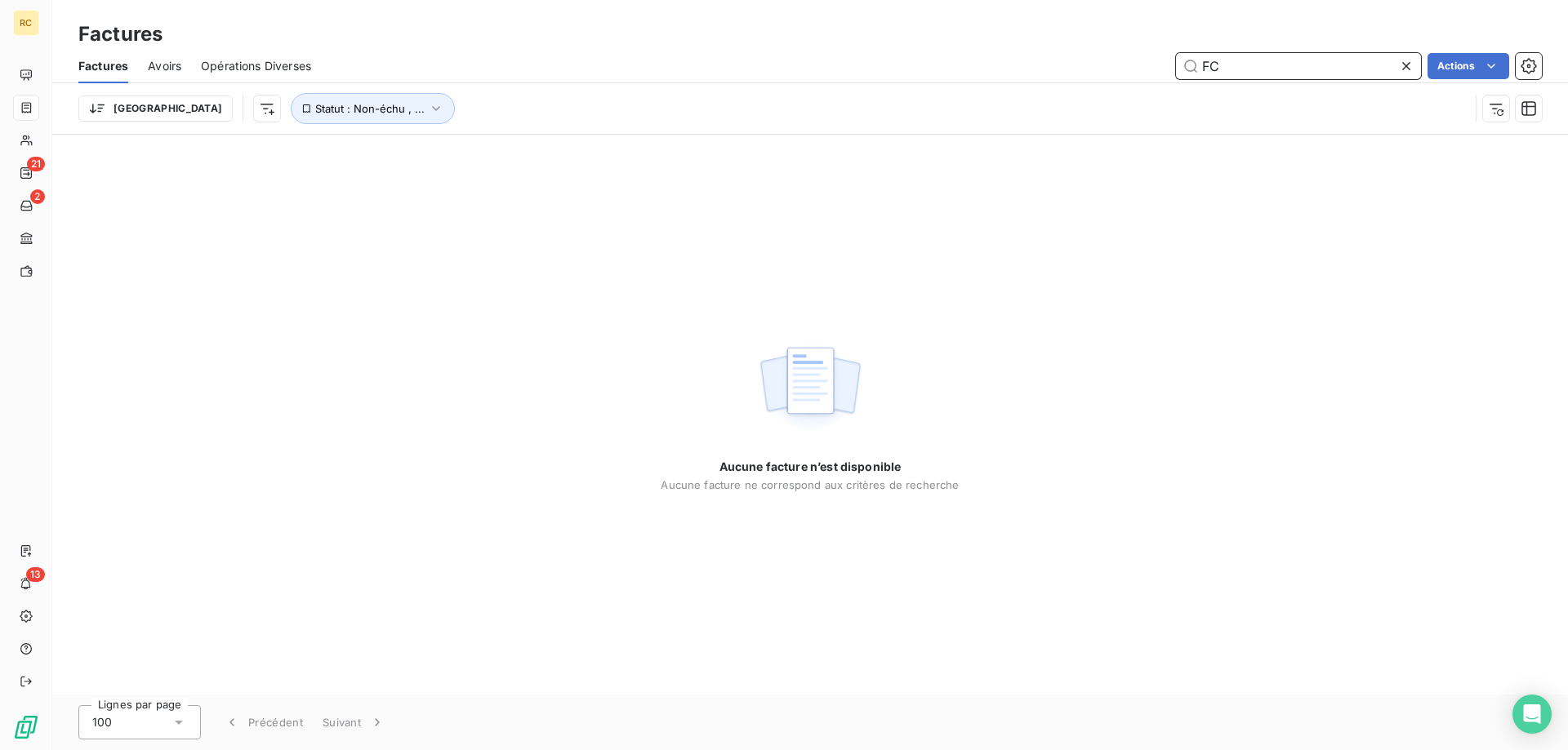
type input "F"
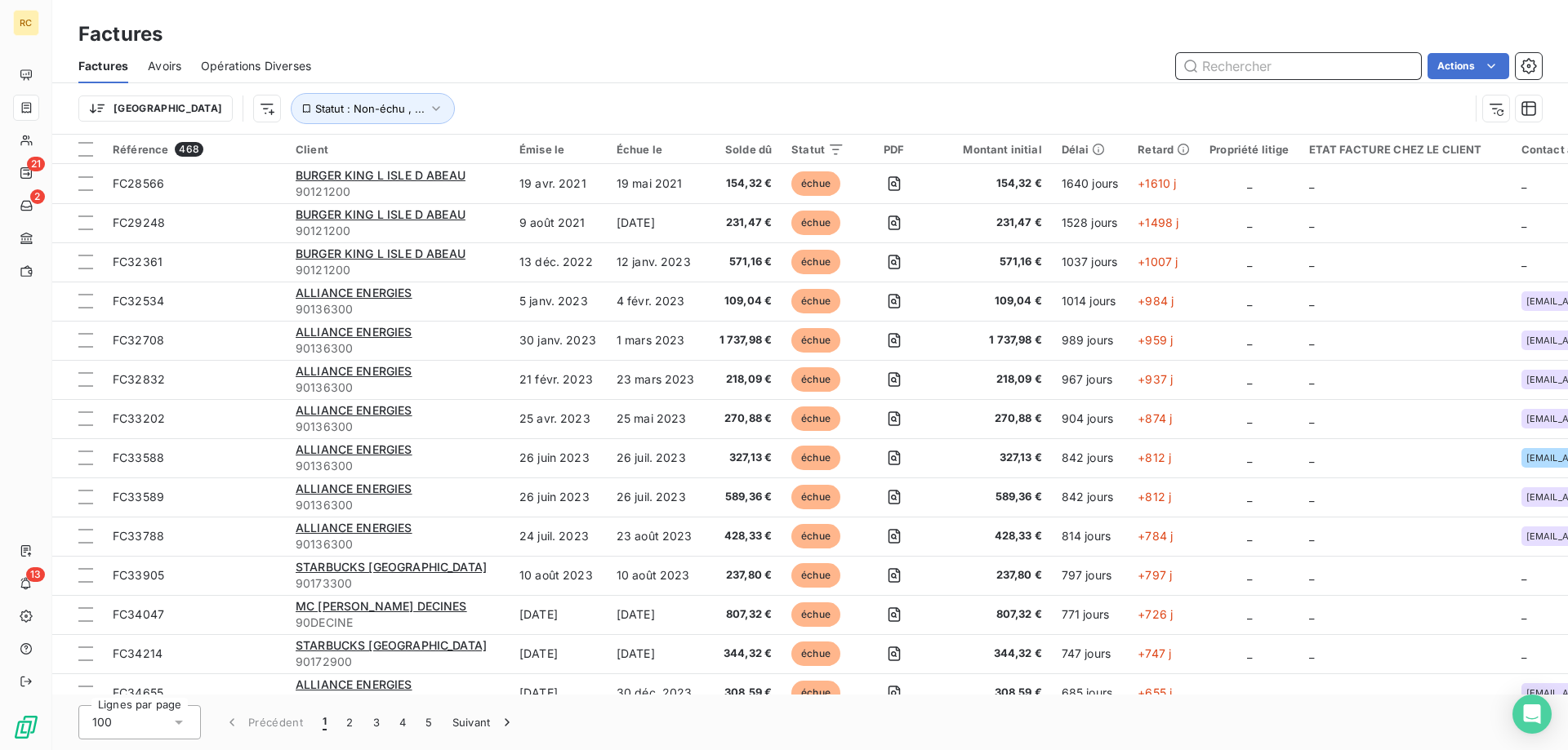
paste input "FC38740"
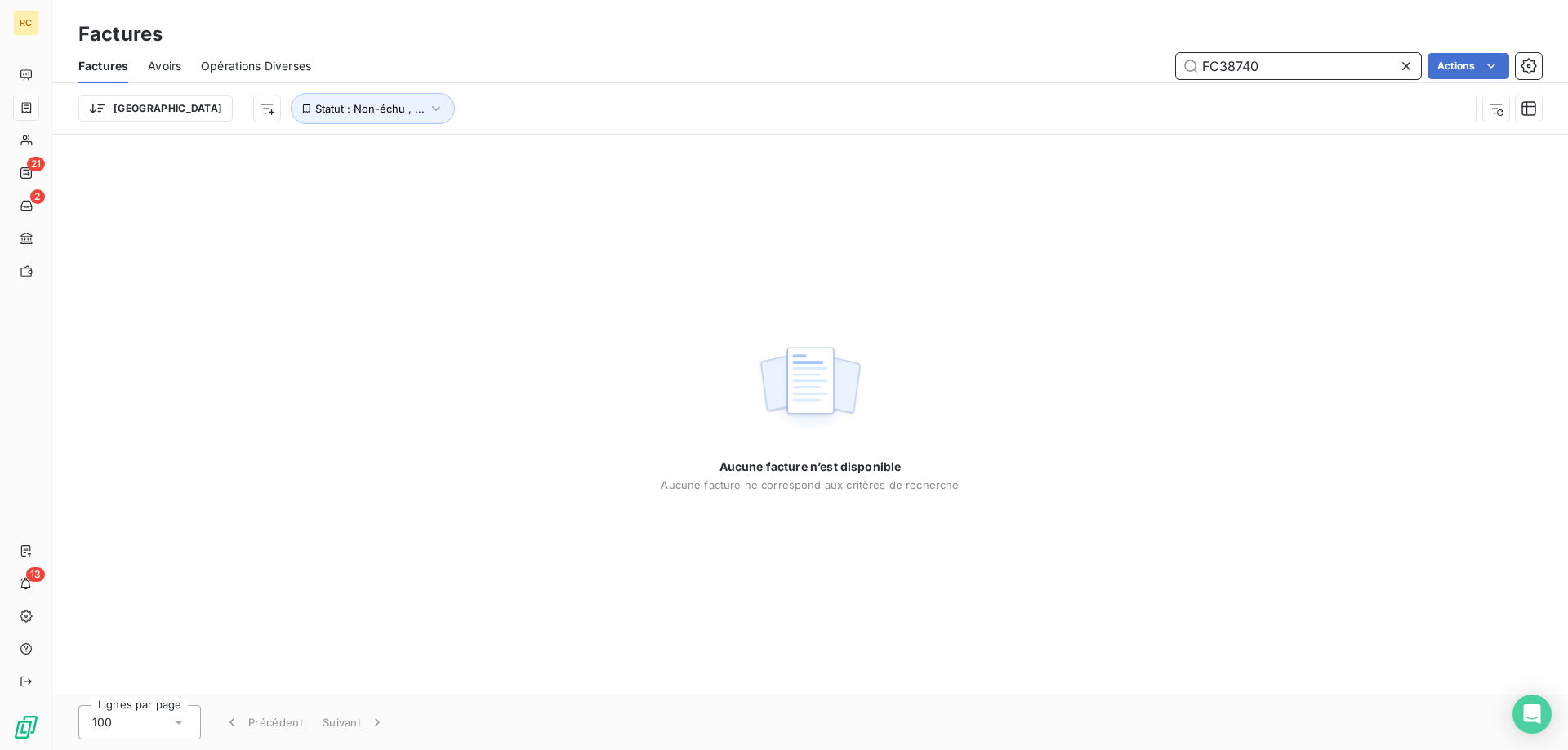
click at [1206, 64] on input "FC38740" at bounding box center [1299, 66] width 245 height 26
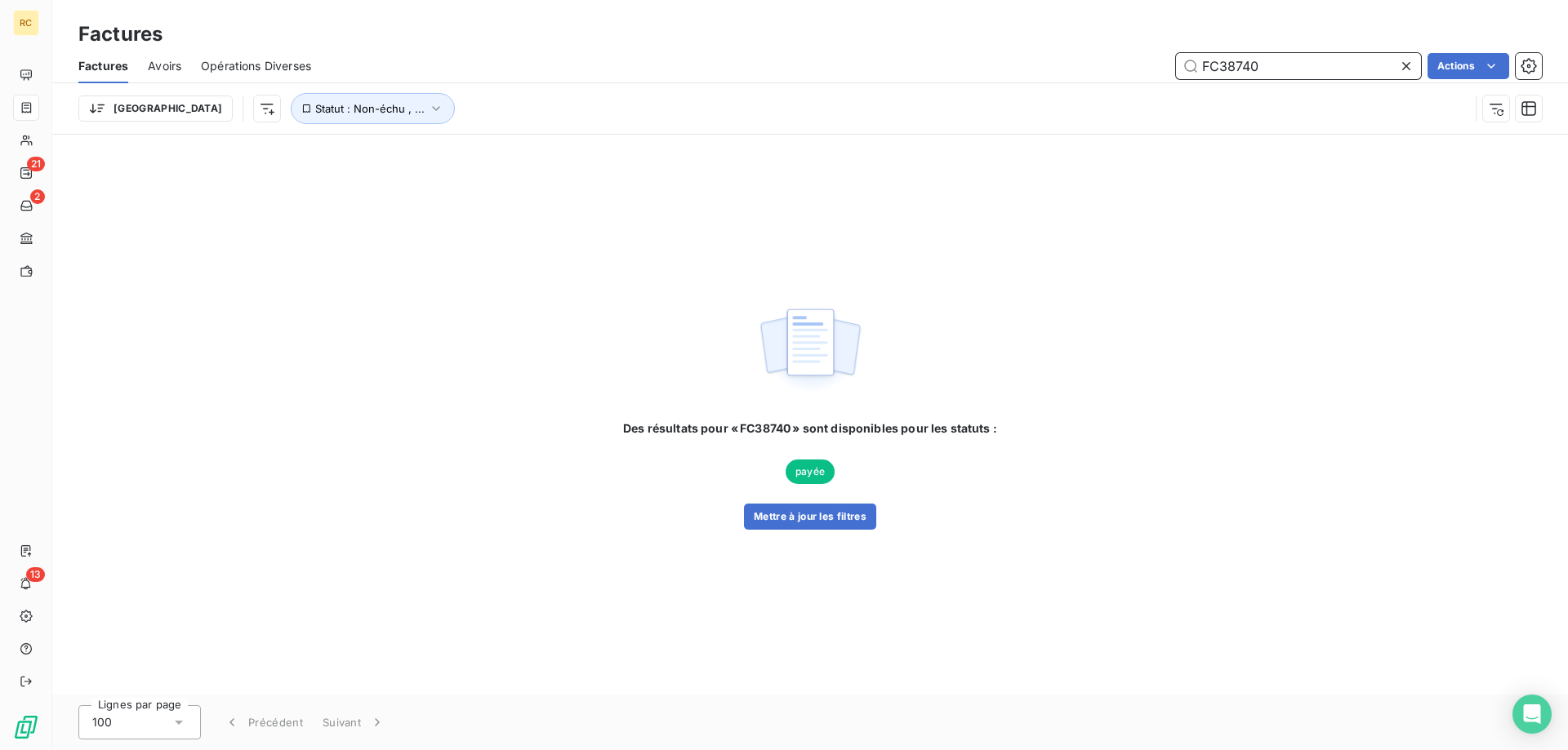
type input "FC38740"
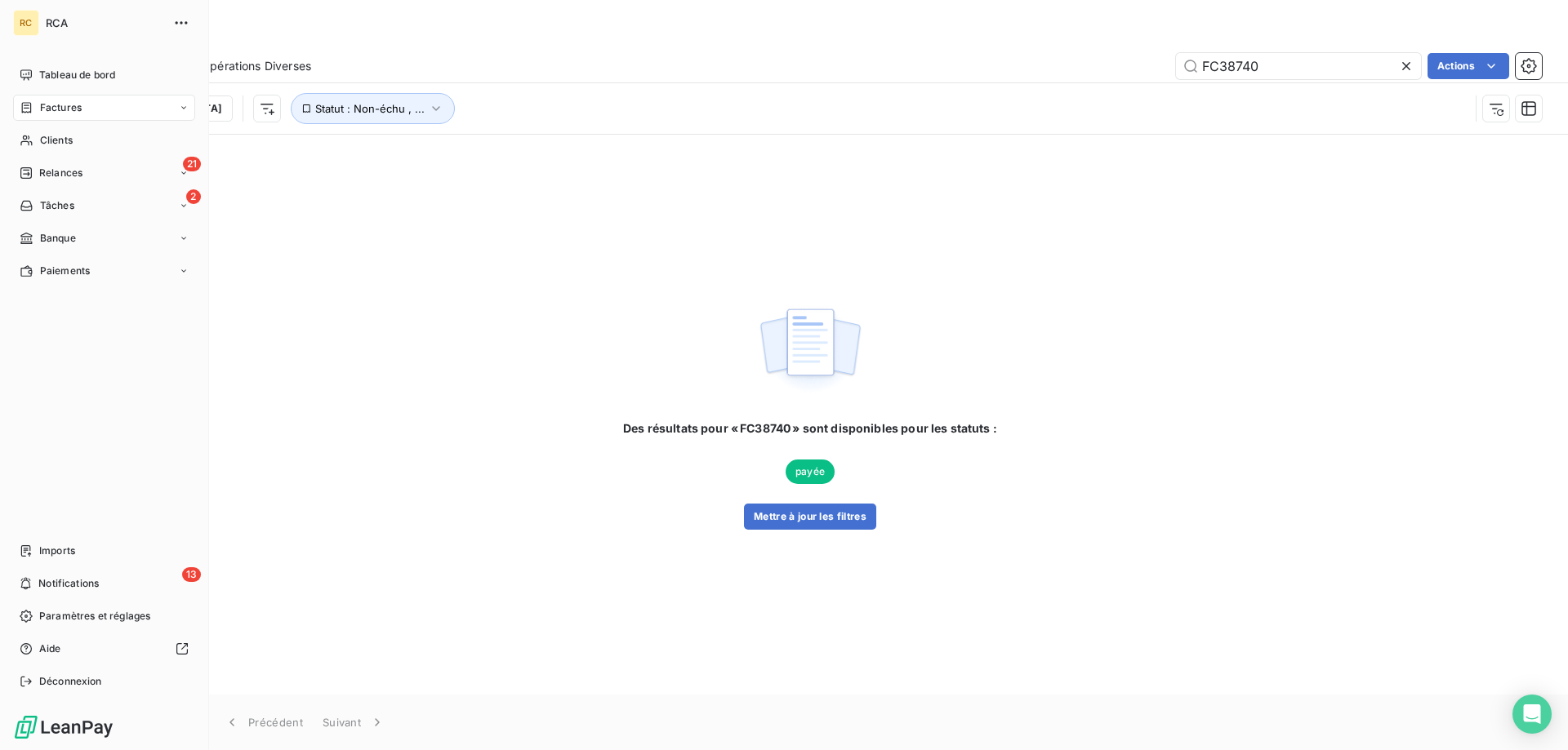
click at [55, 106] on span "Factures" at bounding box center [61, 108] width 42 height 15
click at [98, 70] on span "Tableau de bord" at bounding box center [77, 74] width 76 height 15
